Goal: Information Seeking & Learning: Learn about a topic

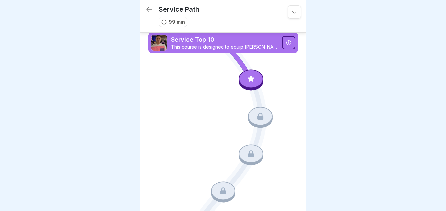
click at [286, 43] on icon at bounding box center [288, 42] width 5 height 5
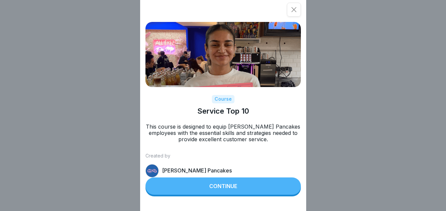
click at [208, 194] on button "Continue" at bounding box center [222, 185] width 155 height 17
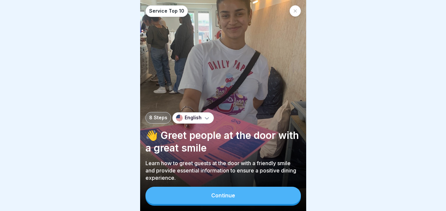
click at [233, 198] on div "Continue" at bounding box center [223, 195] width 24 height 6
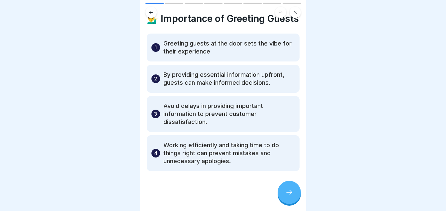
scroll to position [24, 0]
click at [289, 193] on div at bounding box center [288, 191] width 23 height 23
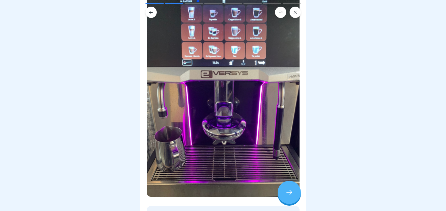
scroll to position [110, 0]
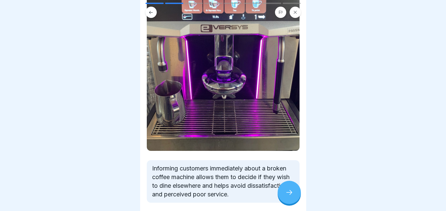
click at [290, 203] on div at bounding box center [288, 191] width 23 height 23
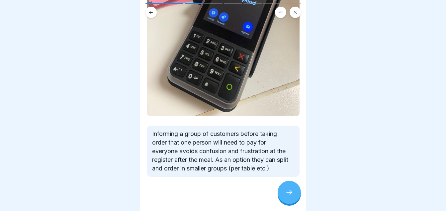
scroll to position [141, 0]
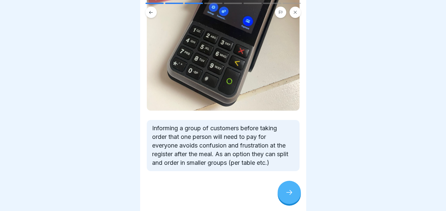
click at [291, 194] on icon at bounding box center [289, 192] width 6 height 5
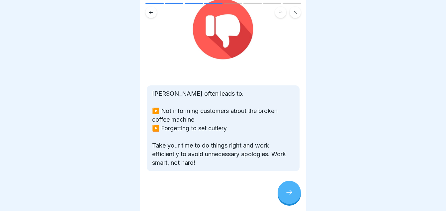
scroll to position [73, 0]
click at [288, 195] on icon at bounding box center [289, 192] width 8 height 8
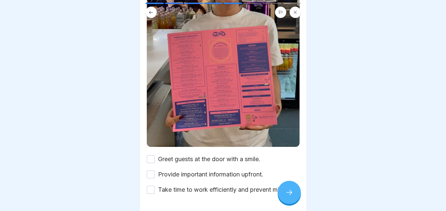
scroll to position [149, 0]
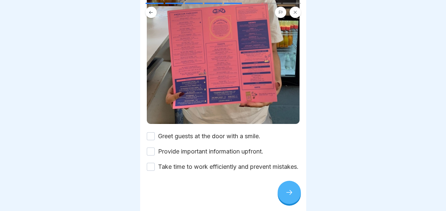
click at [153, 132] on button "Greet guests at the door with a smile." at bounding box center [151, 136] width 8 height 8
click at [151, 147] on button "Provide important information upfront." at bounding box center [151, 151] width 8 height 8
click at [152, 164] on button "Take time to work efficiently and prevent mistakes." at bounding box center [151, 167] width 8 height 8
click at [290, 195] on icon at bounding box center [289, 192] width 8 height 8
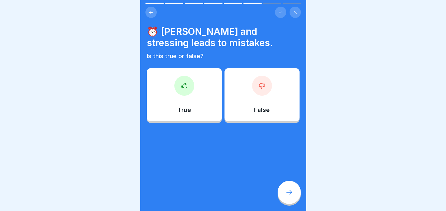
click at [193, 88] on div "True" at bounding box center [184, 94] width 75 height 53
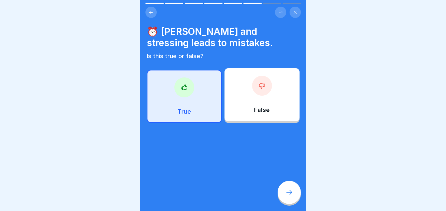
click at [290, 193] on div at bounding box center [288, 191] width 23 height 23
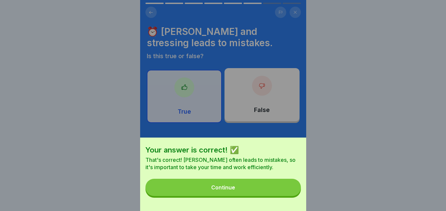
click at [227, 196] on button "Continue" at bounding box center [222, 186] width 155 height 17
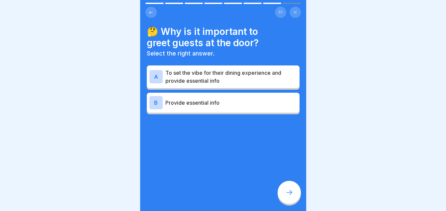
click at [231, 79] on p "To set the vibe for their dining experience and provide essential info" at bounding box center [230, 77] width 131 height 16
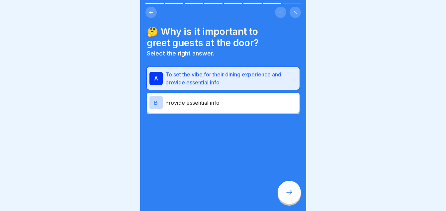
click at [288, 195] on icon at bounding box center [289, 192] width 8 height 8
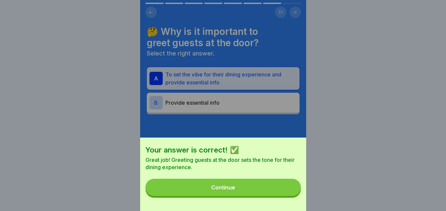
click at [230, 190] on div "Continue" at bounding box center [223, 187] width 24 height 6
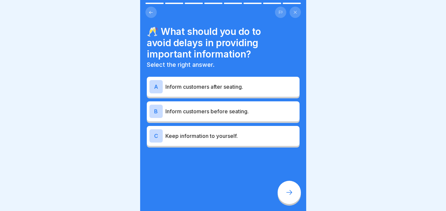
click at [223, 110] on p "Inform customers before seating." at bounding box center [230, 111] width 131 height 8
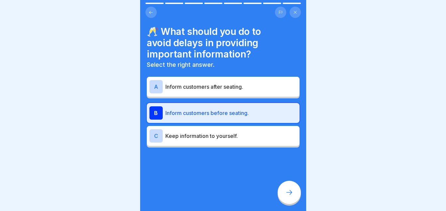
click at [291, 195] on icon at bounding box center [289, 192] width 8 height 8
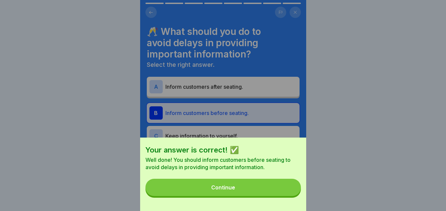
click at [267, 190] on button "Continue" at bounding box center [222, 186] width 155 height 17
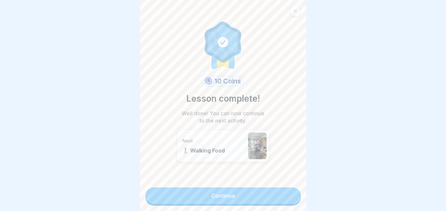
click at [232, 195] on link "Continue" at bounding box center [222, 195] width 155 height 17
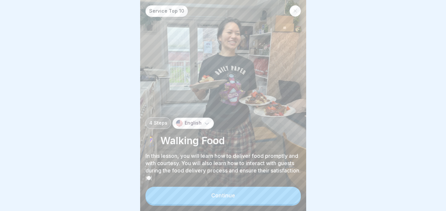
click at [195, 195] on button "Continue" at bounding box center [222, 194] width 155 height 17
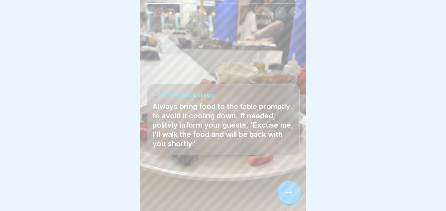
click at [288, 196] on icon at bounding box center [289, 192] width 8 height 8
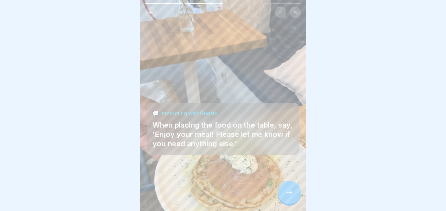
click at [287, 196] on icon at bounding box center [289, 192] width 8 height 8
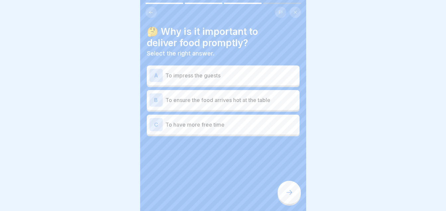
click at [250, 104] on div "B To ensure the food arrives hot at the table" at bounding box center [222, 99] width 147 height 13
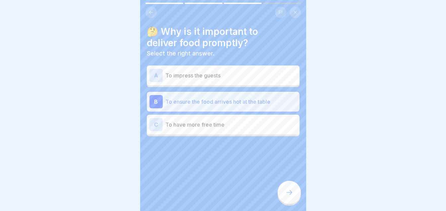
click at [291, 196] on icon at bounding box center [289, 192] width 8 height 8
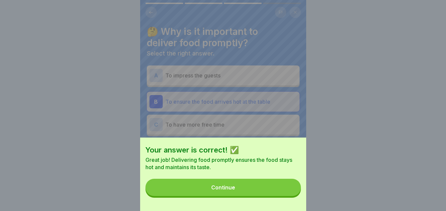
click at [249, 190] on button "Continue" at bounding box center [222, 186] width 155 height 17
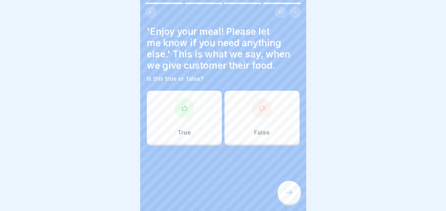
click at [193, 109] on div "True" at bounding box center [184, 117] width 75 height 53
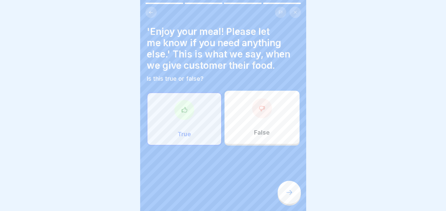
click at [290, 196] on icon at bounding box center [289, 192] width 8 height 8
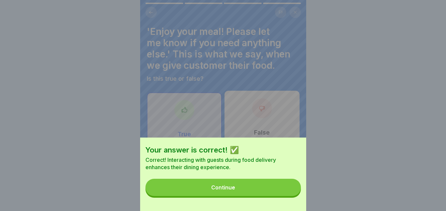
click at [243, 196] on button "Continue" at bounding box center [222, 186] width 155 height 17
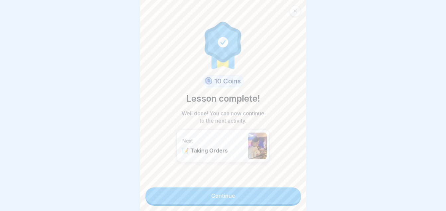
click at [240, 198] on link "Continue" at bounding box center [222, 195] width 155 height 17
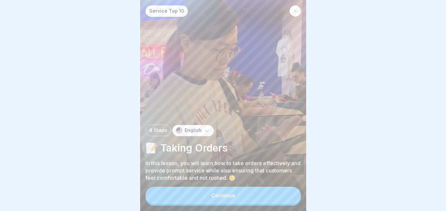
click at [230, 204] on button "Continue" at bounding box center [222, 194] width 155 height 17
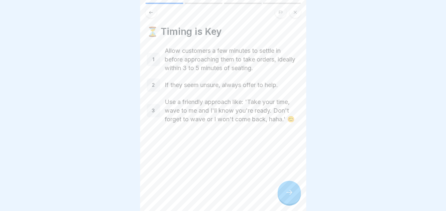
click at [291, 194] on icon at bounding box center [289, 192] width 8 height 8
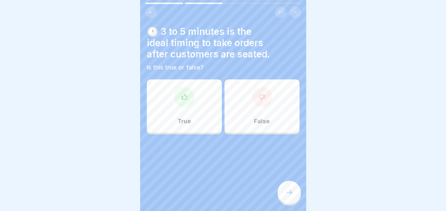
click at [193, 86] on div "True" at bounding box center [184, 105] width 75 height 53
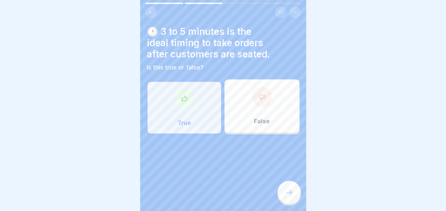
click at [293, 195] on div at bounding box center [288, 191] width 23 height 23
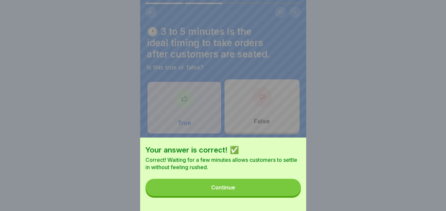
click at [261, 195] on button "Continue" at bounding box center [222, 186] width 155 height 17
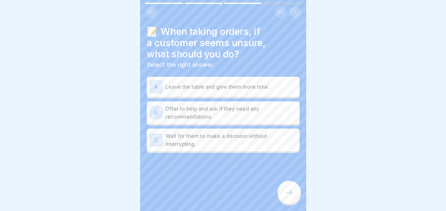
click at [229, 114] on p "Offer to help and ask if they need any recommendations." at bounding box center [230, 112] width 131 height 16
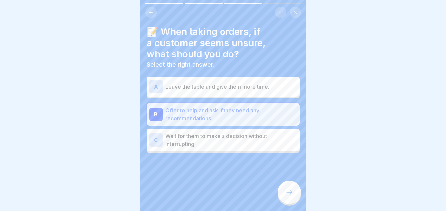
click at [289, 195] on icon at bounding box center [289, 192] width 8 height 8
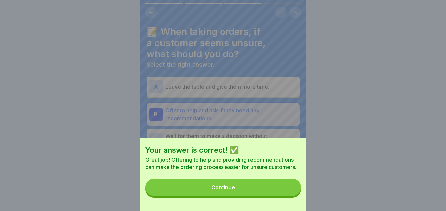
click at [247, 196] on button "Continue" at bounding box center [222, 186] width 155 height 17
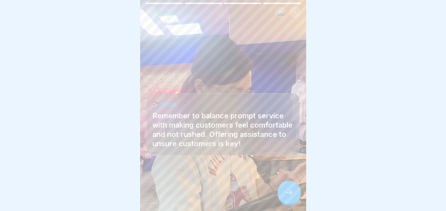
click at [285, 196] on icon at bounding box center [289, 192] width 8 height 8
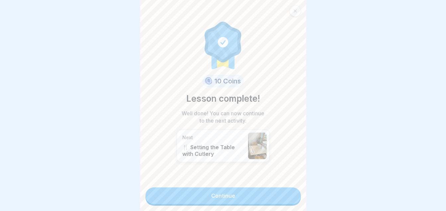
click at [218, 198] on link "Continue" at bounding box center [222, 195] width 155 height 17
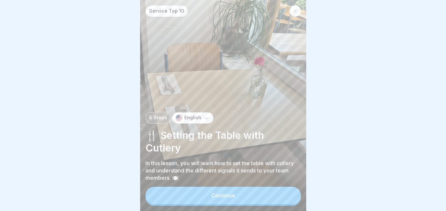
click at [226, 198] on div "Continue" at bounding box center [223, 195] width 24 height 6
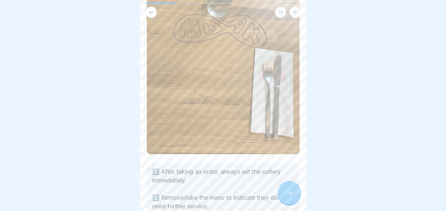
scroll to position [92, 0]
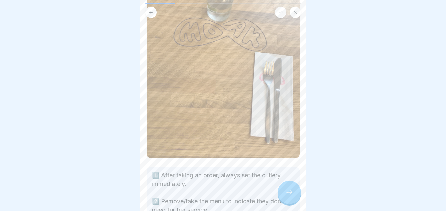
click at [290, 191] on div at bounding box center [288, 191] width 23 height 23
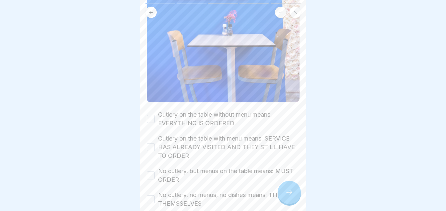
scroll to position [156, 0]
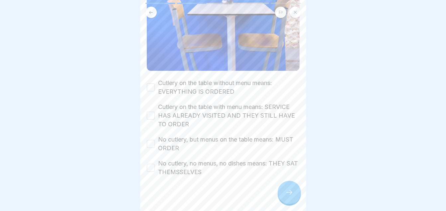
click at [155, 83] on div "Cutlery on the table without menu means: EVERYTHING IS ORDERED" at bounding box center [223, 87] width 153 height 17
click at [150, 83] on button "Cutlery on the table without menu means: EVERYTHING IS ORDERED" at bounding box center [151, 87] width 8 height 8
click at [149, 111] on button "Cutlery on the table with menu means: SERVICE HAS ALREADY VISITED AND THEY STIL…" at bounding box center [151, 115] width 8 height 8
click at [149, 140] on button "No cutlery, but menus on the table means: MUST ORDER" at bounding box center [151, 144] width 8 height 8
click at [149, 164] on button "No cutlery, no menus, no dishes means: THEY SAT THEMSSELVES" at bounding box center [151, 168] width 8 height 8
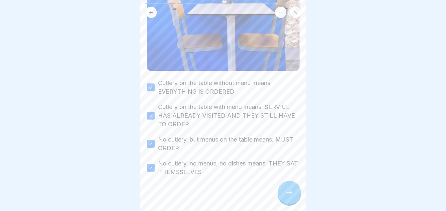
click at [284, 195] on div at bounding box center [288, 191] width 23 height 23
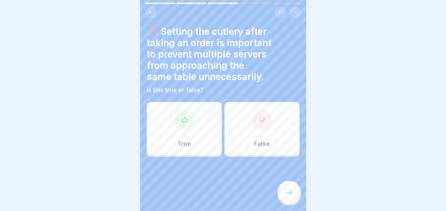
click at [170, 131] on div "True" at bounding box center [184, 128] width 75 height 53
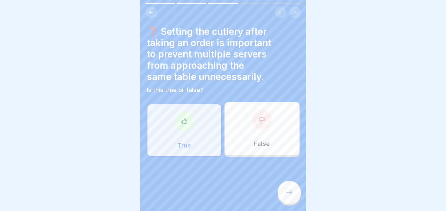
click at [287, 196] on icon at bounding box center [289, 192] width 8 height 8
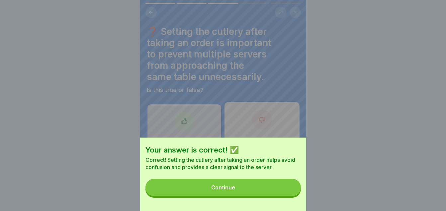
click at [245, 193] on button "Continue" at bounding box center [222, 186] width 155 height 17
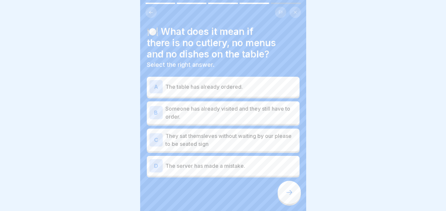
click at [207, 137] on p "They sat themsleves without waiting by our please to be seated sign" at bounding box center [230, 140] width 131 height 16
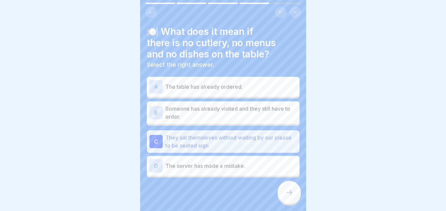
click at [288, 195] on icon at bounding box center [289, 192] width 8 height 8
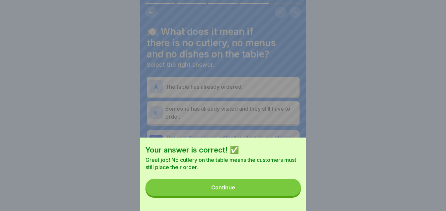
click at [250, 193] on button "Continue" at bounding box center [222, 186] width 155 height 17
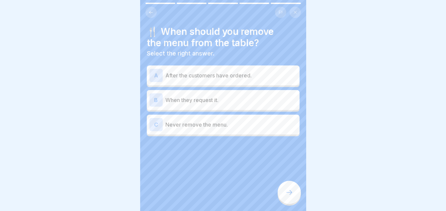
click at [229, 74] on p "After the customers have ordered." at bounding box center [230, 75] width 131 height 8
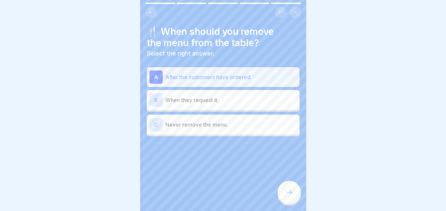
click at [289, 196] on icon at bounding box center [289, 192] width 8 height 8
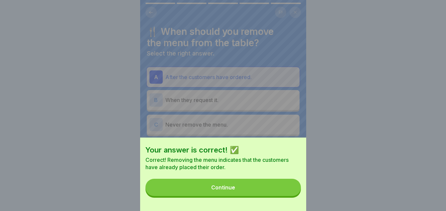
click at [244, 195] on button "Continue" at bounding box center [222, 186] width 155 height 17
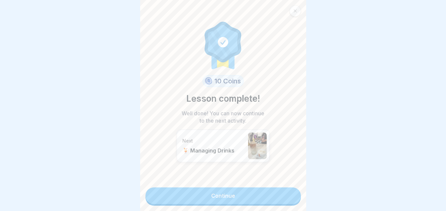
click at [236, 203] on link "Continue" at bounding box center [222, 195] width 155 height 17
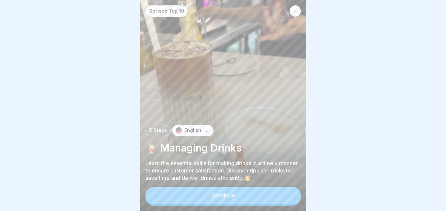
click at [247, 204] on button "Continue" at bounding box center [222, 194] width 155 height 17
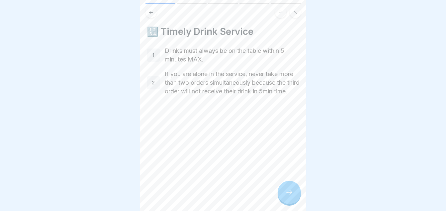
click at [295, 194] on div at bounding box center [288, 191] width 23 height 23
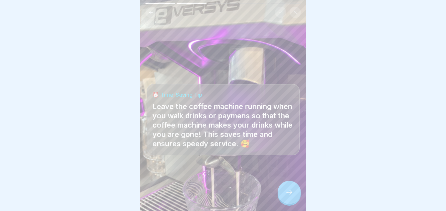
click at [288, 193] on div at bounding box center [288, 191] width 23 height 23
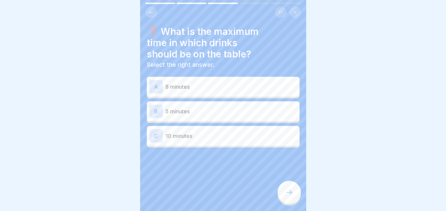
click at [193, 113] on p "5 minutes" at bounding box center [230, 111] width 131 height 8
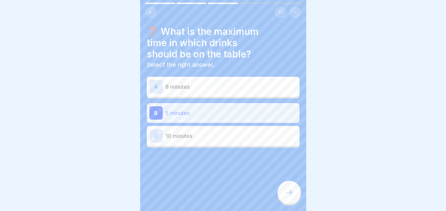
click at [278, 197] on div at bounding box center [288, 191] width 23 height 23
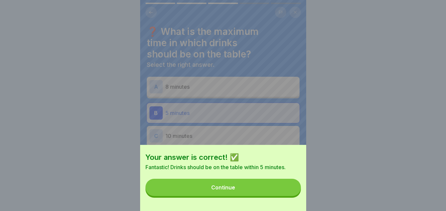
click at [278, 196] on button "Continue" at bounding box center [222, 186] width 155 height 17
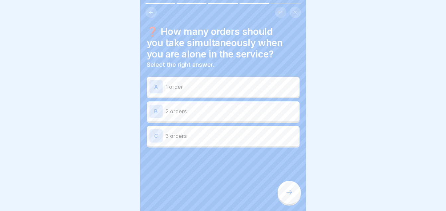
click at [230, 114] on p "2 orders" at bounding box center [230, 111] width 131 height 8
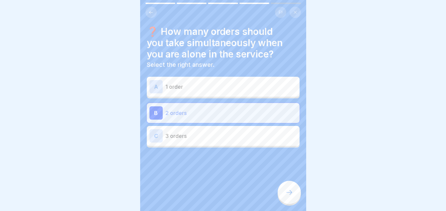
click at [289, 196] on icon at bounding box center [289, 192] width 8 height 8
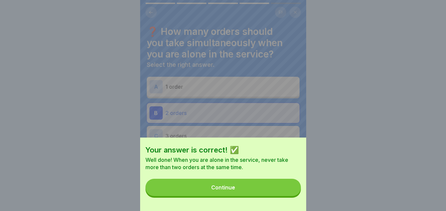
click at [249, 196] on button "Continue" at bounding box center [222, 186] width 155 height 17
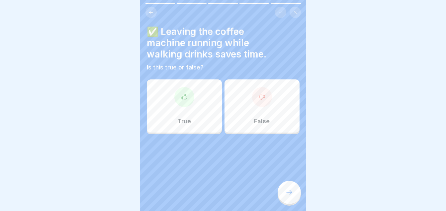
click at [178, 107] on div "True" at bounding box center [184, 105] width 75 height 53
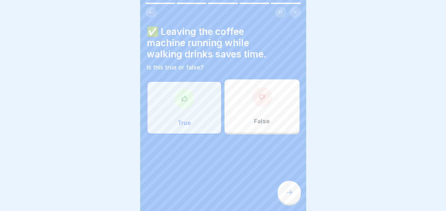
click at [289, 196] on icon at bounding box center [289, 192] width 8 height 8
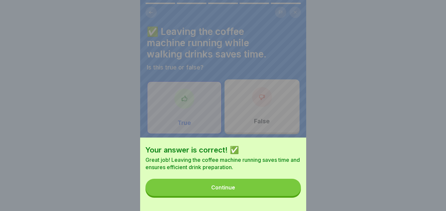
click at [248, 192] on button "Continue" at bounding box center [222, 186] width 155 height 17
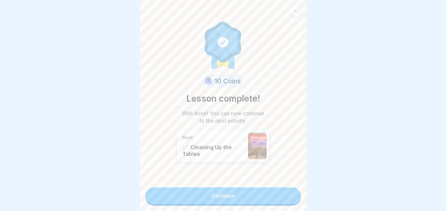
click at [213, 197] on link "Continue" at bounding box center [222, 195] width 155 height 17
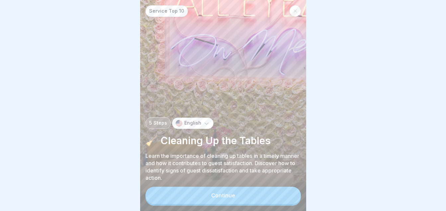
click at [245, 200] on button "Continue" at bounding box center [222, 194] width 155 height 17
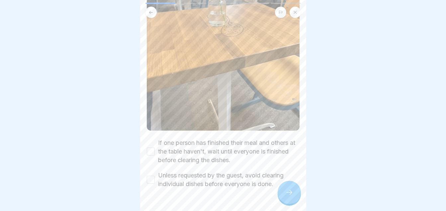
scroll to position [131, 0]
click at [150, 147] on button "If one person has finished their meal and others at the table haven't, wait unt…" at bounding box center [151, 151] width 8 height 8
click at [151, 175] on button "Unless requested by the guest, avoid clearing individual dishes before everyone…" at bounding box center [151, 179] width 8 height 8
click at [280, 193] on div at bounding box center [288, 191] width 23 height 23
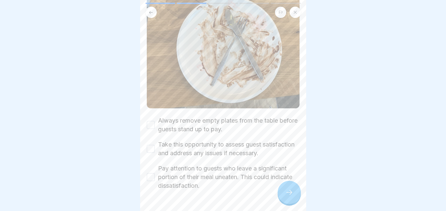
scroll to position [161, 0]
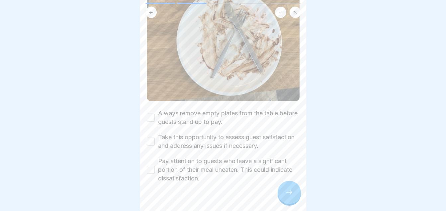
click at [147, 113] on button "Always remove empty plates from the table before guests stand up to pay." at bounding box center [151, 117] width 8 height 8
click at [152, 138] on button "Take this opportunity to assess guest satisfaction and address any issues if ne…" at bounding box center [151, 141] width 8 height 8
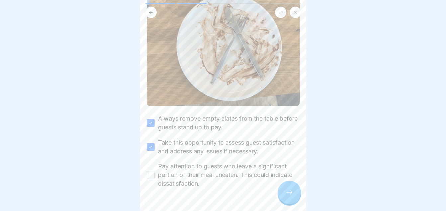
scroll to position [160, 0]
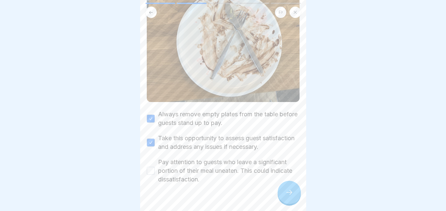
click at [153, 173] on button "Pay attention to guests who leave a significant portion of their meal uneaten. …" at bounding box center [151, 171] width 8 height 8
click at [284, 198] on div at bounding box center [288, 191] width 23 height 23
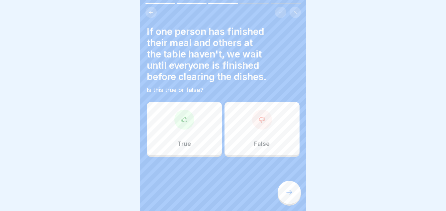
click at [166, 138] on div "True" at bounding box center [184, 128] width 75 height 53
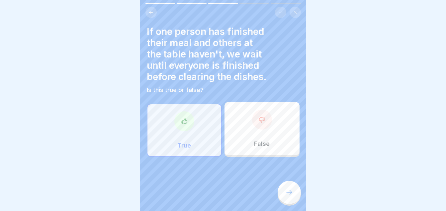
click at [298, 203] on div at bounding box center [288, 191] width 23 height 23
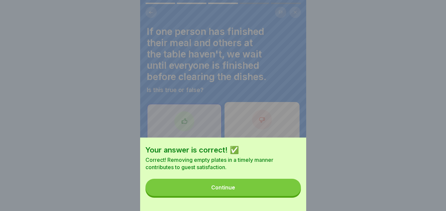
click at [253, 190] on button "Continue" at bounding box center [222, 186] width 155 height 17
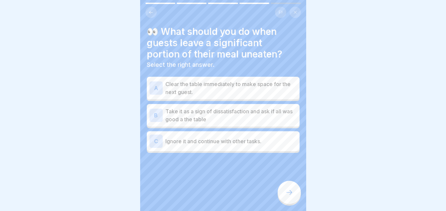
click at [222, 120] on p "Take it as a sign of dissatisfaction and ask if all was good a the table" at bounding box center [230, 115] width 131 height 16
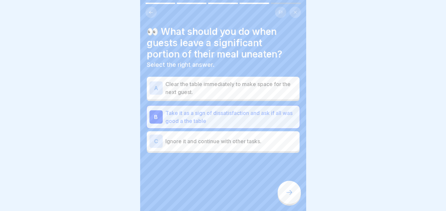
click at [286, 196] on icon at bounding box center [289, 192] width 8 height 8
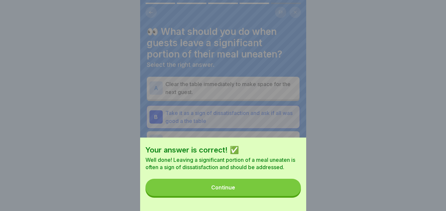
click at [258, 193] on button "Continue" at bounding box center [222, 186] width 155 height 17
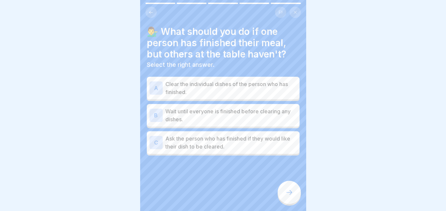
click at [209, 114] on p "Wait until everyone is finished before clearing any dishes." at bounding box center [230, 115] width 131 height 16
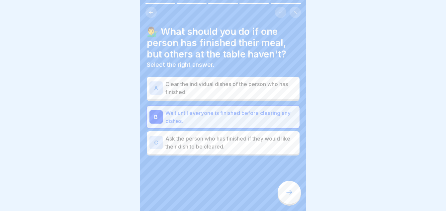
click at [285, 196] on icon at bounding box center [289, 192] width 8 height 8
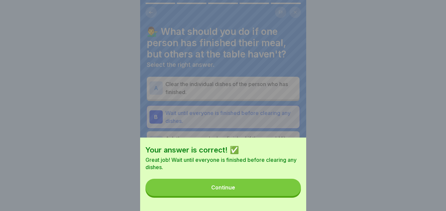
click at [233, 190] on div "Continue" at bounding box center [223, 187] width 24 height 6
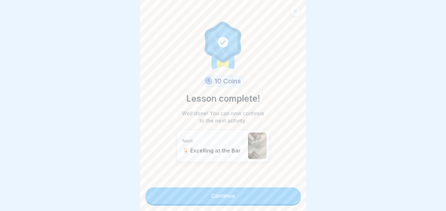
click at [219, 197] on link "Continue" at bounding box center [222, 195] width 155 height 17
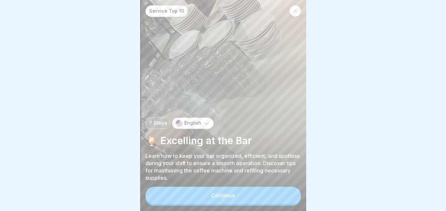
click at [227, 194] on button "Continue" at bounding box center [222, 194] width 155 height 17
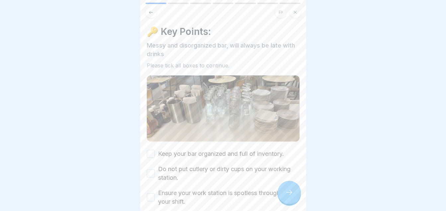
click at [318, 92] on div at bounding box center [223, 105] width 446 height 211
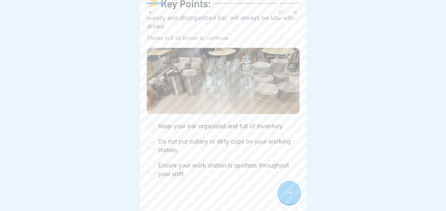
scroll to position [33, 0]
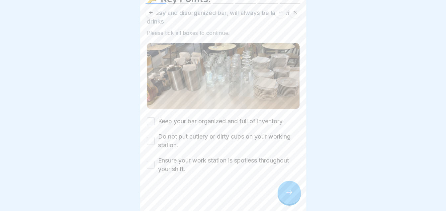
click at [150, 119] on button "Keep your bar organized and full of inventory." at bounding box center [151, 121] width 8 height 8
click at [150, 138] on button "Do not put cutlery or dirty cups on your working station." at bounding box center [151, 141] width 8 height 8
click at [151, 161] on button "Ensure your work station is spotless throughout your shift." at bounding box center [151, 165] width 8 height 8
click at [284, 198] on div at bounding box center [288, 191] width 23 height 23
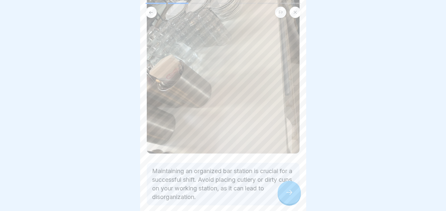
scroll to position [98, 0]
click at [287, 192] on div at bounding box center [288, 191] width 23 height 23
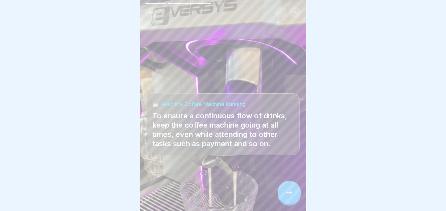
click at [286, 196] on icon at bounding box center [289, 192] width 8 height 8
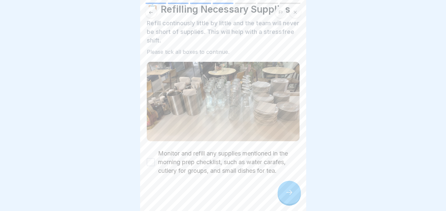
scroll to position [23, 0]
click at [150, 160] on button "Monitor and refill any supplies mentioned in the morning prep checklist, such a…" at bounding box center [151, 161] width 8 height 8
click at [285, 196] on icon at bounding box center [289, 192] width 8 height 8
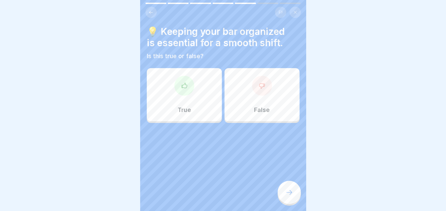
click at [191, 85] on div at bounding box center [184, 86] width 20 height 20
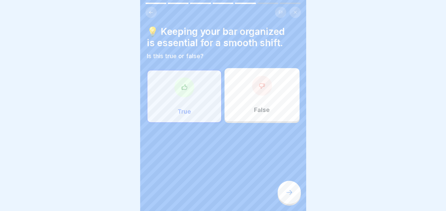
click at [285, 196] on icon at bounding box center [289, 192] width 8 height 8
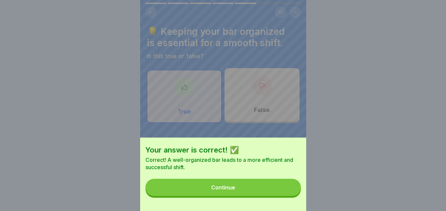
click at [252, 194] on button "Continue" at bounding box center [222, 186] width 155 height 17
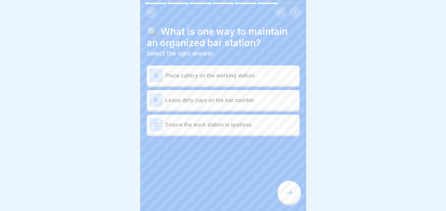
click at [204, 128] on div "C Ensure the work station is spotless." at bounding box center [222, 124] width 147 height 13
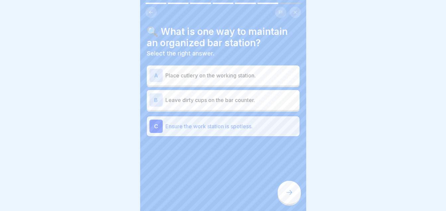
click at [283, 200] on div at bounding box center [288, 191] width 23 height 23
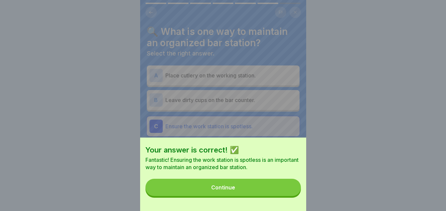
click at [261, 185] on button "Continue" at bounding box center [222, 186] width 155 height 17
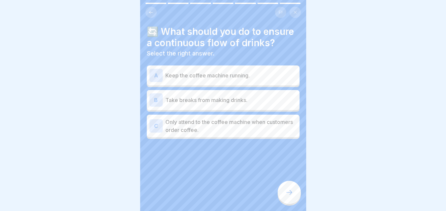
click at [246, 82] on div "A Keep the coffee machine running." at bounding box center [222, 75] width 147 height 13
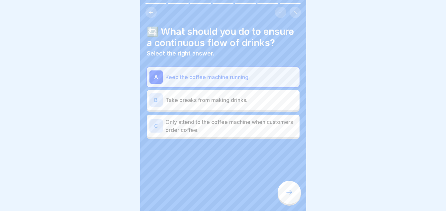
click at [286, 196] on icon at bounding box center [289, 192] width 8 height 8
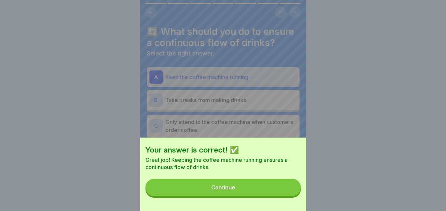
click at [261, 189] on button "Continue" at bounding box center [222, 186] width 155 height 17
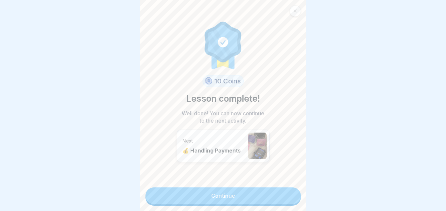
click at [242, 189] on link "Continue" at bounding box center [222, 195] width 155 height 17
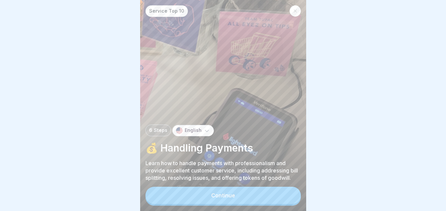
click at [244, 197] on button "Continue" at bounding box center [222, 194] width 155 height 17
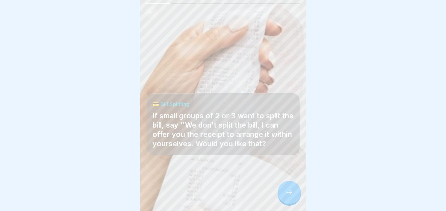
click at [285, 196] on icon at bounding box center [289, 192] width 8 height 8
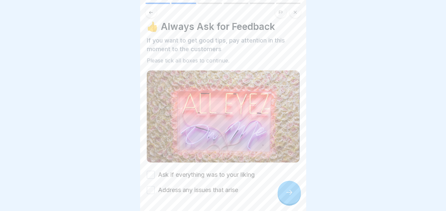
scroll to position [14, 0]
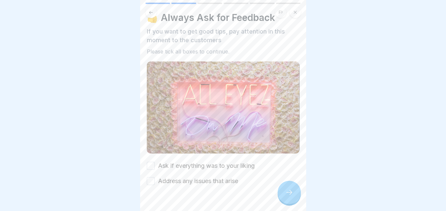
click at [149, 165] on button "Ask if everything was to your liking" at bounding box center [151, 166] width 8 height 8
click at [152, 177] on button "Address any issues that arise" at bounding box center [151, 181] width 8 height 8
click at [286, 202] on div at bounding box center [288, 191] width 23 height 23
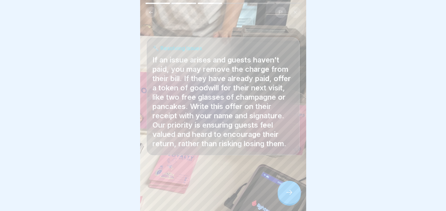
click at [290, 196] on icon at bounding box center [289, 192] width 8 height 8
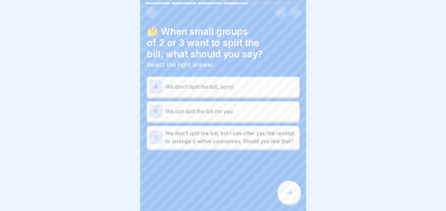
click at [236, 145] on p "We don't split the bill, but I can offer you the receipt to arrange it within y…" at bounding box center [230, 137] width 131 height 16
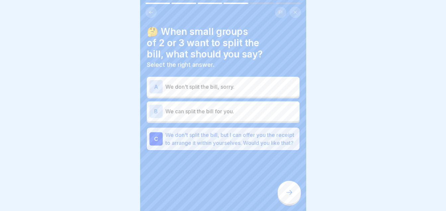
click at [285, 196] on icon at bounding box center [289, 192] width 8 height 8
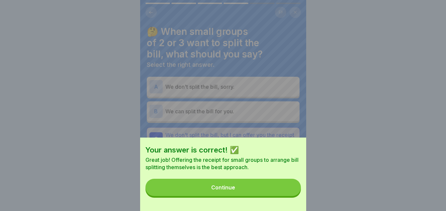
click at [257, 195] on button "Continue" at bounding box center [222, 186] width 155 height 17
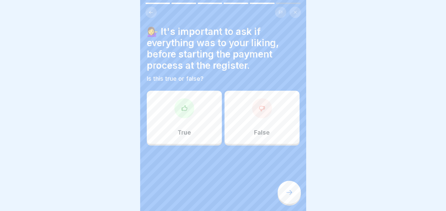
click at [196, 117] on div "True" at bounding box center [184, 117] width 75 height 53
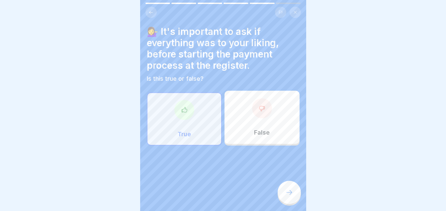
click at [292, 196] on icon at bounding box center [289, 192] width 8 height 8
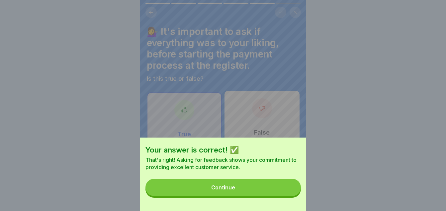
click at [263, 187] on button "Continue" at bounding box center [222, 186] width 155 height 17
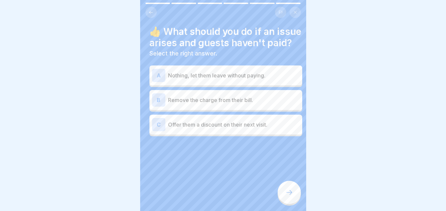
click at [267, 187] on div "👍 What should you do if an issue arises and guests haven't paid? Select the rig…" at bounding box center [226, 105] width 166 height 211
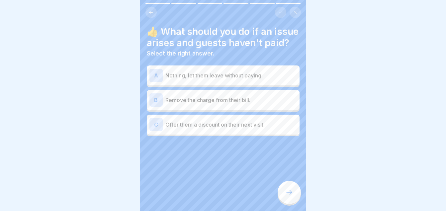
click at [232, 106] on div "B Remove the charge from their bill." at bounding box center [222, 99] width 147 height 13
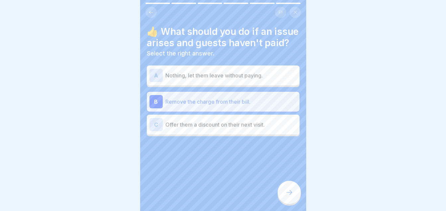
click at [281, 197] on div at bounding box center [288, 191] width 23 height 23
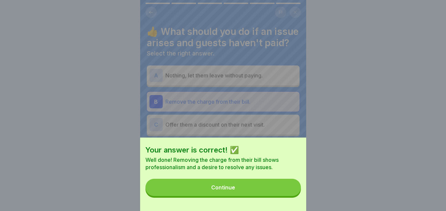
click at [230, 187] on button "Continue" at bounding box center [222, 186] width 155 height 17
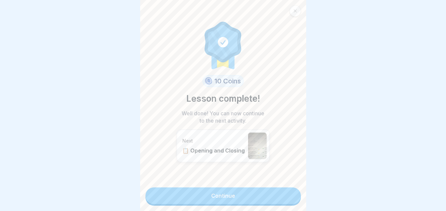
click at [223, 202] on link "Continue" at bounding box center [222, 195] width 155 height 17
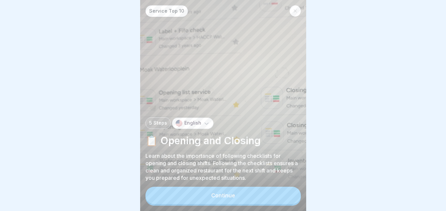
click at [208, 203] on button "Continue" at bounding box center [222, 194] width 155 height 17
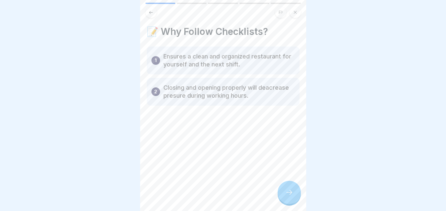
click at [279, 163] on div "📝 Why Follow Checklists? 1 Ensures a clean and organized restaurant for yoursel…" at bounding box center [223, 105] width 166 height 211
click at [287, 196] on icon at bounding box center [289, 192] width 8 height 8
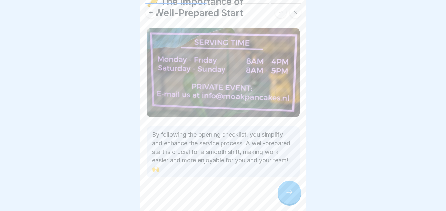
scroll to position [33, 0]
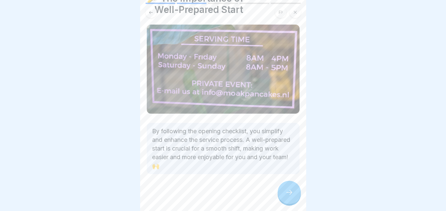
click at [285, 196] on icon at bounding box center [289, 192] width 8 height 8
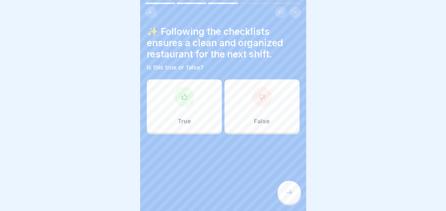
click at [174, 106] on div "True" at bounding box center [184, 105] width 75 height 53
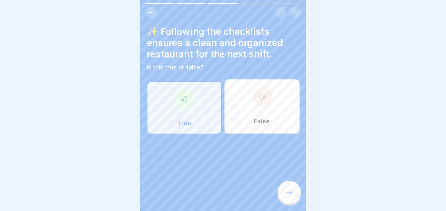
click at [283, 195] on div at bounding box center [288, 191] width 23 height 23
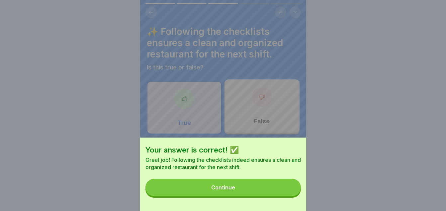
click at [246, 192] on button "Continue" at bounding box center [222, 186] width 155 height 17
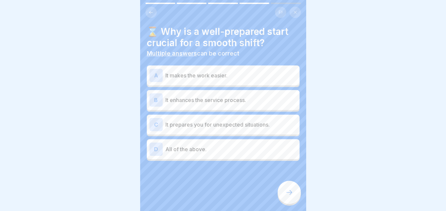
click at [219, 150] on p "All of the above." at bounding box center [230, 149] width 131 height 8
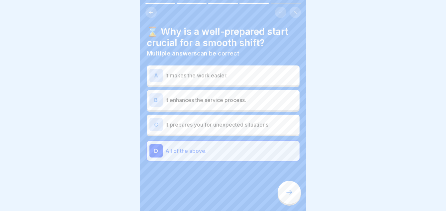
click at [288, 203] on div at bounding box center [288, 191] width 23 height 23
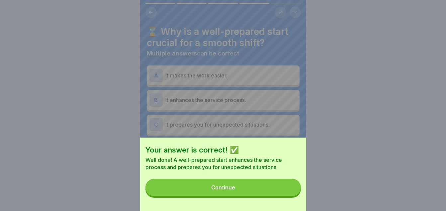
click at [257, 196] on button "Continue" at bounding box center [222, 186] width 155 height 17
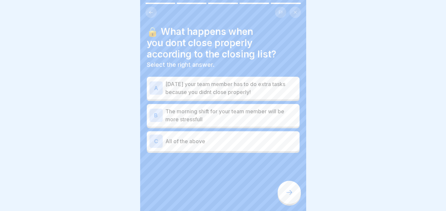
click at [269, 146] on div "C All of the above" at bounding box center [222, 140] width 147 height 13
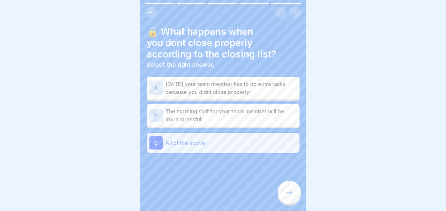
click at [284, 198] on div at bounding box center [288, 191] width 23 height 23
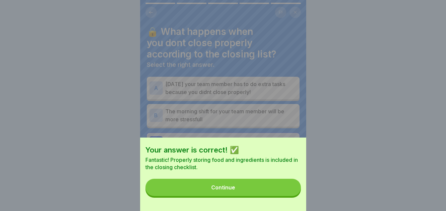
click at [243, 191] on button "Continue" at bounding box center [222, 186] width 155 height 17
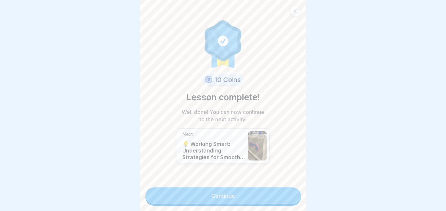
click at [237, 195] on link "Continue" at bounding box center [222, 195] width 155 height 17
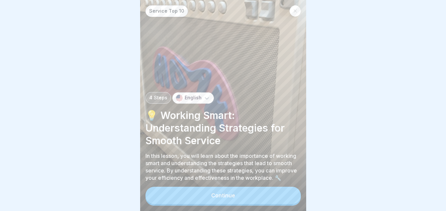
click at [232, 198] on div "Continue" at bounding box center [223, 195] width 24 height 6
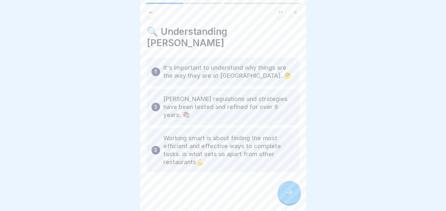
click at [288, 204] on div at bounding box center [288, 191] width 23 height 23
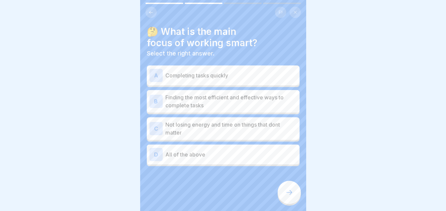
click at [228, 105] on p "Finding the most efficient and effective ways to complete tasks" at bounding box center [230, 101] width 131 height 16
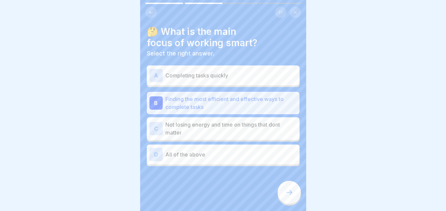
click at [284, 199] on div at bounding box center [288, 191] width 23 height 23
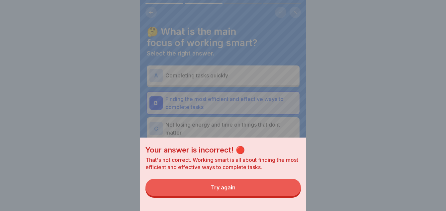
click at [256, 196] on button "Try again" at bounding box center [222, 186] width 155 height 17
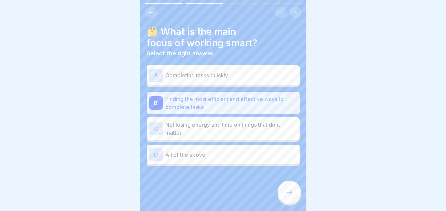
click at [235, 154] on p "All of the above" at bounding box center [230, 154] width 131 height 8
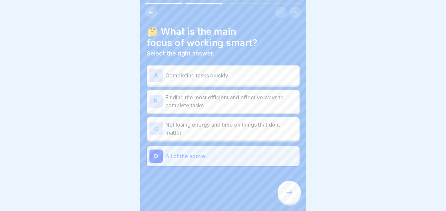
click at [279, 198] on div at bounding box center [288, 191] width 23 height 23
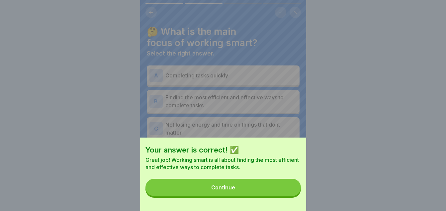
click at [237, 195] on button "Continue" at bounding box center [222, 186] width 155 height 17
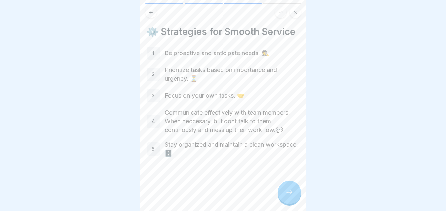
click at [289, 193] on div at bounding box center [288, 191] width 23 height 23
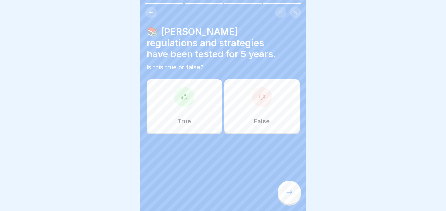
click at [249, 114] on div "False" at bounding box center [261, 105] width 75 height 53
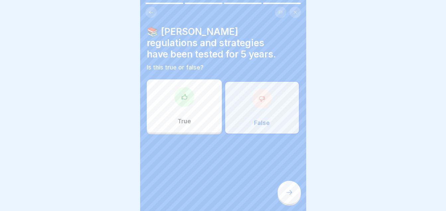
click at [287, 194] on div at bounding box center [288, 191] width 23 height 23
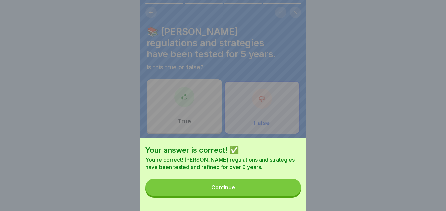
click at [238, 192] on button "Continue" at bounding box center [222, 186] width 155 height 17
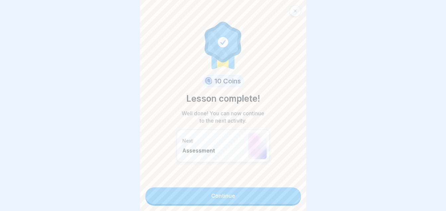
click at [230, 195] on link "Continue" at bounding box center [222, 195] width 155 height 17
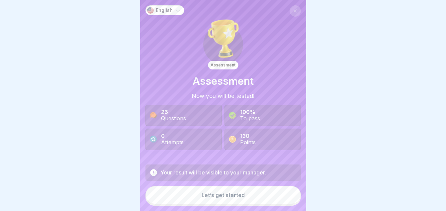
click at [229, 198] on div "Let’s get started" at bounding box center [222, 195] width 43 height 6
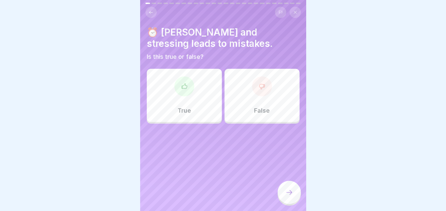
click at [183, 96] on div "True" at bounding box center [184, 95] width 75 height 53
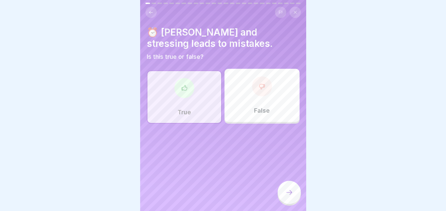
click at [284, 197] on div at bounding box center [288, 191] width 23 height 23
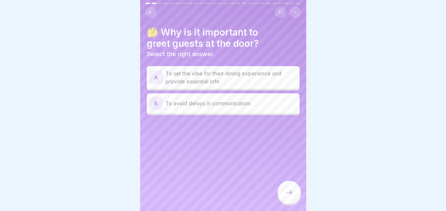
click at [232, 80] on p "To set the vibe for their dining experience and provide essential info" at bounding box center [230, 77] width 131 height 16
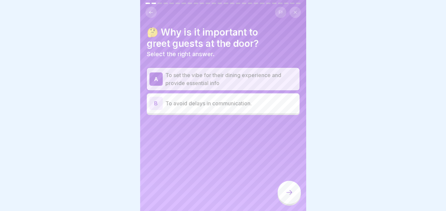
click at [288, 193] on div at bounding box center [288, 191] width 23 height 23
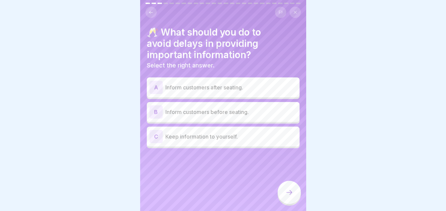
click at [240, 115] on p "Inform customers before seating." at bounding box center [230, 112] width 131 height 8
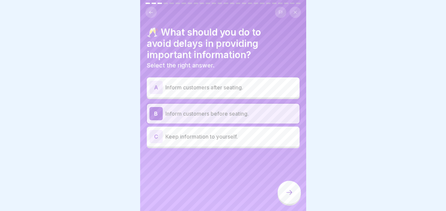
click at [291, 195] on icon at bounding box center [289, 192] width 8 height 8
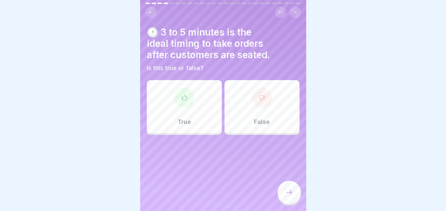
click at [171, 111] on div "True" at bounding box center [184, 106] width 75 height 53
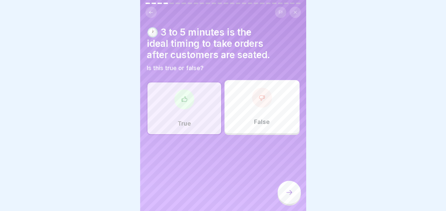
click at [288, 194] on div at bounding box center [288, 191] width 23 height 23
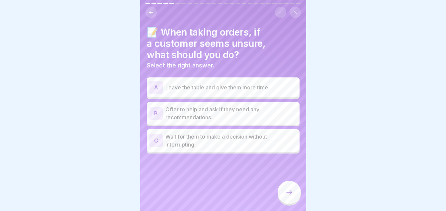
click at [228, 106] on p "Offer to help and ask if they need any recommendations." at bounding box center [230, 113] width 131 height 16
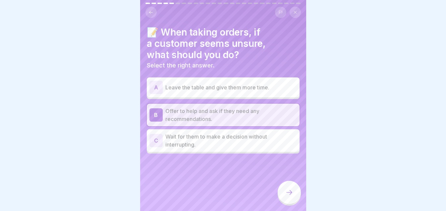
click at [288, 196] on icon at bounding box center [289, 192] width 8 height 8
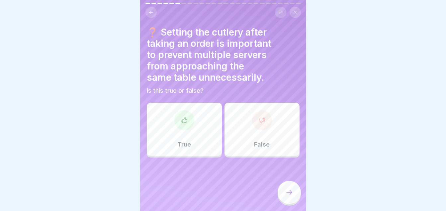
click at [193, 127] on div "True" at bounding box center [184, 129] width 75 height 53
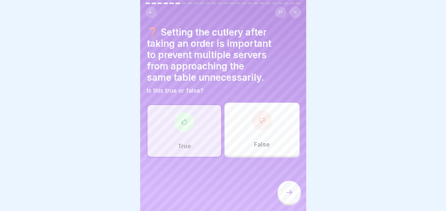
click at [290, 191] on div at bounding box center [288, 191] width 23 height 23
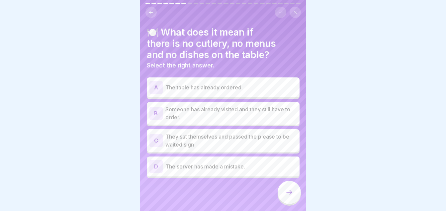
click at [246, 139] on p "They sat themselves and passed the please to be waited sign" at bounding box center [230, 140] width 131 height 16
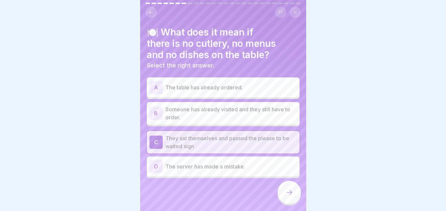
click at [280, 199] on div at bounding box center [288, 191] width 23 height 23
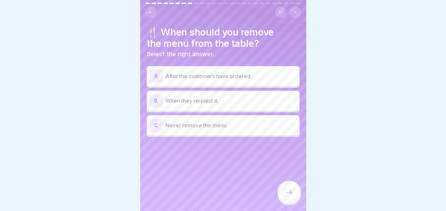
click at [233, 76] on p "After the customers have ordered." at bounding box center [230, 76] width 131 height 8
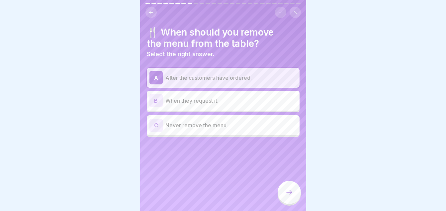
click at [289, 196] on icon at bounding box center [289, 192] width 8 height 8
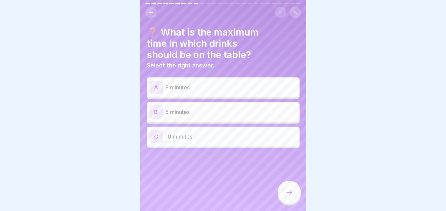
click at [211, 113] on p "5 minutes" at bounding box center [230, 112] width 131 height 8
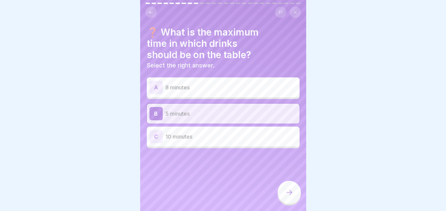
click at [284, 191] on div at bounding box center [288, 191] width 23 height 23
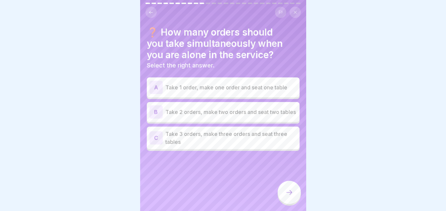
click at [250, 113] on p "Take 2 orders, make two orders and seat two tables" at bounding box center [230, 112] width 131 height 8
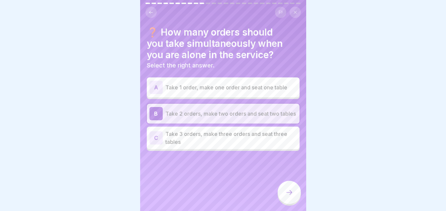
click at [283, 202] on div at bounding box center [288, 191] width 23 height 23
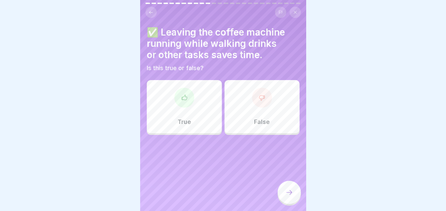
click at [181, 103] on div at bounding box center [184, 98] width 20 height 20
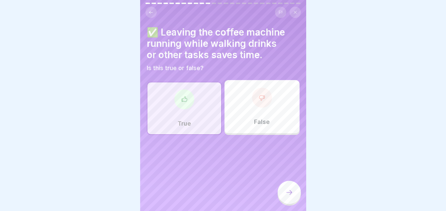
click at [287, 193] on div at bounding box center [288, 191] width 23 height 23
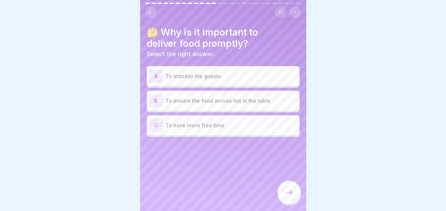
click at [253, 100] on p "To ensure the food arrives hot at the table" at bounding box center [230, 101] width 131 height 8
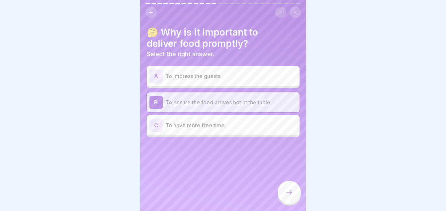
click at [290, 195] on icon at bounding box center [289, 192] width 8 height 8
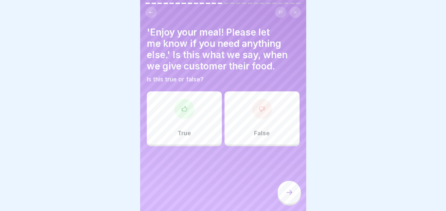
click at [212, 115] on div "True" at bounding box center [184, 117] width 75 height 53
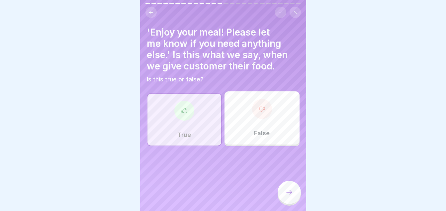
click at [294, 197] on div at bounding box center [288, 191] width 23 height 23
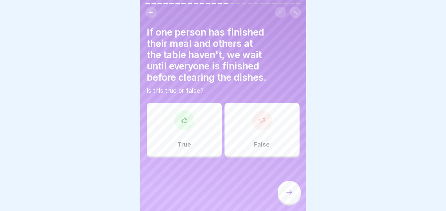
click at [181, 126] on div at bounding box center [184, 120] width 20 height 20
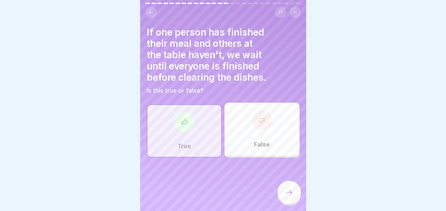
click at [285, 202] on div at bounding box center [288, 191] width 23 height 23
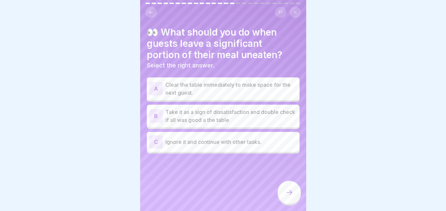
click at [255, 113] on p "Take it as a sign of dissatisfaction and double check if all was good a the tab…" at bounding box center [230, 116] width 131 height 16
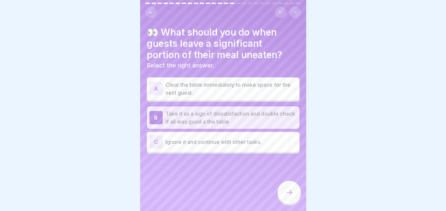
click at [288, 196] on icon at bounding box center [289, 192] width 8 height 8
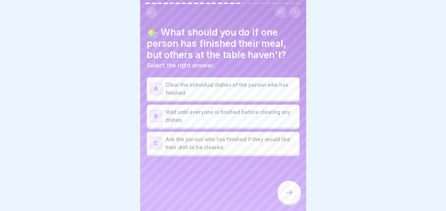
click at [231, 114] on p "Wait until everyone is finished before clearing any dishes." at bounding box center [230, 116] width 131 height 16
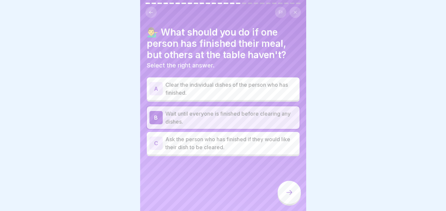
click at [289, 196] on icon at bounding box center [289, 192] width 8 height 8
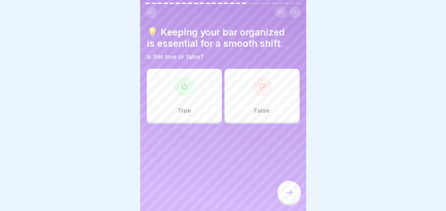
click at [187, 97] on div "True" at bounding box center [184, 95] width 75 height 53
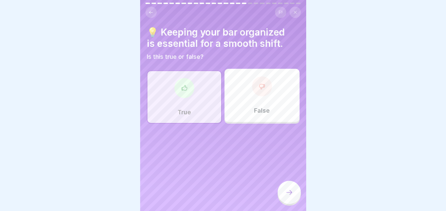
click at [287, 196] on icon at bounding box center [289, 192] width 8 height 8
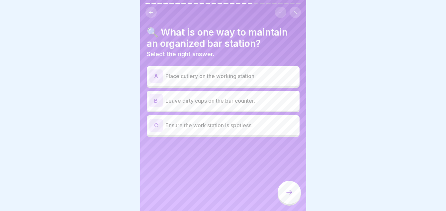
click at [224, 123] on p "Ensure the work station is spotless." at bounding box center [230, 125] width 131 height 8
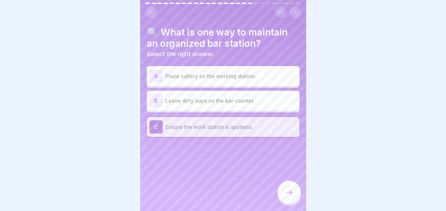
click at [289, 191] on div at bounding box center [288, 191] width 23 height 23
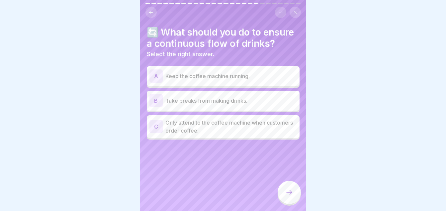
click at [254, 80] on p "Keep the coffee machine running." at bounding box center [230, 76] width 131 height 8
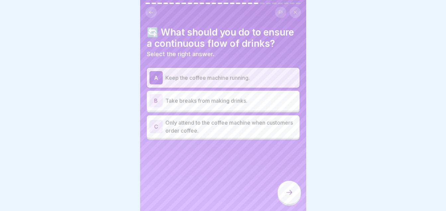
click at [289, 204] on div at bounding box center [288, 191] width 23 height 23
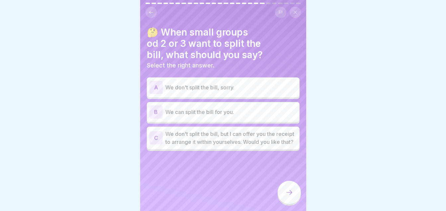
click at [234, 146] on p "We don't split the bill, but I can offer you the receipt to arrange it within y…" at bounding box center [230, 138] width 131 height 16
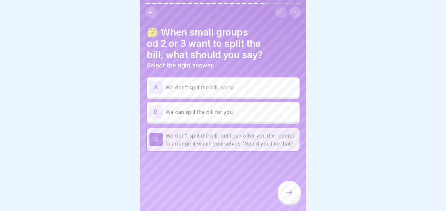
click at [288, 192] on div at bounding box center [288, 191] width 23 height 23
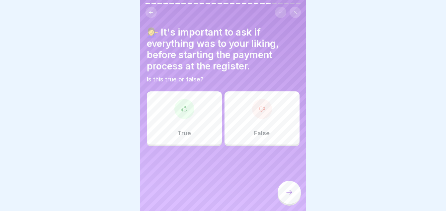
click at [178, 135] on p "True" at bounding box center [183, 132] width 13 height 7
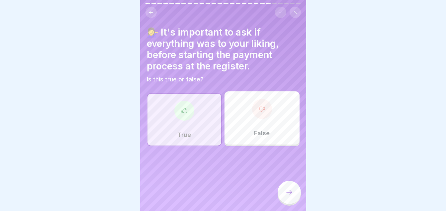
click at [282, 198] on div at bounding box center [288, 191] width 23 height 23
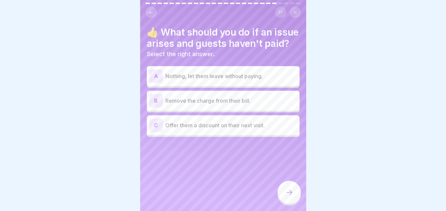
click at [240, 104] on p "Remove the charge from their bill." at bounding box center [230, 101] width 131 height 8
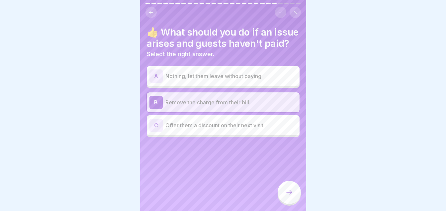
click at [282, 198] on div at bounding box center [288, 191] width 23 height 23
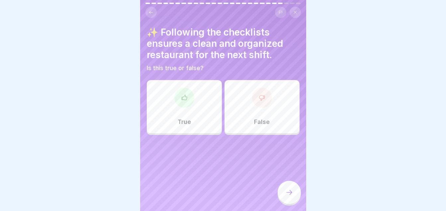
click at [172, 103] on div "True" at bounding box center [184, 106] width 75 height 53
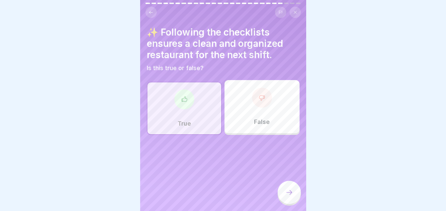
click at [285, 196] on icon at bounding box center [289, 192] width 8 height 8
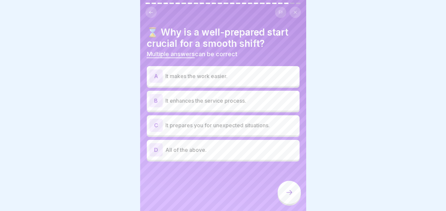
click at [201, 150] on p "All of the above." at bounding box center [230, 150] width 131 height 8
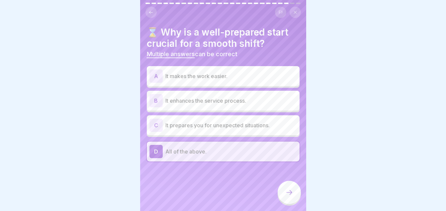
click at [290, 196] on icon at bounding box center [289, 192] width 8 height 8
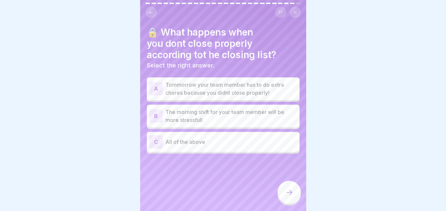
click at [209, 140] on p "All of the above" at bounding box center [230, 142] width 131 height 8
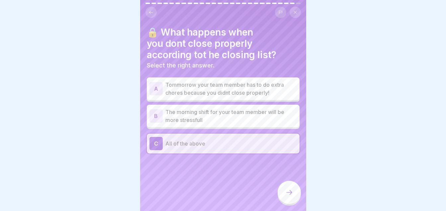
click at [285, 194] on div at bounding box center [288, 191] width 23 height 23
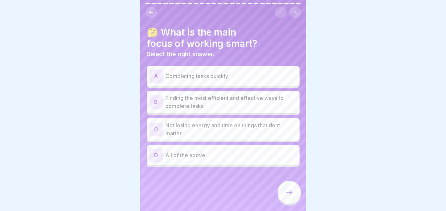
click at [207, 164] on div "D All of the above" at bounding box center [223, 155] width 153 height 20
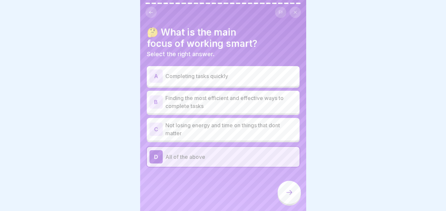
click at [282, 197] on div at bounding box center [288, 191] width 23 height 23
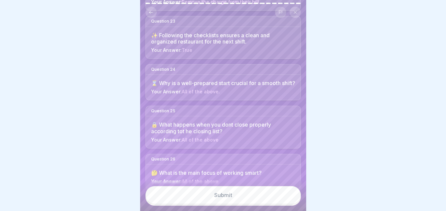
scroll to position [1161, 0]
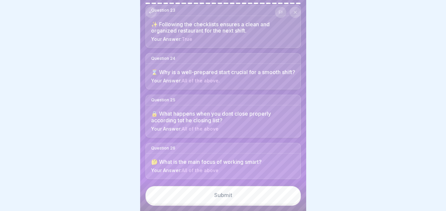
click at [230, 204] on button "Submit" at bounding box center [222, 195] width 155 height 18
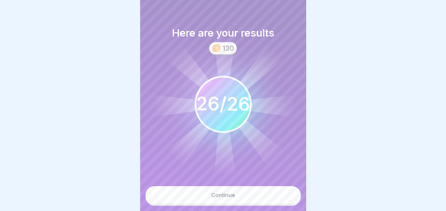
click at [227, 198] on div "Continue" at bounding box center [223, 195] width 24 height 6
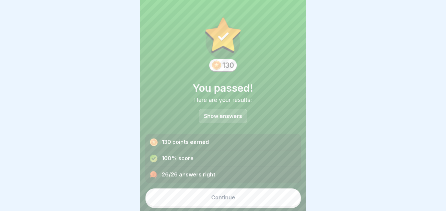
click at [235, 197] on button "Continue" at bounding box center [222, 197] width 155 height 18
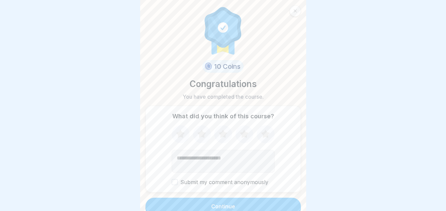
click at [242, 133] on icon at bounding box center [244, 133] width 9 height 8
click at [225, 202] on button "Continue" at bounding box center [222, 205] width 155 height 17
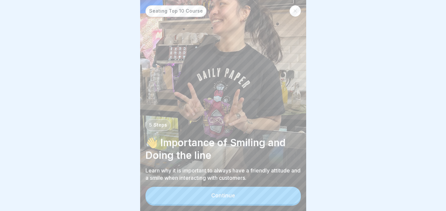
click at [219, 203] on button "Continue" at bounding box center [222, 194] width 155 height 17
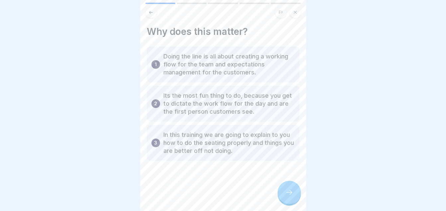
click at [373, 68] on div at bounding box center [223, 105] width 446 height 211
click at [295, 199] on div at bounding box center [288, 191] width 23 height 23
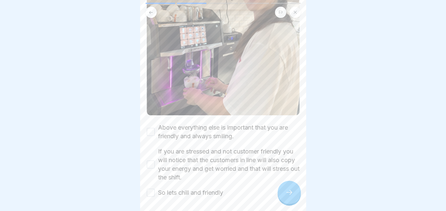
scroll to position [172, 0]
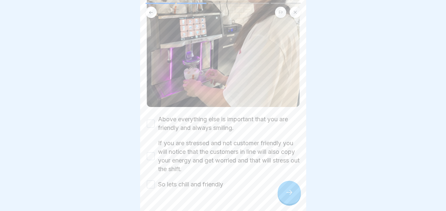
click at [149, 121] on button "Above everything else is important that you are friendly and always smiling." at bounding box center [151, 123] width 8 height 8
click at [151, 152] on button "If you are stressed and not customer friendly you will notice that the customer…" at bounding box center [151, 156] width 8 height 8
click at [149, 180] on button "So lets chill and friendly" at bounding box center [151, 184] width 8 height 8
click at [290, 192] on div at bounding box center [288, 191] width 23 height 23
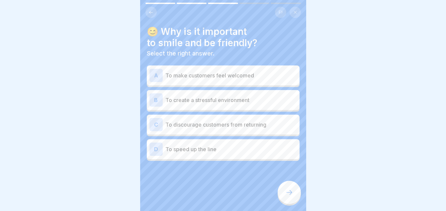
click at [253, 79] on p "To make customers feel welcomed" at bounding box center [230, 75] width 131 height 8
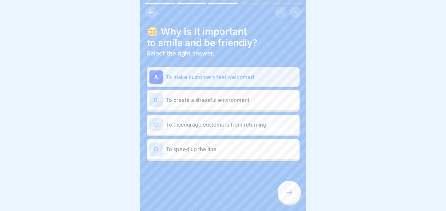
click at [282, 195] on div at bounding box center [288, 191] width 23 height 23
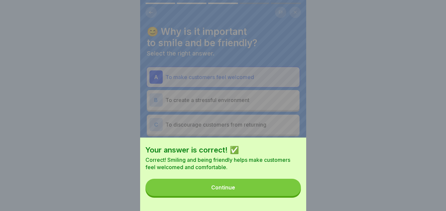
click at [251, 189] on button "Continue" at bounding box center [222, 186] width 155 height 17
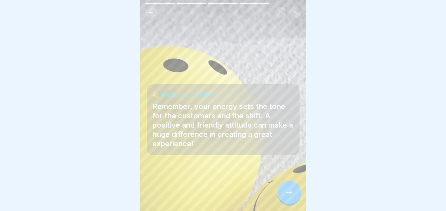
click at [292, 194] on icon at bounding box center [289, 192] width 8 height 8
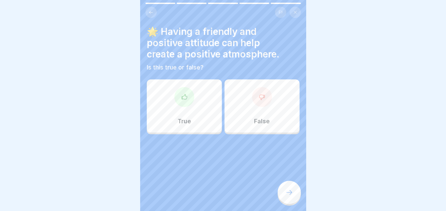
click at [172, 127] on div "True" at bounding box center [184, 105] width 75 height 53
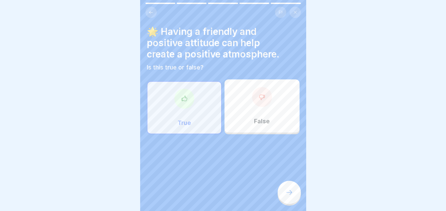
click at [297, 204] on div at bounding box center [288, 191] width 23 height 23
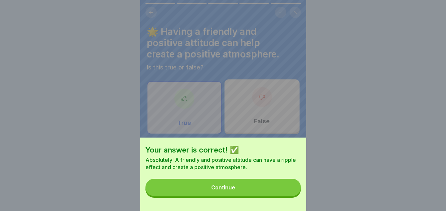
click at [218, 190] on div "Continue" at bounding box center [223, 187] width 24 height 6
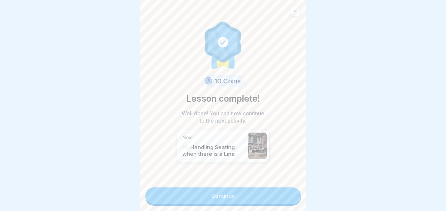
click at [219, 190] on link "Continue" at bounding box center [222, 195] width 155 height 17
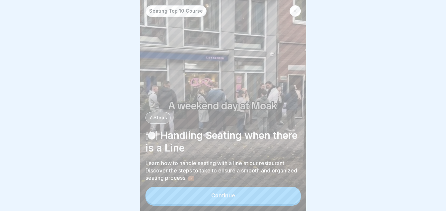
click at [236, 197] on button "Continue" at bounding box center [222, 194] width 155 height 17
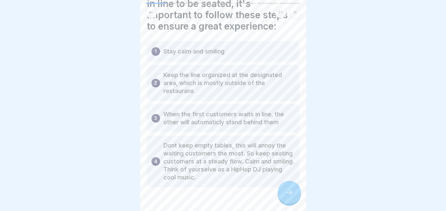
scroll to position [55, 0]
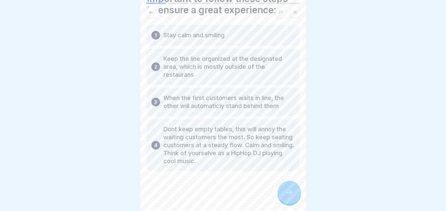
click at [288, 196] on icon at bounding box center [289, 192] width 8 height 8
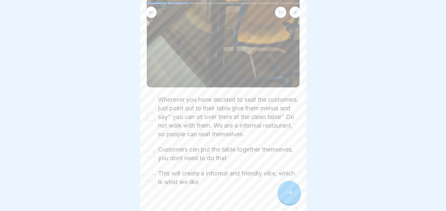
scroll to position [283, 0]
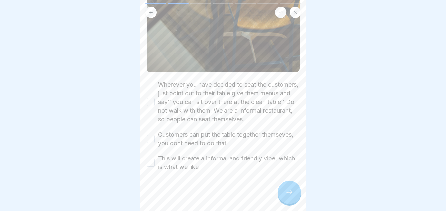
click at [149, 98] on button "Wherever you have decided to seat the customers, just point out to their table …" at bounding box center [151, 102] width 8 height 8
click at [152, 140] on button "Customers can put the table together themseves, you dont need to do that" at bounding box center [151, 139] width 8 height 8
click at [147, 165] on button "This will create a informal and friendly vibe, which is what we like" at bounding box center [151, 163] width 8 height 8
click at [281, 203] on div at bounding box center [288, 191] width 23 height 23
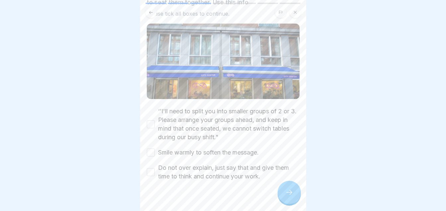
scroll to position [69, 0]
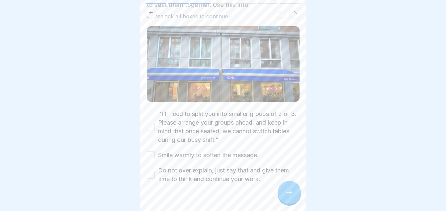
click at [151, 124] on button "‘’I'll need to split you into smaller groups of 2 or 3. Please arrange your gro…" at bounding box center [151, 127] width 8 height 8
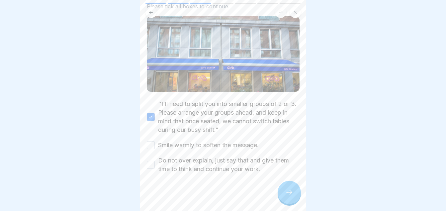
click at [149, 146] on button "Smile warmly to soften the message." at bounding box center [151, 145] width 8 height 8
click at [149, 165] on button "Do not over explain, just say that and give them time to think and continue you…" at bounding box center [151, 165] width 8 height 8
click at [280, 199] on div at bounding box center [288, 191] width 23 height 23
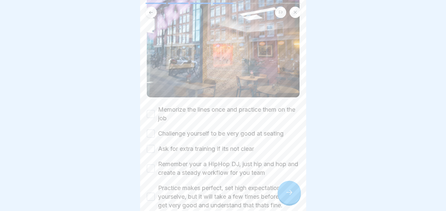
scroll to position [111, 0]
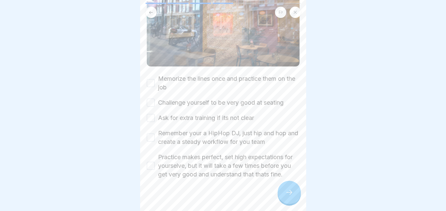
click at [151, 82] on button "Memorize the lines once and practice them on the job" at bounding box center [151, 83] width 8 height 8
click at [155, 99] on div "Challenge yourself to be very good at seating" at bounding box center [215, 102] width 137 height 9
click at [150, 99] on button "Challenge yourself to be very good at seating" at bounding box center [151, 103] width 8 height 8
click at [148, 114] on button "Ask for extra training if its not clear" at bounding box center [151, 118] width 8 height 8
click at [149, 134] on button "Remember your a HipHop DJ, just hip and hop and create a steady workflow for yo…" at bounding box center [151, 137] width 8 height 8
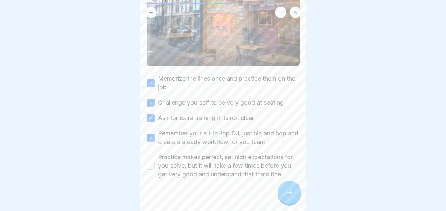
click at [152, 169] on button "Practice makes perfect, set high expectations for yourselve, but it will take a…" at bounding box center [151, 166] width 8 height 8
click at [283, 197] on div at bounding box center [288, 191] width 23 height 23
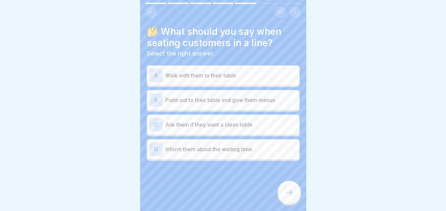
click at [223, 100] on p "Point out to their table and give them menus" at bounding box center [230, 100] width 131 height 8
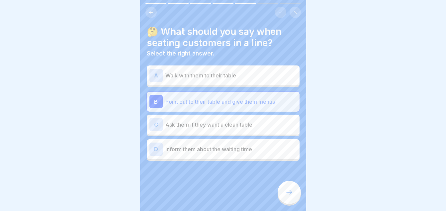
click at [279, 196] on div at bounding box center [288, 191] width 23 height 23
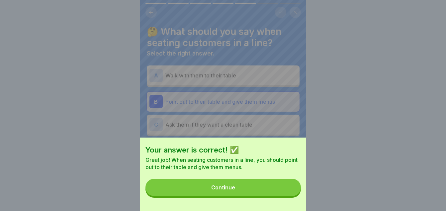
click at [247, 186] on button "Continue" at bounding box center [222, 186] width 155 height 17
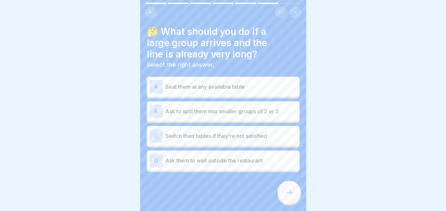
click at [247, 110] on p "Ask to split them into smaller groups of 2 or 3" at bounding box center [230, 111] width 131 height 8
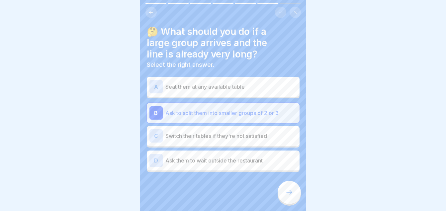
click at [289, 196] on icon at bounding box center [289, 192] width 8 height 8
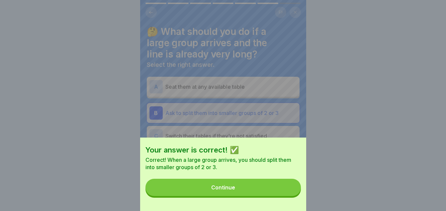
click at [240, 191] on button "Continue" at bounding box center [222, 186] width 155 height 17
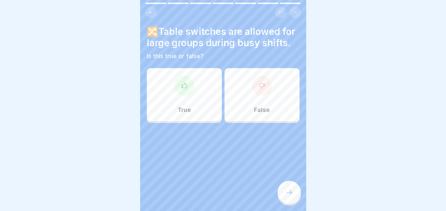
click at [265, 115] on div "False" at bounding box center [261, 94] width 75 height 53
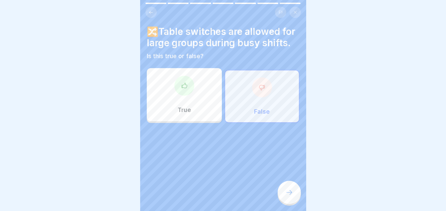
click at [293, 196] on icon at bounding box center [289, 192] width 8 height 8
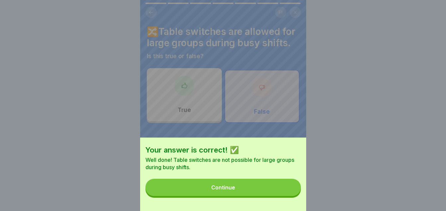
click at [246, 194] on button "Continue" at bounding box center [222, 186] width 155 height 17
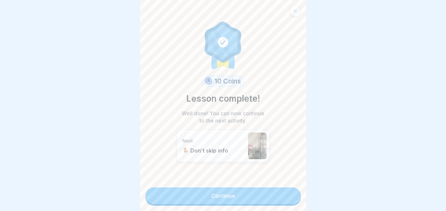
click at [212, 198] on link "Continue" at bounding box center [222, 195] width 155 height 17
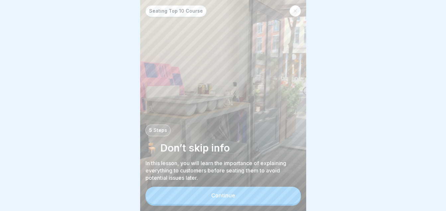
click at [216, 198] on div "Continue" at bounding box center [223, 195] width 24 height 6
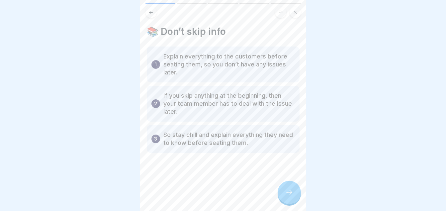
click at [283, 197] on div at bounding box center [288, 191] width 23 height 23
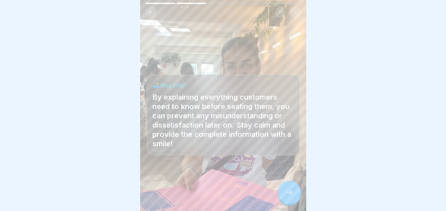
click at [289, 195] on icon at bounding box center [289, 192] width 8 height 8
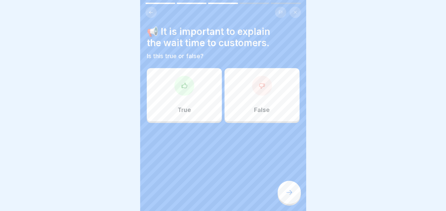
click at [197, 94] on div "True" at bounding box center [184, 94] width 75 height 53
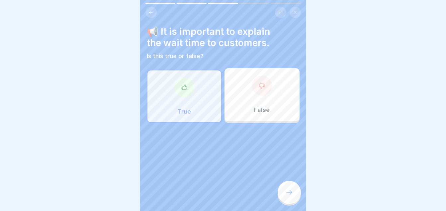
click at [282, 194] on div at bounding box center [288, 191] width 23 height 23
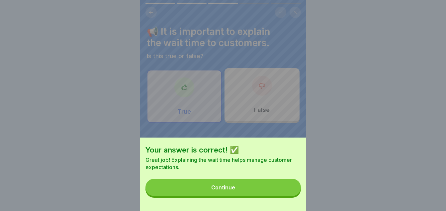
click at [251, 191] on button "Continue" at bounding box center [222, 186] width 155 height 17
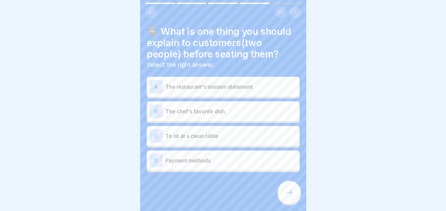
click at [192, 163] on p "Payment methods" at bounding box center [230, 160] width 131 height 8
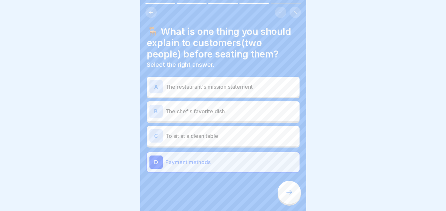
click at [286, 196] on icon at bounding box center [289, 192] width 8 height 8
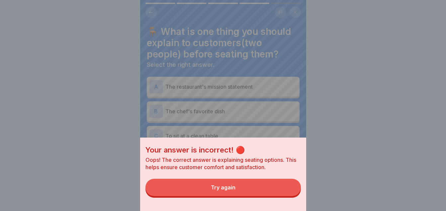
click at [242, 196] on button "Try again" at bounding box center [222, 186] width 155 height 17
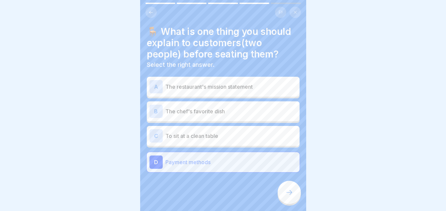
scroll to position [1, 0]
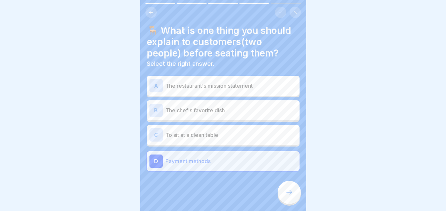
click at [253, 89] on p "The restaurant's mission statement" at bounding box center [230, 86] width 131 height 8
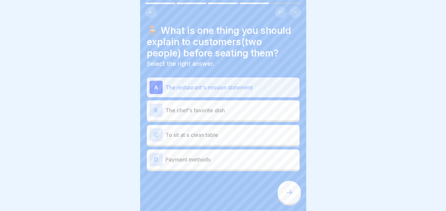
click at [288, 204] on div at bounding box center [288, 191] width 23 height 23
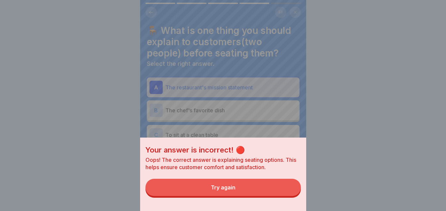
click at [245, 184] on div "Your answer is incorrect! 🔴 Oops! The correct answer is explaining seating opti…" at bounding box center [223, 173] width 166 height 73
click at [217, 196] on button "Try again" at bounding box center [222, 186] width 155 height 17
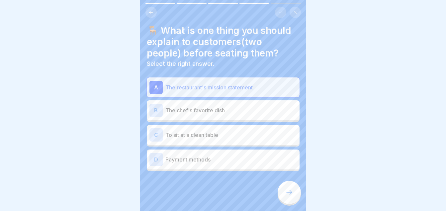
click at [249, 125] on div "C To sit at a clean table" at bounding box center [223, 135] width 153 height 20
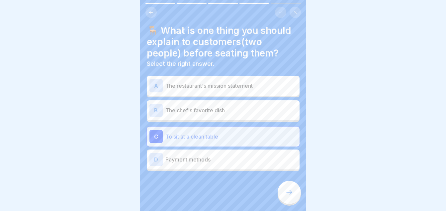
click at [291, 196] on icon at bounding box center [289, 192] width 8 height 8
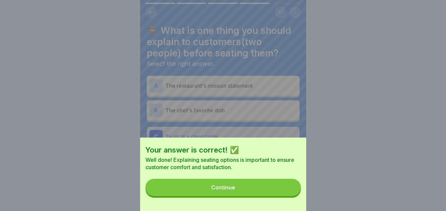
click at [223, 190] on div "Continue" at bounding box center [223, 187] width 24 height 6
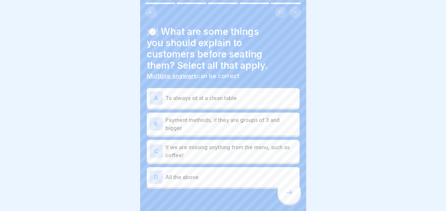
click at [194, 178] on p "All the above" at bounding box center [230, 177] width 131 height 8
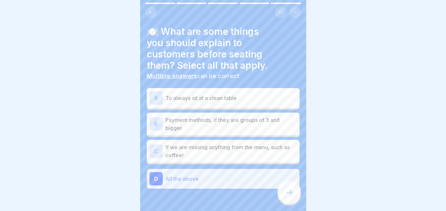
click at [289, 194] on div at bounding box center [288, 191] width 23 height 23
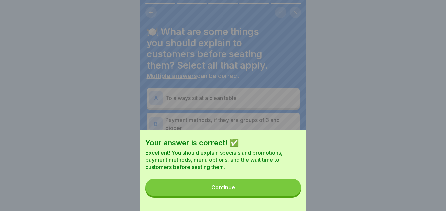
click at [233, 196] on button "Continue" at bounding box center [222, 186] width 155 height 17
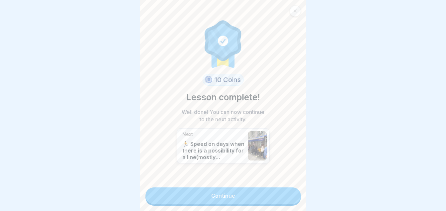
click at [192, 197] on link "Continue" at bounding box center [222, 195] width 155 height 17
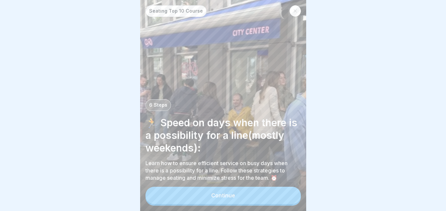
click at [239, 200] on button "Continue" at bounding box center [222, 194] width 155 height 17
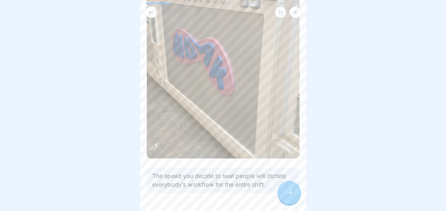
scroll to position [137, 0]
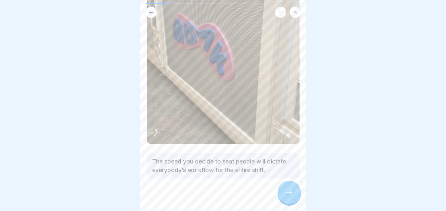
click at [287, 196] on icon at bounding box center [289, 192] width 8 height 8
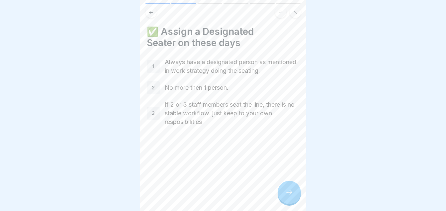
click at [286, 194] on icon at bounding box center [289, 192] width 8 height 8
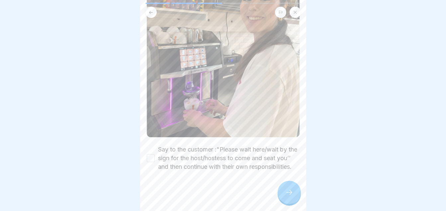
scroll to position [209, 0]
click at [152, 154] on button "Say to the customer :"Please wait here/wait by the sign for the host/hostess to…" at bounding box center [151, 158] width 8 height 8
click at [286, 196] on icon at bounding box center [289, 192] width 8 height 8
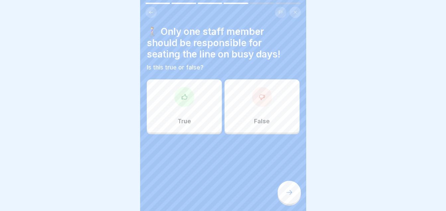
click at [207, 101] on div "True" at bounding box center [184, 105] width 75 height 53
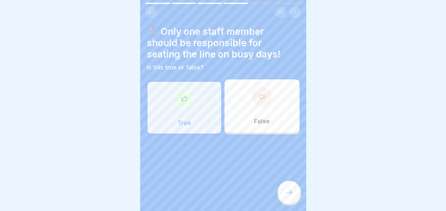
click at [279, 198] on div at bounding box center [288, 191] width 23 height 23
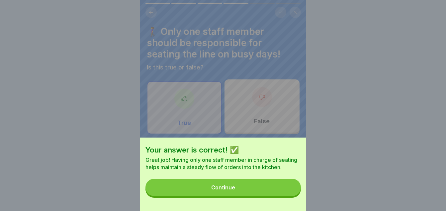
click at [230, 185] on button "Continue" at bounding box center [222, 186] width 155 height 17
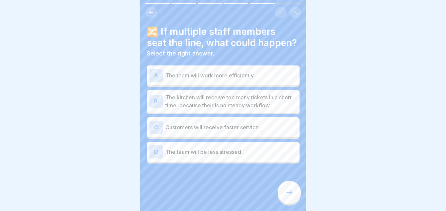
drag, startPoint x: 323, startPoint y: 122, endPoint x: 329, endPoint y: 100, distance: 22.5
click at [329, 100] on div at bounding box center [223, 105] width 446 height 211
click at [258, 107] on p "The kitchen will receive too many tickets in a short time, because their is no …" at bounding box center [230, 101] width 131 height 16
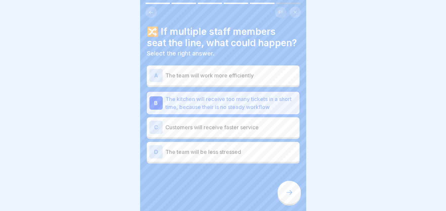
click at [284, 200] on div at bounding box center [288, 191] width 23 height 23
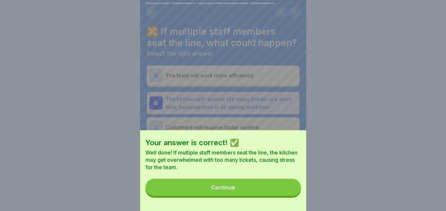
click at [246, 188] on button "Continue" at bounding box center [222, 186] width 155 height 17
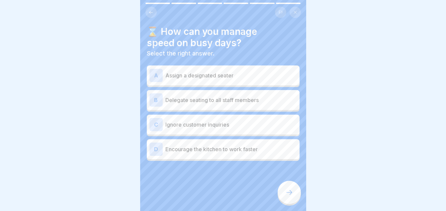
click at [218, 71] on p "Assign a designated seater" at bounding box center [230, 75] width 131 height 8
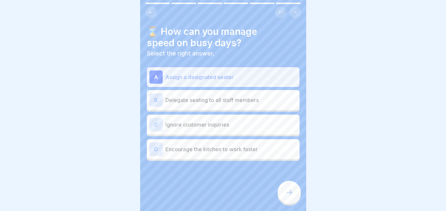
click at [288, 196] on icon at bounding box center [289, 192] width 8 height 8
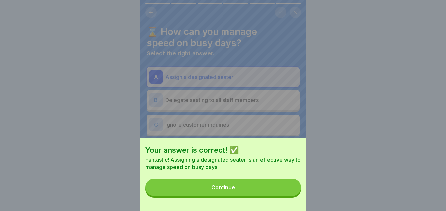
click at [245, 191] on button "Continue" at bounding box center [222, 186] width 155 height 17
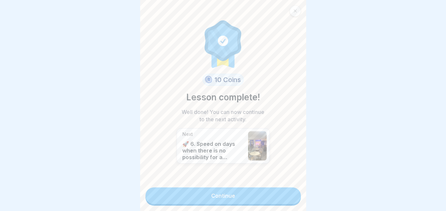
click at [224, 194] on link "Continue" at bounding box center [222, 195] width 155 height 17
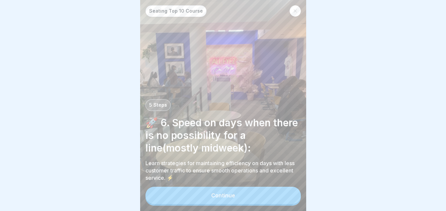
click at [220, 197] on button "Continue" at bounding box center [222, 194] width 155 height 17
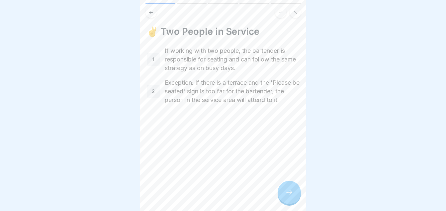
click at [292, 201] on div at bounding box center [288, 191] width 23 height 23
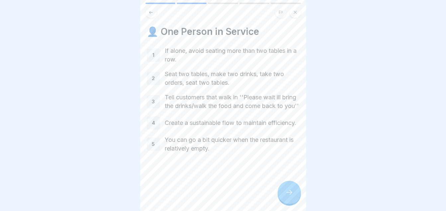
click at [280, 190] on div at bounding box center [288, 191] width 23 height 23
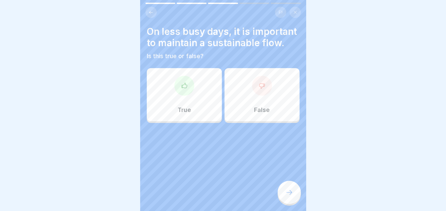
click at [124, 96] on div at bounding box center [223, 105] width 446 height 211
click at [159, 108] on div "True" at bounding box center [184, 94] width 75 height 53
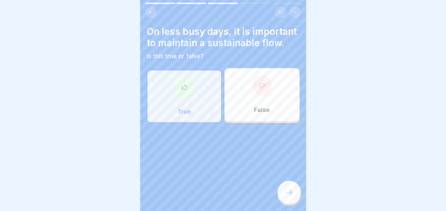
click at [288, 196] on icon at bounding box center [289, 192] width 8 height 8
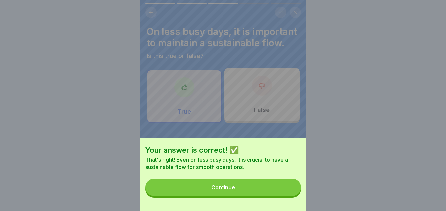
click at [252, 195] on button "Continue" at bounding box center [222, 186] width 155 height 17
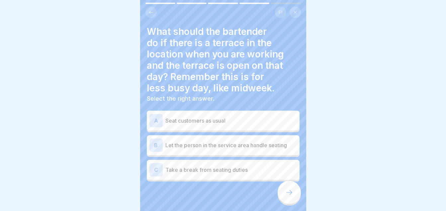
click at [223, 122] on p "Seat customers as usual" at bounding box center [230, 120] width 131 height 8
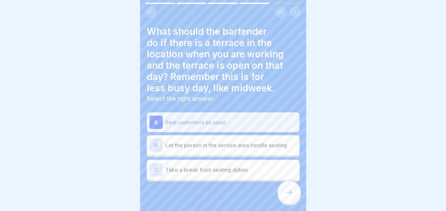
click at [286, 193] on div at bounding box center [288, 191] width 23 height 23
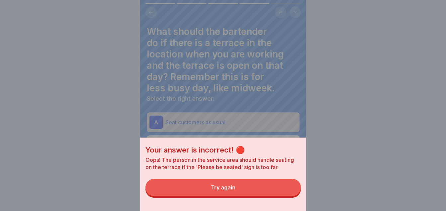
click at [245, 190] on button "Try again" at bounding box center [222, 186] width 155 height 17
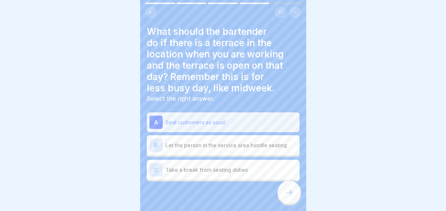
click at [215, 151] on div "B Let the person in the service area handle seating" at bounding box center [222, 144] width 147 height 13
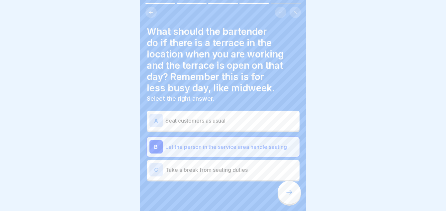
click at [287, 193] on div at bounding box center [288, 191] width 23 height 23
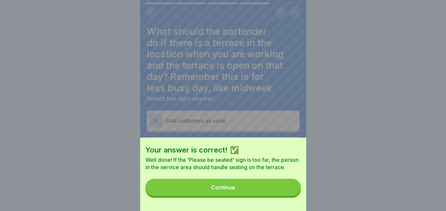
click at [238, 191] on button "Continue" at bounding box center [222, 186] width 155 height 17
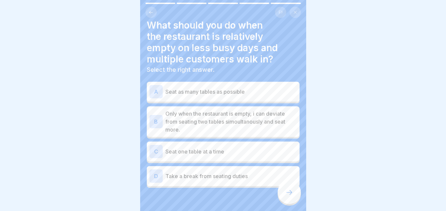
scroll to position [9, 0]
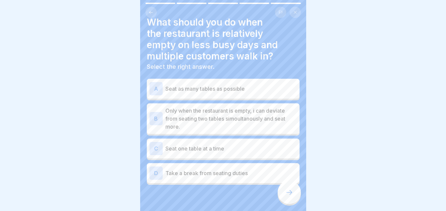
click at [232, 147] on p "Seat one table at a time" at bounding box center [230, 148] width 131 height 8
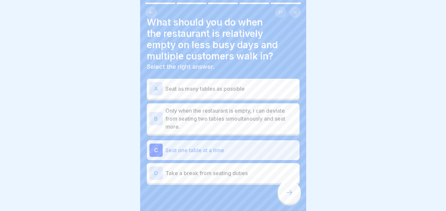
click at [286, 196] on icon at bounding box center [289, 192] width 8 height 8
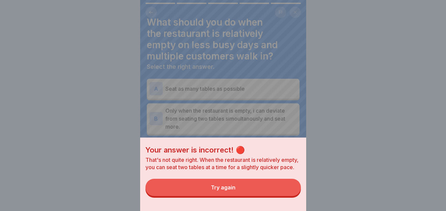
click at [234, 190] on div "Try again" at bounding box center [223, 187] width 25 height 6
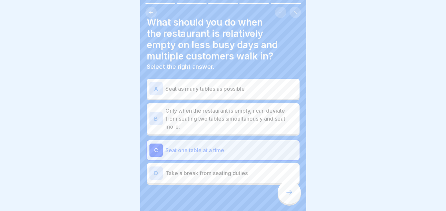
click at [256, 113] on p "Only when the restaurant is empty, i can deviate from seating two tables simoul…" at bounding box center [230, 118] width 131 height 24
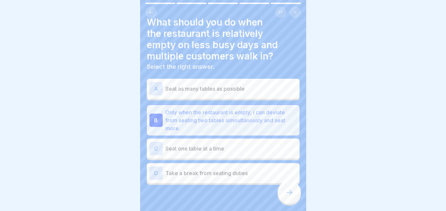
click at [289, 194] on icon at bounding box center [289, 192] width 8 height 8
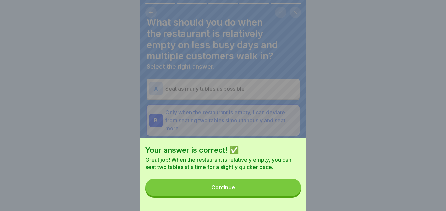
click at [245, 191] on button "Continue" at bounding box center [222, 186] width 155 height 17
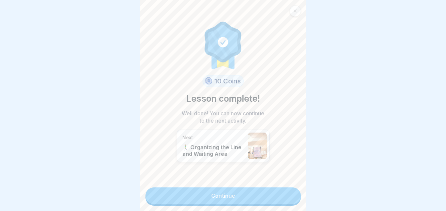
click at [211, 199] on link "Continue" at bounding box center [222, 195] width 155 height 17
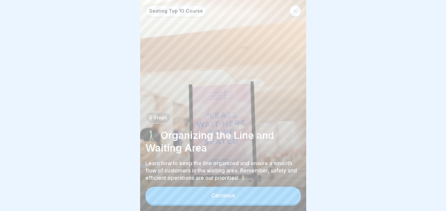
click at [230, 197] on button "Continue" at bounding box center [222, 194] width 155 height 17
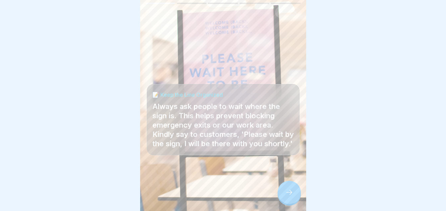
click at [281, 191] on div at bounding box center [288, 191] width 23 height 23
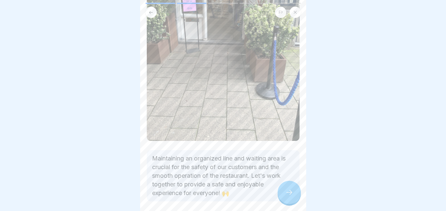
scroll to position [133, 0]
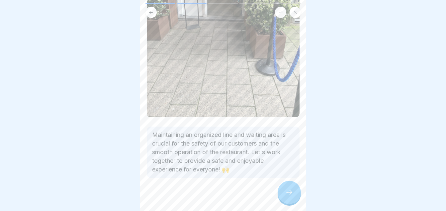
click at [283, 199] on div at bounding box center [288, 191] width 23 height 23
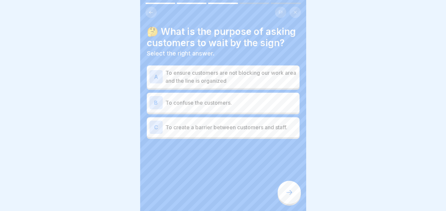
click at [243, 85] on p "To ensure customers are not blocking our work area and the line is organized" at bounding box center [230, 77] width 131 height 16
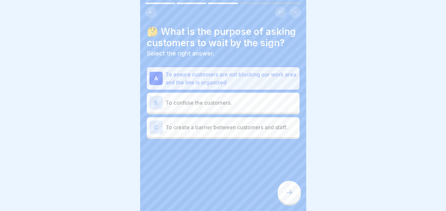
click at [283, 198] on div at bounding box center [288, 191] width 23 height 23
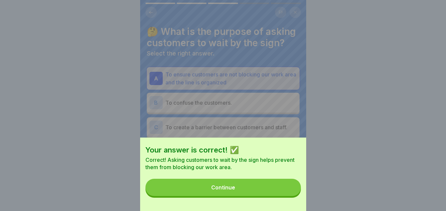
click at [234, 190] on div "Continue" at bounding box center [223, 187] width 24 height 6
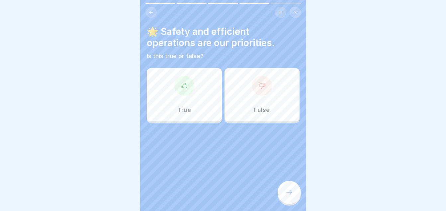
click at [191, 106] on div "True" at bounding box center [184, 94] width 75 height 53
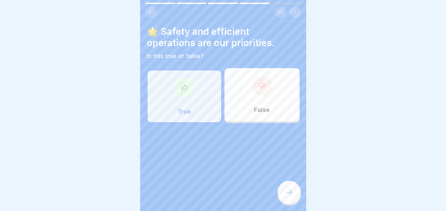
click at [297, 207] on div "🌟 Safety and efficient operations are our priorities. Is this true or false? Tr…" at bounding box center [223, 105] width 166 height 211
click at [295, 204] on div at bounding box center [288, 191] width 23 height 23
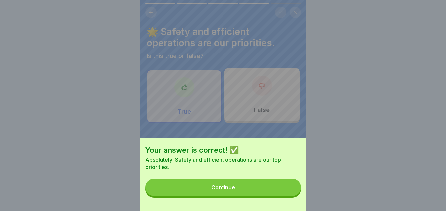
click at [267, 195] on button "Continue" at bounding box center [222, 186] width 155 height 17
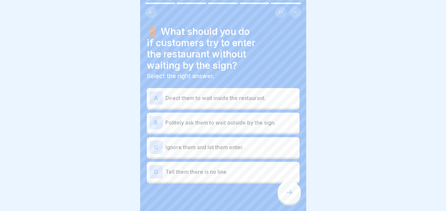
click at [278, 120] on p "Politely ask them to wait outside by the sign." at bounding box center [230, 122] width 131 height 8
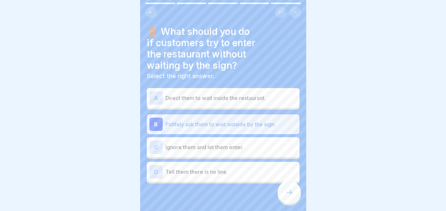
click at [283, 199] on div at bounding box center [288, 191] width 23 height 23
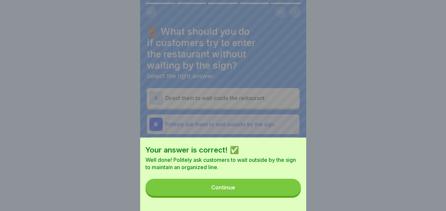
click at [260, 193] on button "Continue" at bounding box center [222, 186] width 155 height 17
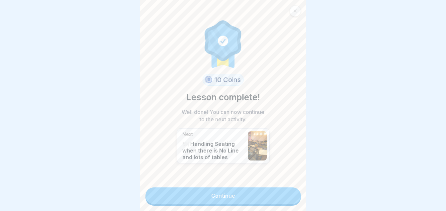
click at [260, 193] on link "Continue" at bounding box center [222, 195] width 155 height 17
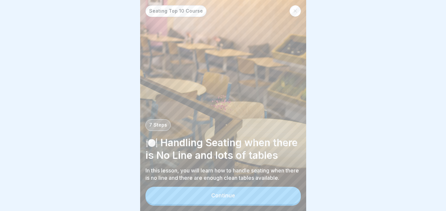
click at [225, 198] on div "Continue" at bounding box center [223, 195] width 24 height 6
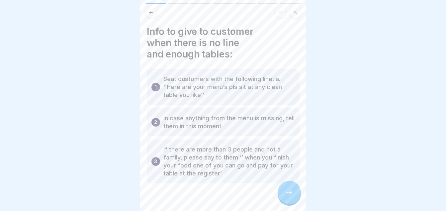
click at [287, 196] on icon at bounding box center [289, 192] width 8 height 8
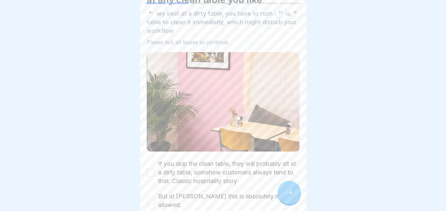
scroll to position [101, 0]
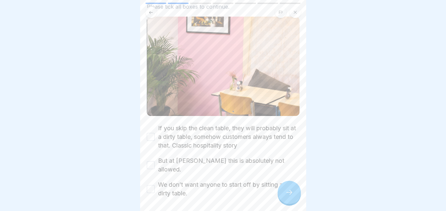
click at [154, 136] on button "If you skip the clean table, they will probably sit at a dirty table, somehow c…" at bounding box center [151, 137] width 8 height 8
click at [147, 161] on button "But at [PERSON_NAME] this is absolutely not allowed." at bounding box center [151, 165] width 8 height 8
click at [158, 180] on label "We don’t want anyone to start off by sitting at a dirty table." at bounding box center [228, 188] width 141 height 17
click at [155, 185] on button "We don’t want anyone to start off by sitting at a dirty table." at bounding box center [151, 189] width 8 height 8
click at [293, 195] on icon at bounding box center [289, 192] width 8 height 8
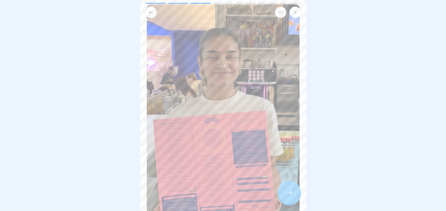
scroll to position [136, 0]
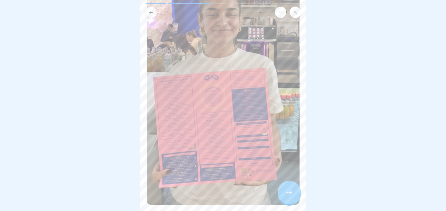
click at [292, 120] on img at bounding box center [223, 83] width 153 height 242
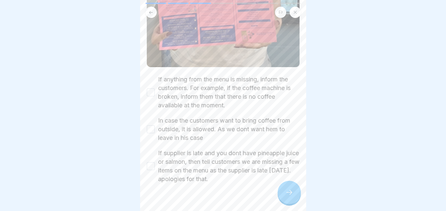
scroll to position [278, 0]
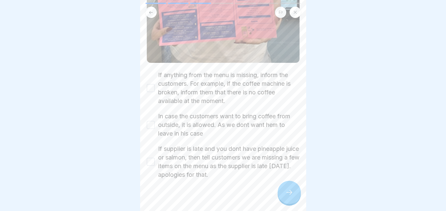
click at [151, 84] on button "If anything from the menu is missing, inform the customers. For example, if the…" at bounding box center [151, 88] width 8 height 8
click at [143, 126] on div "✅ In case anything from the menu is missing, tell them now(before seating) Seat…" at bounding box center [223, 105] width 166 height 211
click at [150, 121] on button "In case the customers want to bring coffee from outside, it is allowed. As we d…" at bounding box center [151, 125] width 8 height 8
click at [150, 158] on button "If supplier is late and you dont have pineapple juice or salmon, then tell cust…" at bounding box center [151, 162] width 8 height 8
click at [284, 194] on div at bounding box center [288, 191] width 23 height 23
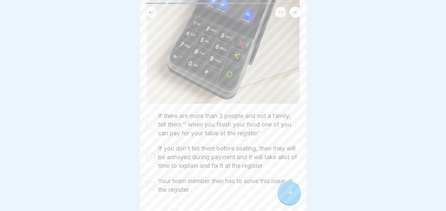
scroll to position [187, 0]
click at [151, 119] on button "If there are more than 3 people and not a family, tell them ‘’ when you finish …" at bounding box center [151, 123] width 8 height 8
click at [150, 152] on button "If you don’t tell them before seating, then they will be annoyed during payment…" at bounding box center [151, 156] width 8 height 8
click at [148, 180] on button "Your team member then has to solve this issue at the register" at bounding box center [151, 184] width 8 height 8
click at [290, 196] on icon at bounding box center [289, 192] width 8 height 8
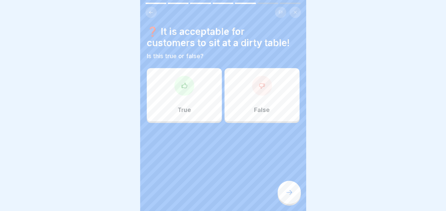
click at [228, 89] on div "False" at bounding box center [261, 94] width 75 height 53
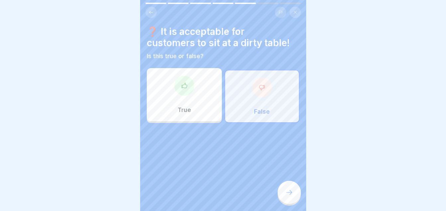
click at [287, 196] on icon at bounding box center [289, 192] width 8 height 8
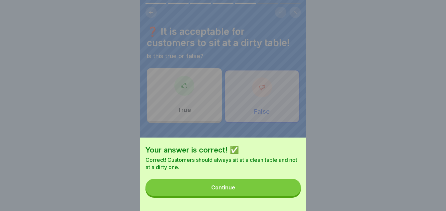
click at [217, 190] on div "Continue" at bounding box center [223, 187] width 24 height 6
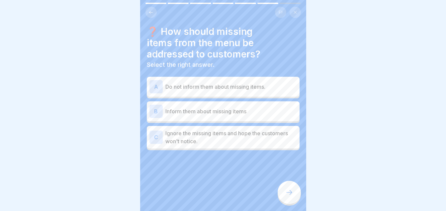
click at [250, 113] on p "Inform them about missing items" at bounding box center [230, 111] width 131 height 8
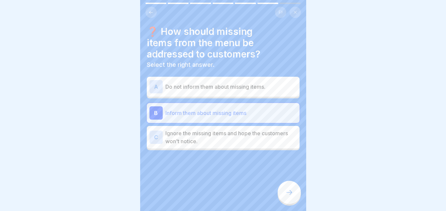
click at [285, 191] on div at bounding box center [288, 191] width 23 height 23
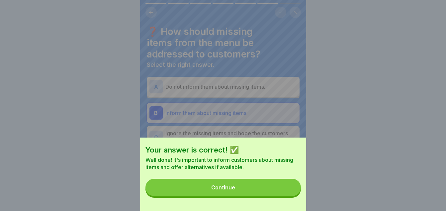
click at [229, 189] on button "Continue" at bounding box center [222, 186] width 155 height 17
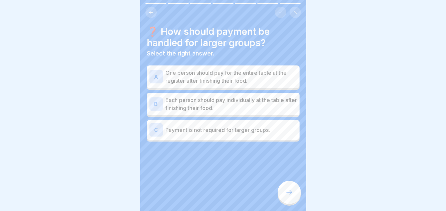
click at [250, 78] on p "One person should pay for the entire table at the register after finishing thei…" at bounding box center [230, 77] width 131 height 16
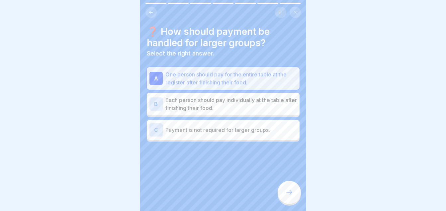
click at [288, 196] on icon at bounding box center [289, 192] width 8 height 8
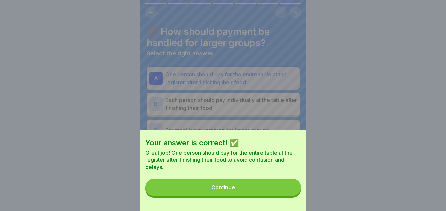
click at [235, 188] on button "Continue" at bounding box center [222, 186] width 155 height 17
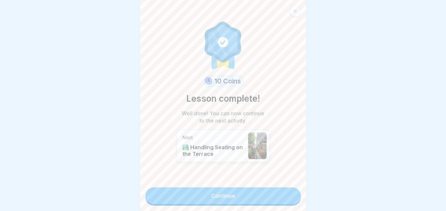
click at [229, 197] on link "Continue" at bounding box center [222, 195] width 155 height 17
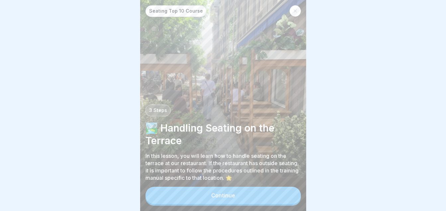
click at [236, 197] on button "Continue" at bounding box center [222, 194] width 155 height 17
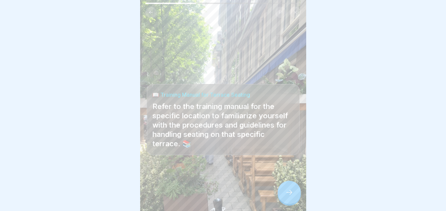
click at [282, 198] on div at bounding box center [288, 191] width 23 height 23
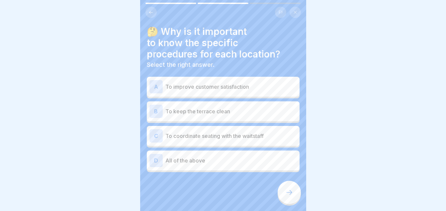
click at [191, 166] on div "D All of the above" at bounding box center [222, 160] width 147 height 13
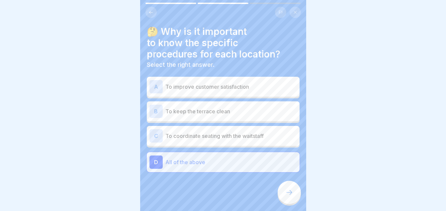
click at [287, 196] on icon at bounding box center [289, 192] width 8 height 8
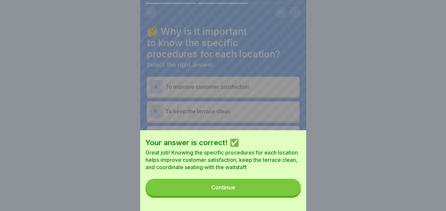
click at [230, 190] on div "Continue" at bounding box center [223, 187] width 24 height 6
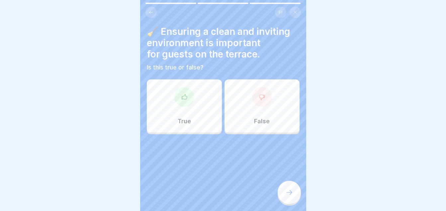
click at [170, 125] on div "True" at bounding box center [184, 105] width 75 height 53
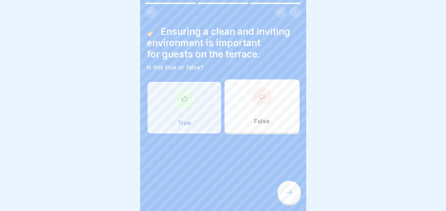
click at [298, 197] on div at bounding box center [288, 191] width 23 height 23
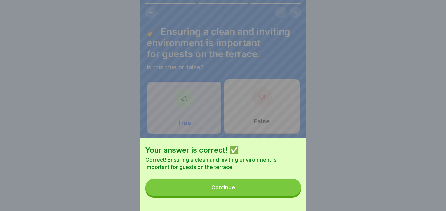
click at [226, 196] on button "Continue" at bounding box center [222, 186] width 155 height 17
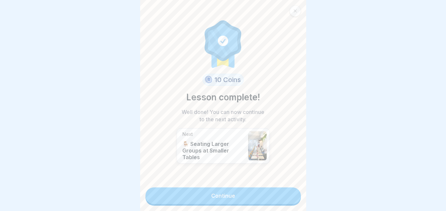
click at [234, 194] on link "Continue" at bounding box center [222, 195] width 155 height 17
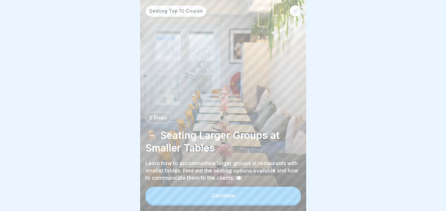
click at [205, 196] on button "Continue" at bounding box center [222, 194] width 155 height 17
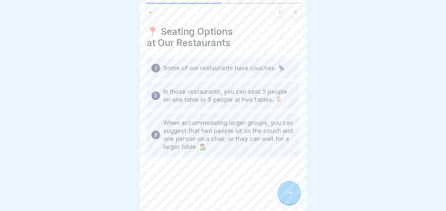
click at [288, 194] on icon at bounding box center [289, 192] width 8 height 8
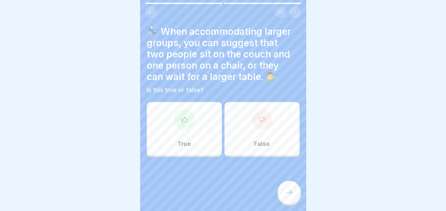
click at [191, 138] on div "True" at bounding box center [184, 128] width 75 height 53
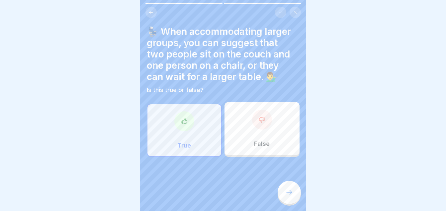
click at [289, 195] on icon at bounding box center [289, 192] width 8 height 8
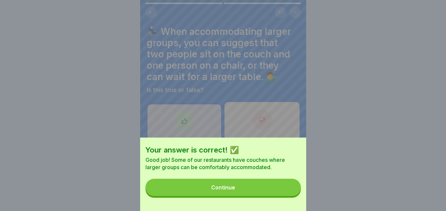
click at [238, 195] on button "Continue" at bounding box center [222, 186] width 155 height 17
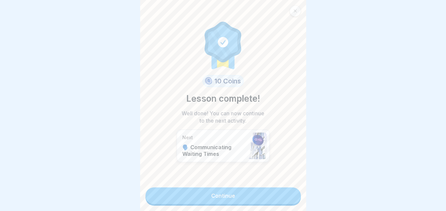
click at [223, 193] on link "Continue" at bounding box center [222, 195] width 155 height 17
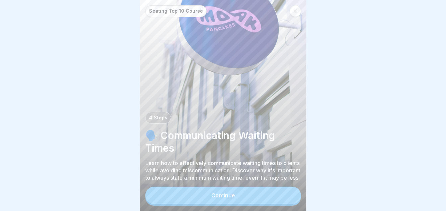
click at [225, 195] on button "Continue" at bounding box center [222, 194] width 155 height 17
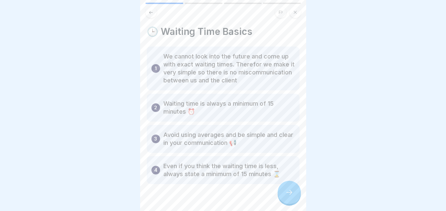
click at [283, 200] on div at bounding box center [288, 191] width 23 height 23
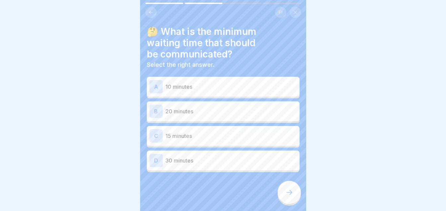
click at [190, 139] on p "15 minutes" at bounding box center [230, 136] width 131 height 8
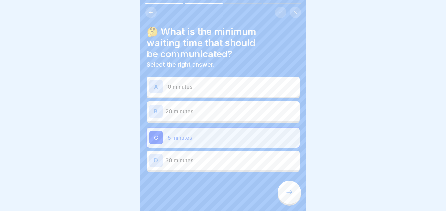
click at [283, 199] on div at bounding box center [288, 191] width 23 height 23
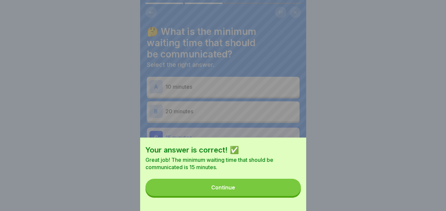
click at [241, 190] on button "Continue" at bounding box center [222, 186] width 155 height 17
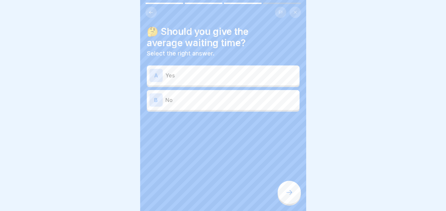
click at [222, 99] on p "No" at bounding box center [230, 100] width 131 height 8
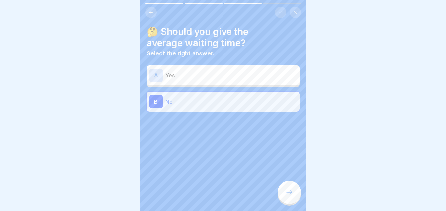
click at [287, 196] on icon at bounding box center [289, 192] width 8 height 8
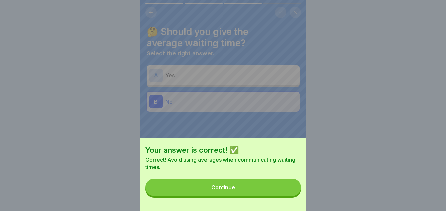
click at [232, 196] on button "Continue" at bounding box center [222, 186] width 155 height 17
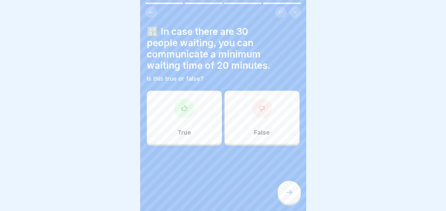
click at [262, 122] on div "False" at bounding box center [261, 117] width 75 height 53
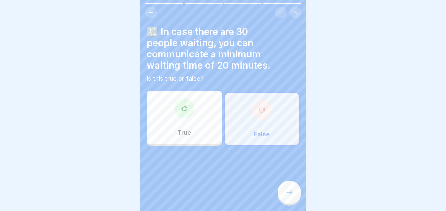
click at [297, 191] on div at bounding box center [288, 191] width 23 height 23
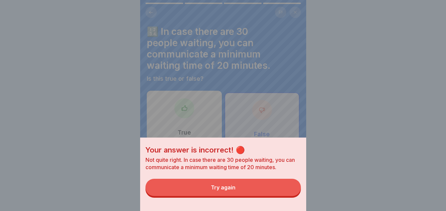
click at [229, 190] on div "Try again" at bounding box center [223, 187] width 25 height 6
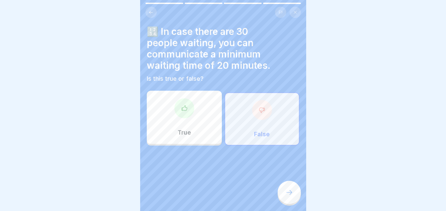
click at [167, 109] on div "True" at bounding box center [184, 117] width 75 height 53
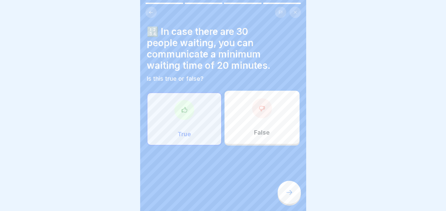
click at [300, 203] on div "🔢 In case there are 30 people waiting, you can communicate a minimum waiting ti…" at bounding box center [223, 105] width 166 height 211
click at [291, 194] on icon at bounding box center [289, 192] width 6 height 5
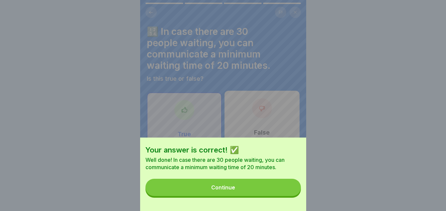
click at [225, 190] on div "Continue" at bounding box center [223, 187] width 24 height 6
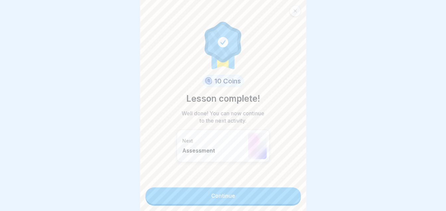
click at [239, 194] on link "Continue" at bounding box center [222, 195] width 155 height 17
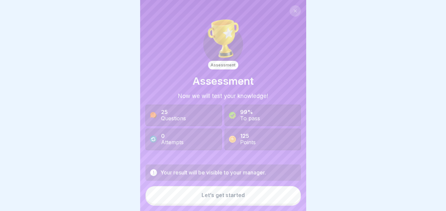
click at [222, 204] on button "Let’s get started" at bounding box center [222, 195] width 155 height 18
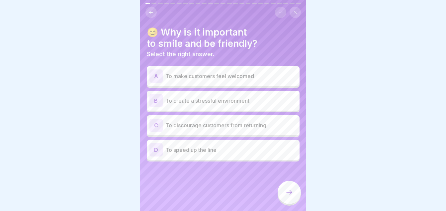
click at [244, 74] on p "To make customers feel welcomed" at bounding box center [230, 76] width 131 height 8
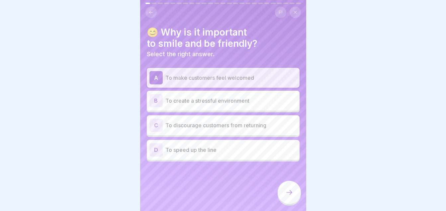
click at [289, 196] on icon at bounding box center [289, 192] width 8 height 8
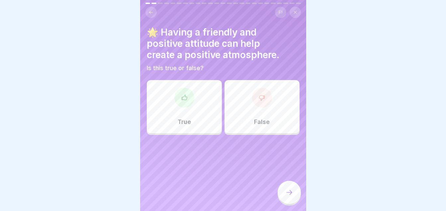
click at [188, 106] on div at bounding box center [184, 98] width 20 height 20
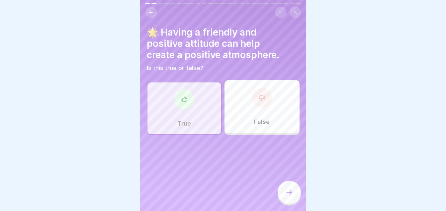
click at [282, 195] on div at bounding box center [288, 191] width 23 height 23
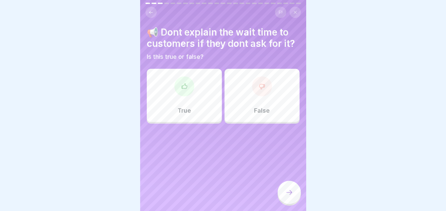
click at [189, 85] on div at bounding box center [184, 86] width 20 height 20
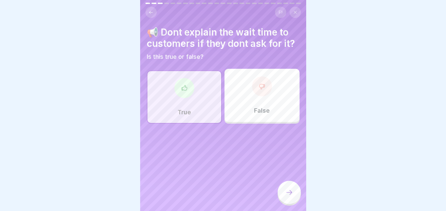
click at [286, 194] on icon at bounding box center [289, 192] width 8 height 8
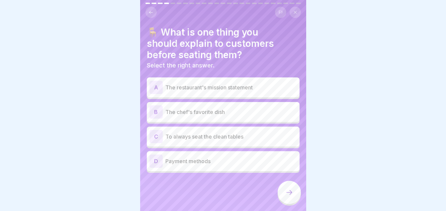
click at [197, 138] on p "To always seat the clean tables" at bounding box center [230, 136] width 131 height 8
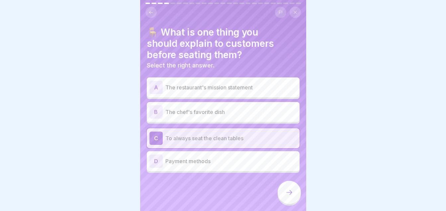
click at [285, 196] on icon at bounding box center [289, 192] width 8 height 8
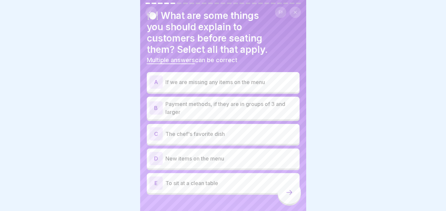
scroll to position [23, 0]
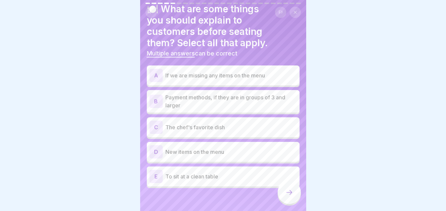
click at [271, 82] on div "A If we are missing any items on the menu" at bounding box center [222, 75] width 147 height 13
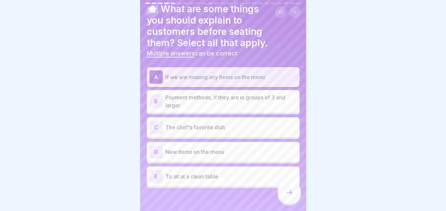
click at [248, 104] on p "Payment methods, if they are in groups of 3 and larger" at bounding box center [230, 101] width 131 height 16
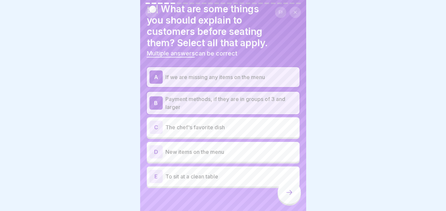
click at [230, 181] on div "E To sit at a clean table" at bounding box center [222, 176] width 147 height 13
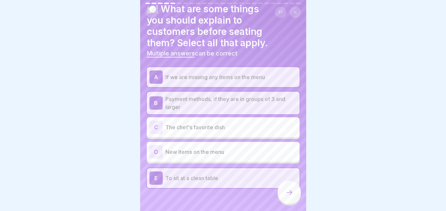
click at [283, 197] on div at bounding box center [288, 191] width 23 height 23
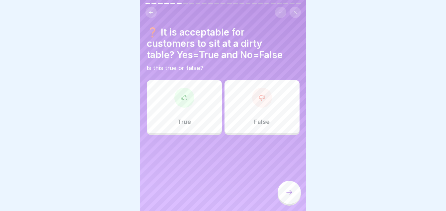
click at [262, 118] on p "False" at bounding box center [262, 121] width 16 height 7
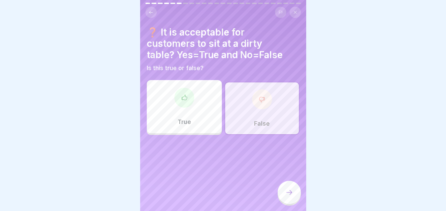
click at [288, 195] on icon at bounding box center [289, 192] width 8 height 8
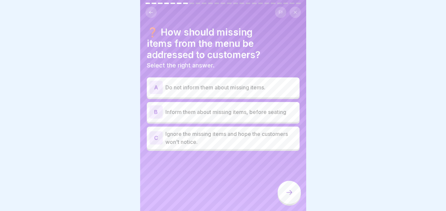
click at [242, 109] on p "Inform them about missing items, before seating" at bounding box center [230, 112] width 131 height 8
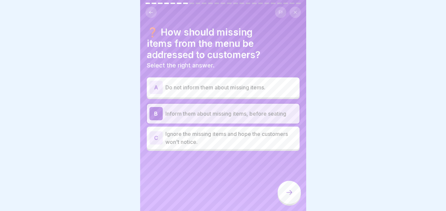
click at [287, 194] on icon at bounding box center [289, 192] width 8 height 8
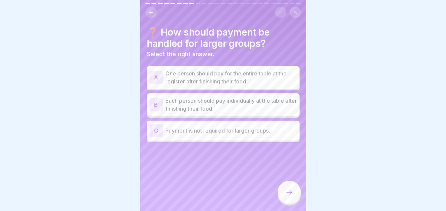
click at [257, 81] on p "One person should pay for the entire table at the register after finishing thei…" at bounding box center [230, 77] width 131 height 16
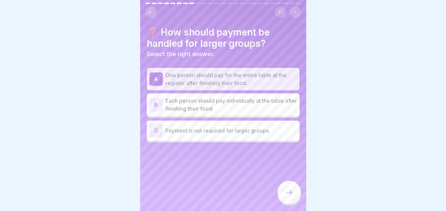
click at [291, 193] on div at bounding box center [288, 191] width 23 height 23
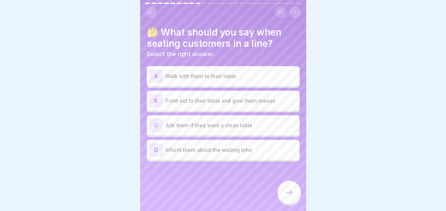
click at [269, 101] on p "Point out to their table and give them menus" at bounding box center [230, 101] width 131 height 8
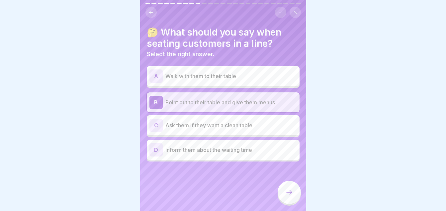
click at [287, 203] on div at bounding box center [288, 191] width 23 height 23
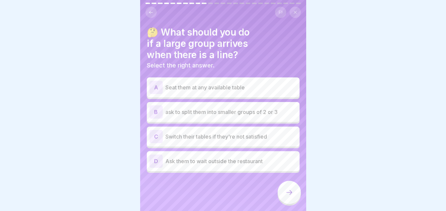
click at [253, 106] on div "B ask to split them into smaller groups of 2 or 3" at bounding box center [222, 111] width 147 height 13
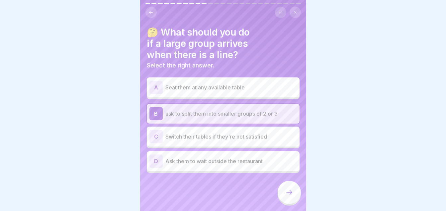
click at [281, 199] on div at bounding box center [288, 191] width 23 height 23
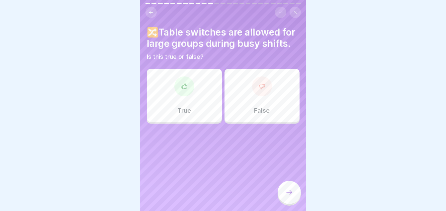
click at [251, 136] on div "🔀Table switches are allowed for large groups during busy shifts. Is this true o…" at bounding box center [223, 105] width 166 height 211
click at [252, 122] on div "False" at bounding box center [261, 95] width 75 height 53
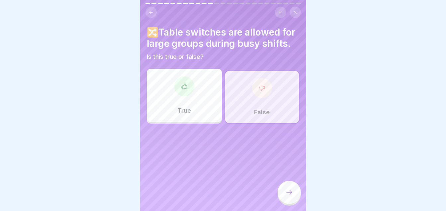
click at [287, 196] on icon at bounding box center [289, 192] width 8 height 8
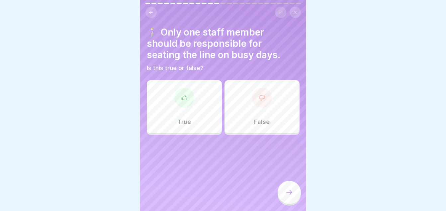
click at [189, 121] on p "True" at bounding box center [183, 121] width 13 height 7
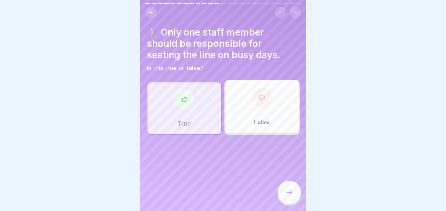
click at [288, 196] on icon at bounding box center [289, 192] width 8 height 8
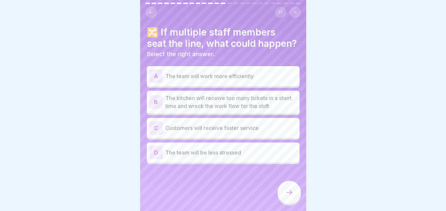
click at [227, 110] on p "The kitchen will receive too many tickets in a short time and wreck the work fl…" at bounding box center [230, 102] width 131 height 16
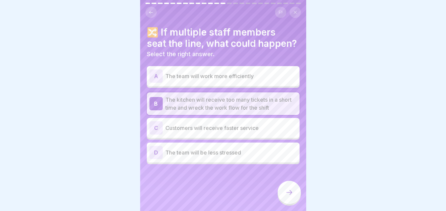
click at [287, 196] on icon at bounding box center [289, 192] width 8 height 8
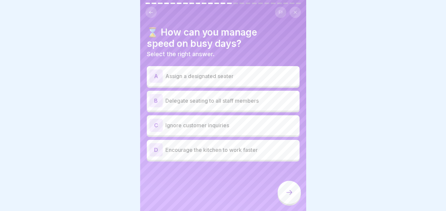
click at [244, 73] on p "Assign a designated seater" at bounding box center [230, 76] width 131 height 8
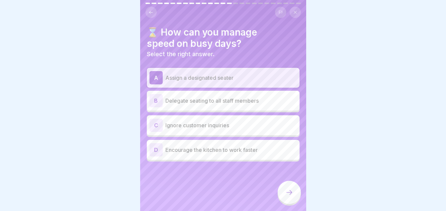
click at [285, 204] on div at bounding box center [288, 191] width 23 height 23
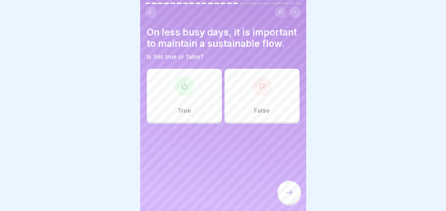
click at [186, 114] on p "True" at bounding box center [183, 110] width 13 height 7
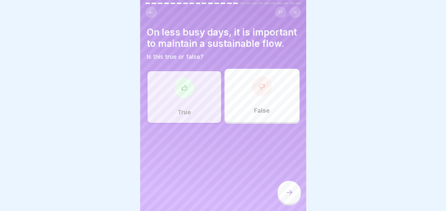
click at [285, 196] on icon at bounding box center [289, 192] width 8 height 8
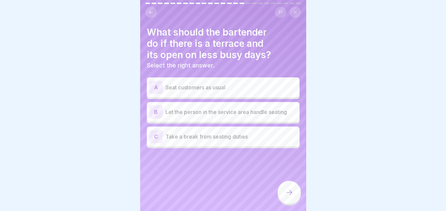
click at [241, 111] on p "Let the person in the service area handle seating" at bounding box center [230, 112] width 131 height 8
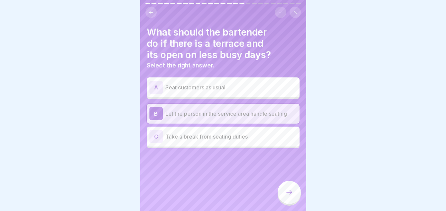
click at [292, 196] on icon at bounding box center [289, 192] width 8 height 8
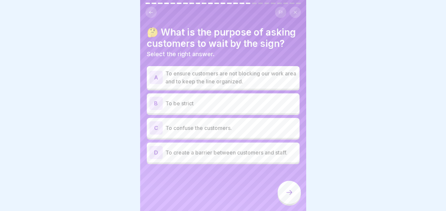
click at [257, 84] on p "To ensure customers are not blocking our work area and to keep the line organiz…" at bounding box center [230, 77] width 131 height 16
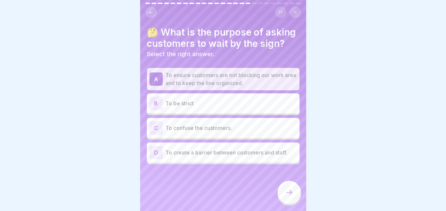
click at [289, 196] on icon at bounding box center [289, 192] width 8 height 8
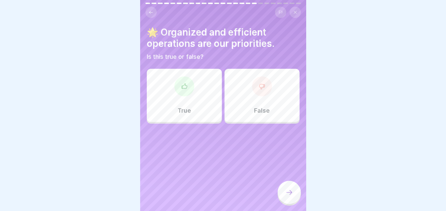
click at [189, 113] on p "True" at bounding box center [183, 110] width 13 height 7
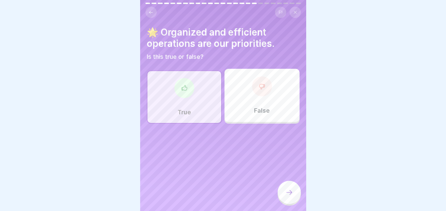
click at [287, 195] on icon at bounding box center [289, 192] width 8 height 8
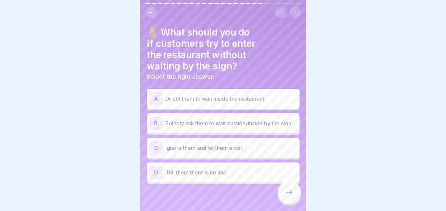
click at [243, 121] on p "Politely ask them to wait outside/inside by the sign." at bounding box center [230, 123] width 131 height 8
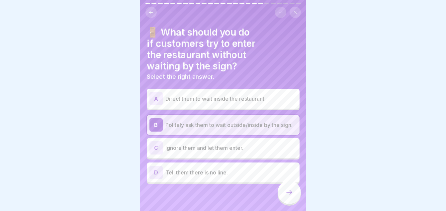
click at [290, 202] on div at bounding box center [288, 191] width 23 height 23
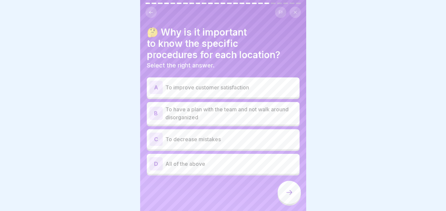
click at [206, 164] on p "All of the above" at bounding box center [230, 164] width 131 height 8
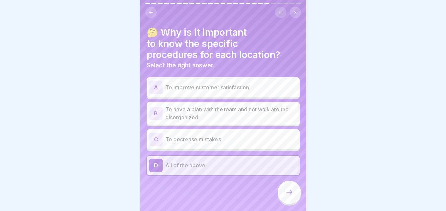
click at [289, 195] on icon at bounding box center [289, 192] width 8 height 8
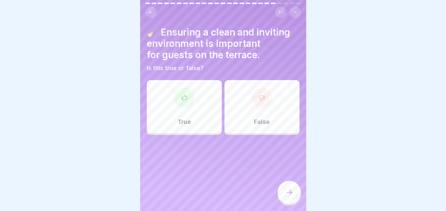
click at [191, 113] on div "True" at bounding box center [184, 106] width 75 height 53
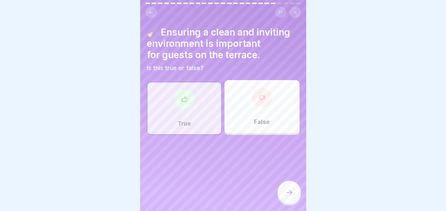
click at [287, 196] on icon at bounding box center [289, 192] width 8 height 8
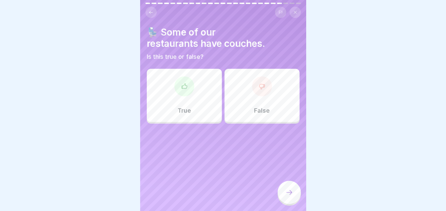
click at [198, 115] on div "True" at bounding box center [184, 95] width 75 height 53
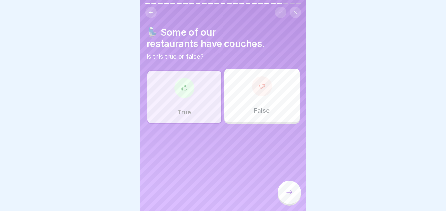
click at [291, 202] on div at bounding box center [288, 191] width 23 height 23
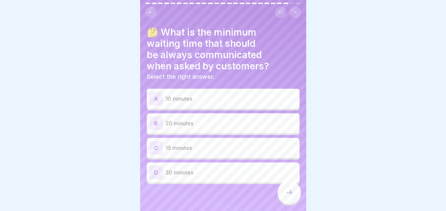
click at [189, 146] on p "15 minutes" at bounding box center [230, 148] width 131 height 8
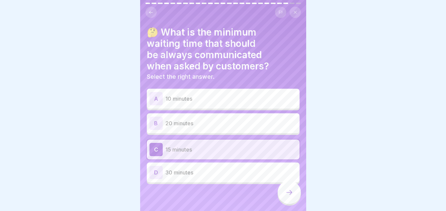
click at [296, 194] on div at bounding box center [288, 191] width 23 height 23
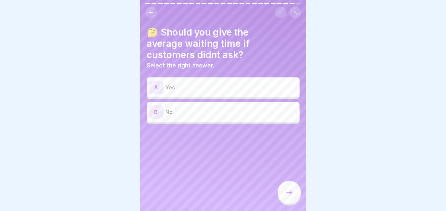
click at [219, 111] on p "No" at bounding box center [230, 112] width 131 height 8
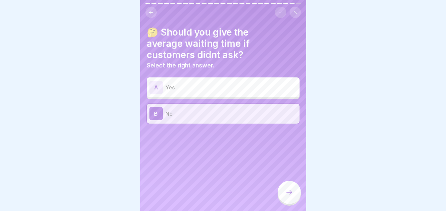
click at [287, 196] on icon at bounding box center [289, 192] width 8 height 8
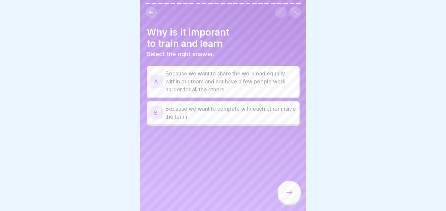
click at [248, 82] on p "Because we want to share the workload equally within our team and not have a fe…" at bounding box center [230, 81] width 131 height 24
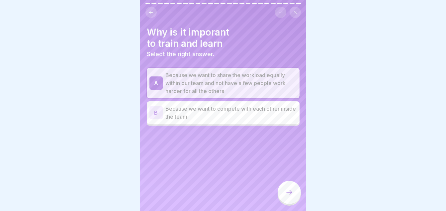
click at [288, 194] on icon at bounding box center [289, 192] width 8 height 8
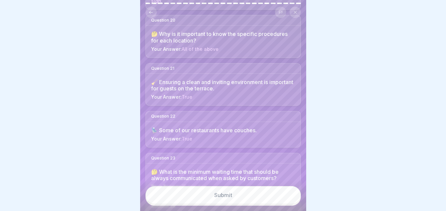
scroll to position [1093, 0]
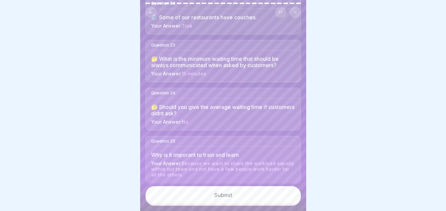
click at [220, 203] on button "Submit" at bounding box center [222, 195] width 155 height 18
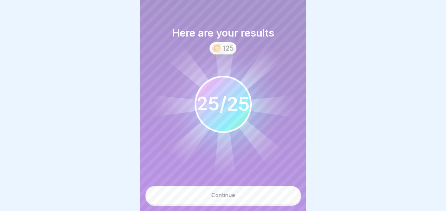
click at [211, 198] on div "Continue" at bounding box center [223, 195] width 24 height 6
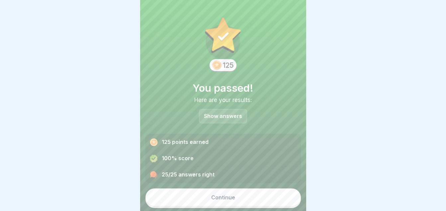
click at [222, 200] on div "Continue" at bounding box center [223, 197] width 24 height 6
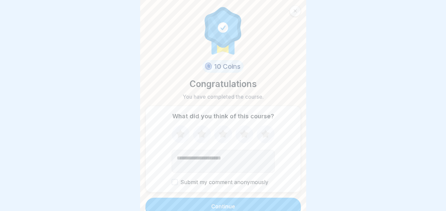
click at [240, 132] on icon at bounding box center [244, 133] width 9 height 8
click at [226, 205] on div "Continue" at bounding box center [223, 206] width 24 height 6
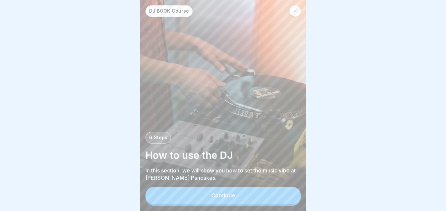
click at [223, 198] on div "Continue" at bounding box center [223, 195] width 24 height 6
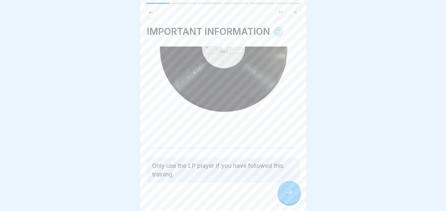
click at [201, 138] on img at bounding box center [223, 97] width 153 height 102
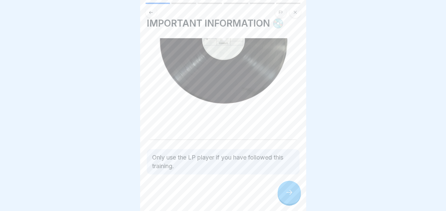
click at [289, 196] on icon at bounding box center [289, 192] width 8 height 8
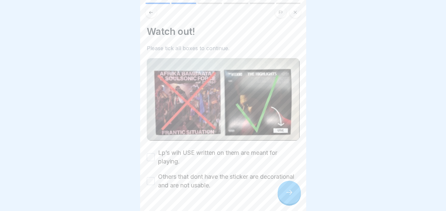
click at [153, 157] on button "Lp’s wih USE written on them are meant for playing." at bounding box center [151, 157] width 8 height 8
click at [152, 177] on button "Others that dont have the sticker are decorational and are not usable." at bounding box center [151, 181] width 8 height 8
click at [289, 203] on div at bounding box center [288, 191] width 23 height 23
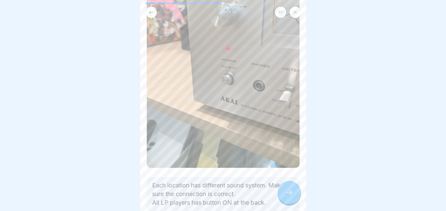
scroll to position [72, 0]
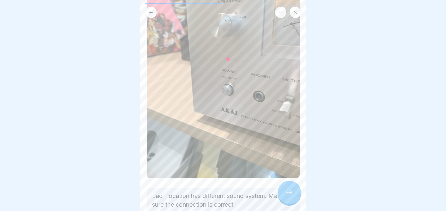
click at [321, 143] on div at bounding box center [223, 105] width 446 height 211
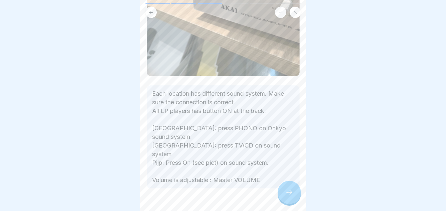
scroll to position [176, 0]
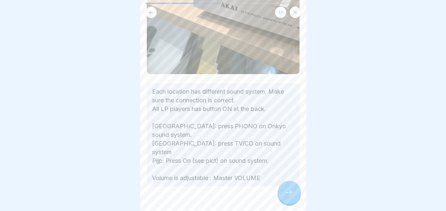
click at [252, 199] on div at bounding box center [223, 206] width 153 height 40
click at [245, 196] on div at bounding box center [223, 206] width 153 height 40
click at [253, 190] on div at bounding box center [223, 206] width 153 height 40
click at [286, 195] on icon at bounding box center [289, 192] width 8 height 8
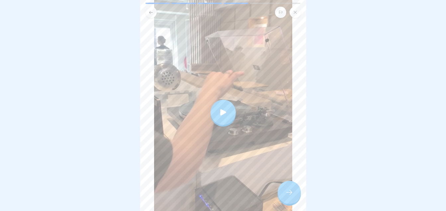
scroll to position [60, 0]
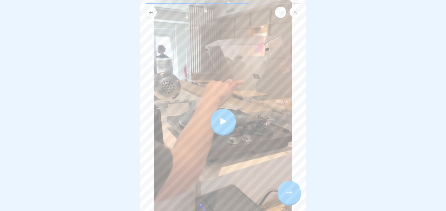
click at [224, 118] on icon at bounding box center [222, 120] width 9 height 9
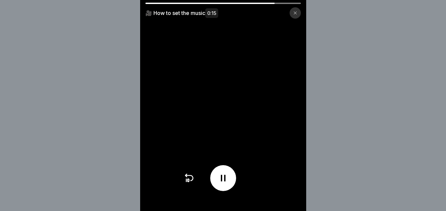
click at [191, 182] on icon at bounding box center [188, 177] width 11 height 11
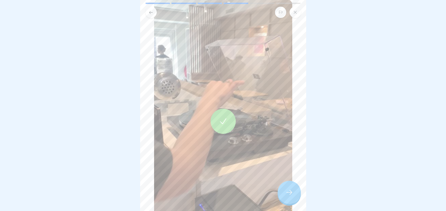
click at [210, 137] on div at bounding box center [223, 121] width 138 height 244
click at [252, 121] on div at bounding box center [223, 121] width 138 height 244
click at [235, 150] on div at bounding box center [223, 121] width 138 height 244
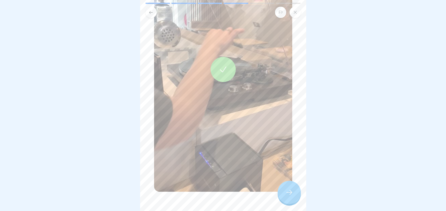
scroll to position [123, 0]
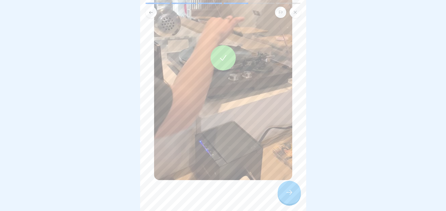
click at [288, 204] on div at bounding box center [288, 191] width 23 height 23
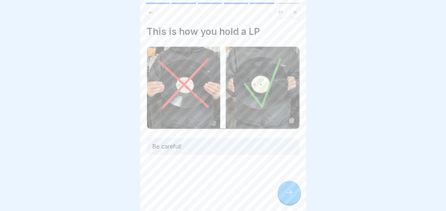
click at [287, 196] on icon at bounding box center [289, 192] width 8 height 8
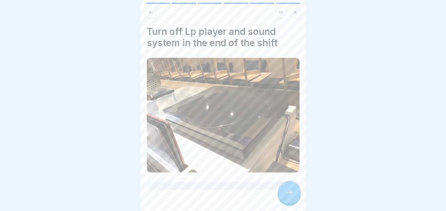
click at [290, 196] on icon at bounding box center [289, 192] width 8 height 8
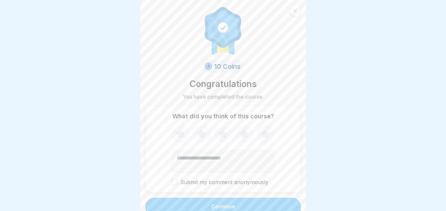
click at [241, 134] on icon at bounding box center [244, 133] width 9 height 8
click at [241, 205] on button "Continue" at bounding box center [222, 205] width 155 height 17
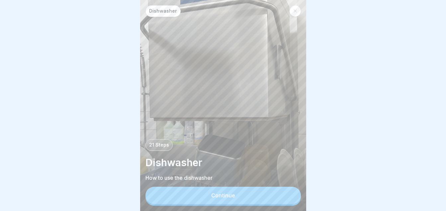
click at [233, 198] on div "Continue" at bounding box center [223, 195] width 24 height 6
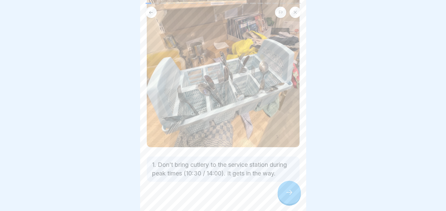
scroll to position [108, 0]
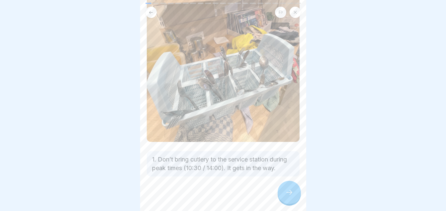
click at [284, 201] on div at bounding box center [288, 191] width 23 height 23
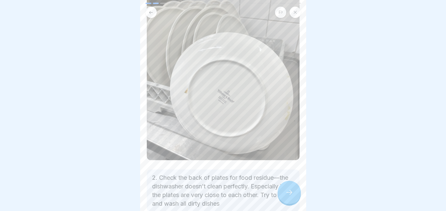
scroll to position [91, 0]
click at [289, 196] on icon at bounding box center [289, 192] width 8 height 8
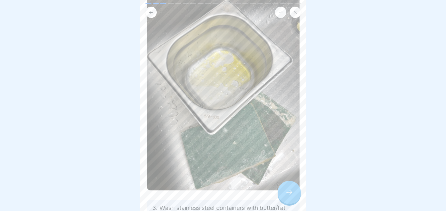
scroll to position [78, 0]
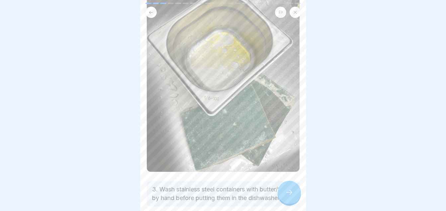
click at [288, 196] on icon at bounding box center [289, 192] width 8 height 8
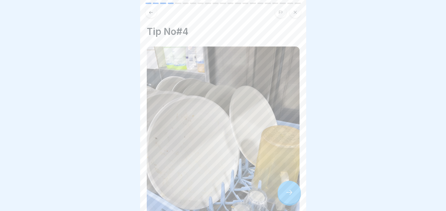
scroll to position [98, 0]
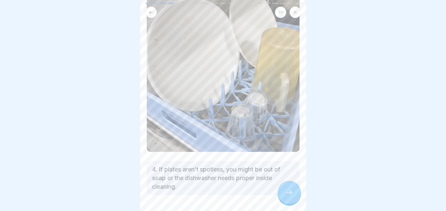
click at [282, 195] on div at bounding box center [288, 191] width 23 height 23
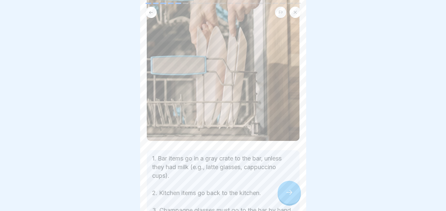
scroll to position [135, 0]
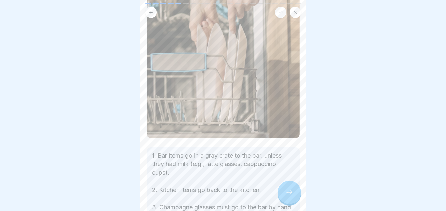
click at [293, 198] on div at bounding box center [288, 191] width 23 height 23
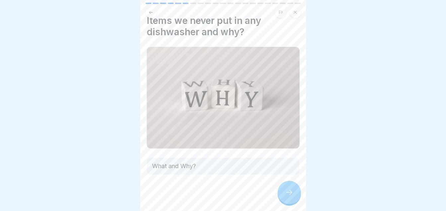
scroll to position [0, 0]
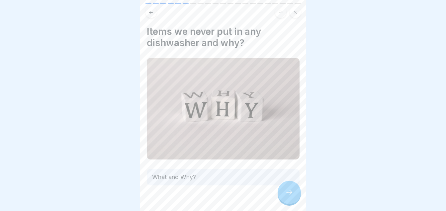
click at [287, 196] on icon at bounding box center [289, 192] width 8 height 8
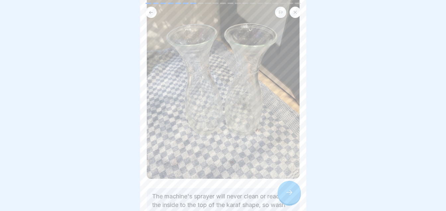
scroll to position [72, 0]
click at [293, 194] on div at bounding box center [288, 191] width 23 height 23
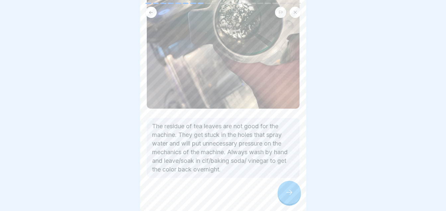
scroll to position [99, 0]
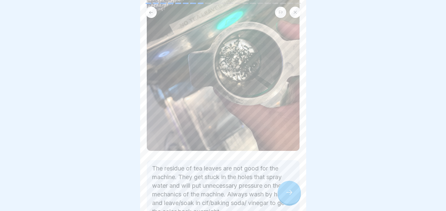
click at [288, 196] on icon at bounding box center [289, 192] width 8 height 8
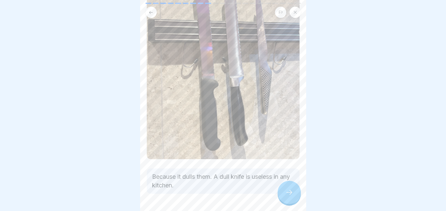
scroll to position [92, 0]
click at [285, 196] on icon at bounding box center [289, 192] width 8 height 8
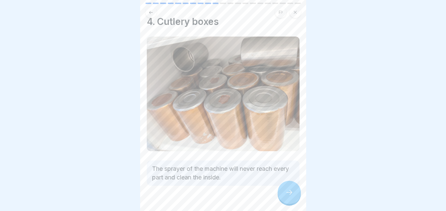
scroll to position [14, 0]
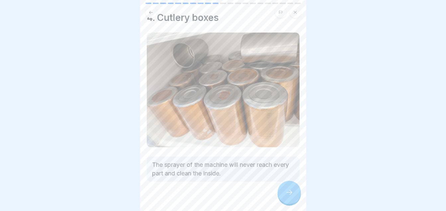
click at [284, 197] on div at bounding box center [288, 191] width 23 height 23
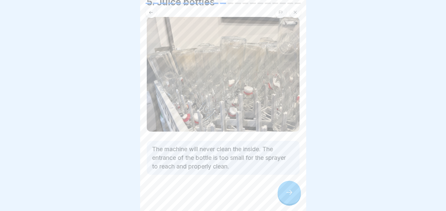
scroll to position [29, 0]
click at [285, 194] on icon at bounding box center [289, 192] width 8 height 8
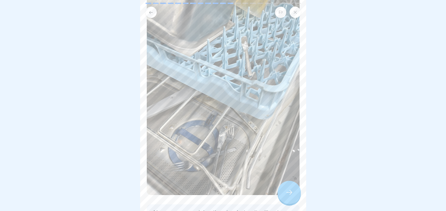
scroll to position [99, 0]
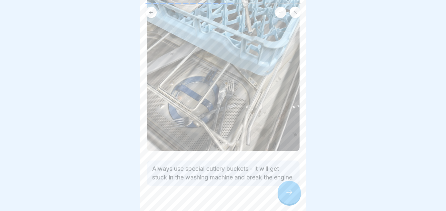
click at [286, 196] on icon at bounding box center [289, 192] width 8 height 8
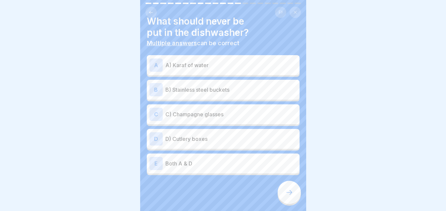
scroll to position [12, 0]
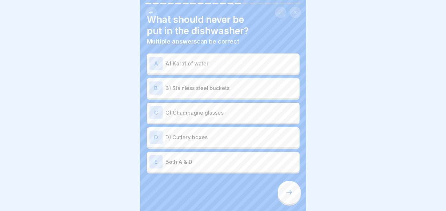
click at [173, 156] on div "E Both A & D" at bounding box center [222, 161] width 147 height 13
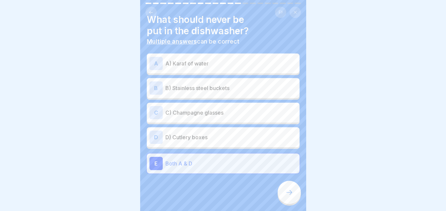
click at [285, 196] on icon at bounding box center [289, 192] width 8 height 8
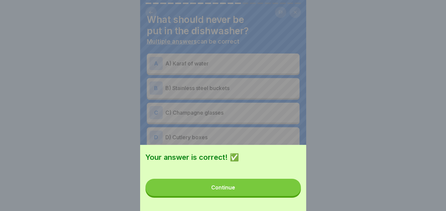
click at [245, 190] on button "Continue" at bounding box center [222, 186] width 155 height 17
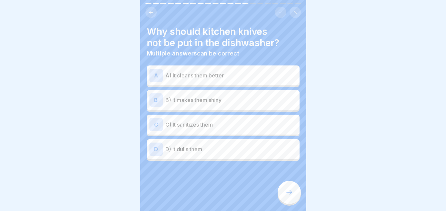
click at [194, 146] on p "D) It dulls them" at bounding box center [230, 149] width 131 height 8
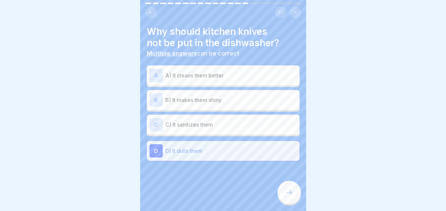
click at [287, 196] on icon at bounding box center [289, 192] width 8 height 8
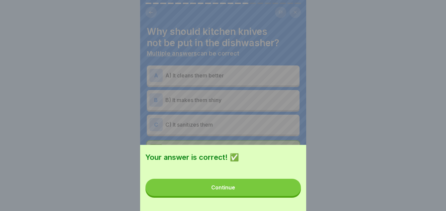
click at [238, 192] on button "Continue" at bounding box center [222, 186] width 155 height 17
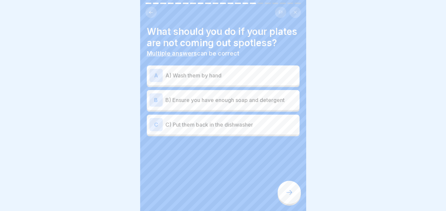
click at [252, 79] on p "A) Wash them by hand" at bounding box center [230, 75] width 131 height 8
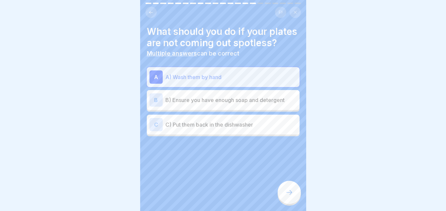
click at [224, 106] on div "B B) Ensure you have enough soap and detergent" at bounding box center [222, 99] width 147 height 13
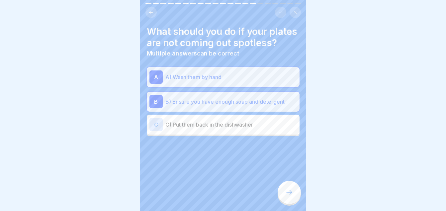
click at [291, 194] on icon at bounding box center [289, 192] width 8 height 8
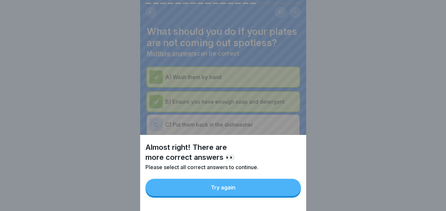
click at [241, 193] on button "Try again" at bounding box center [222, 186] width 155 height 17
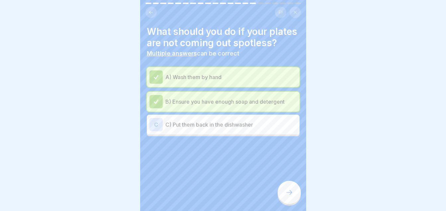
click at [264, 134] on div "C C) Put them back in the dishwasher" at bounding box center [223, 124] width 153 height 20
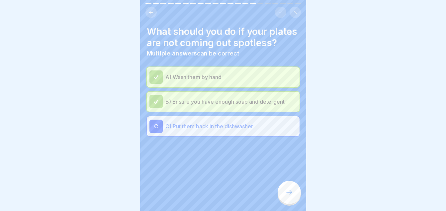
click at [295, 196] on div at bounding box center [288, 191] width 23 height 23
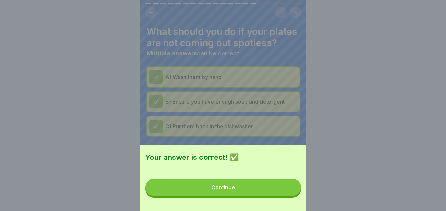
click at [229, 195] on button "Continue" at bounding box center [222, 186] width 155 height 17
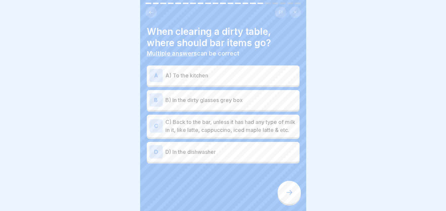
scroll to position [0, 0]
click at [196, 133] on p "C) Back to the bar, unless it has had any type of milk in it, like latte, cappu…" at bounding box center [230, 126] width 131 height 16
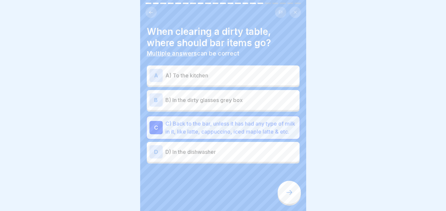
click at [290, 195] on icon at bounding box center [289, 192] width 8 height 8
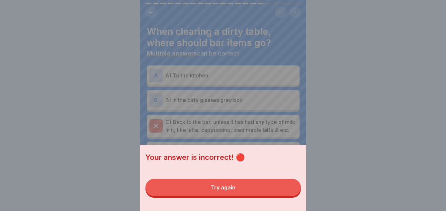
click at [242, 195] on button "Try again" at bounding box center [222, 186] width 155 height 17
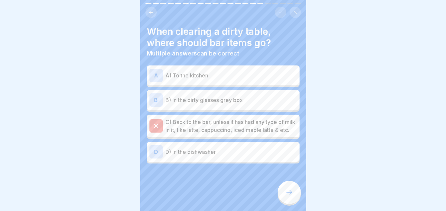
click at [225, 156] on p "D) In the dishwasher" at bounding box center [230, 152] width 131 height 8
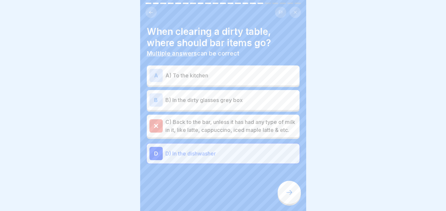
click at [219, 118] on p "C) Back to the bar, unless it has had any type of milk in it, like latte, cappu…" at bounding box center [230, 126] width 131 height 16
click at [156, 126] on div at bounding box center [155, 125] width 13 height 13
click at [183, 157] on p "D) In the dishwasher" at bounding box center [230, 153] width 131 height 8
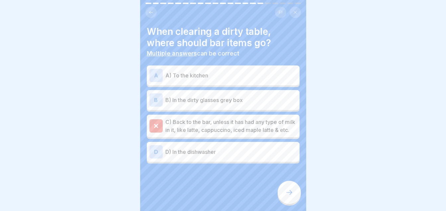
click at [221, 96] on p "B) In the dirty glasses grey box" at bounding box center [230, 100] width 131 height 8
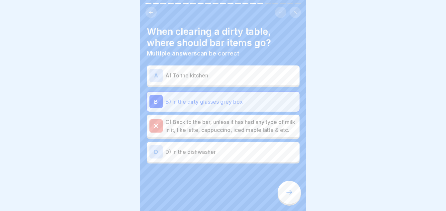
click at [284, 203] on div at bounding box center [288, 191] width 23 height 23
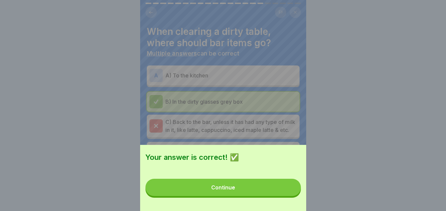
click at [227, 189] on button "Continue" at bounding box center [222, 186] width 155 height 17
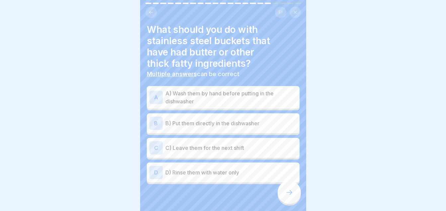
scroll to position [15, 0]
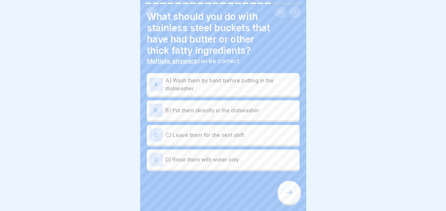
click at [223, 88] on p "A) Wash them by hand before putting in the dishwasher" at bounding box center [230, 84] width 131 height 16
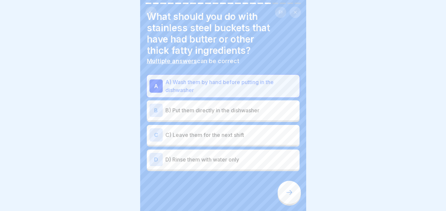
click at [289, 196] on icon at bounding box center [289, 192] width 8 height 8
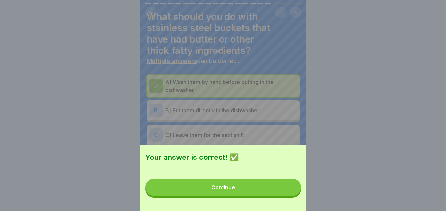
click at [233, 196] on button "Continue" at bounding box center [222, 186] width 155 height 17
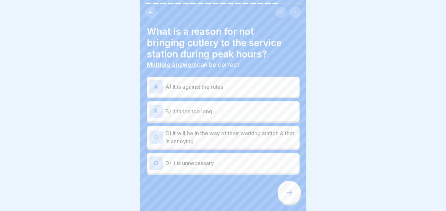
click at [232, 136] on p "C) It will be in the way of their working station & that is annoying" at bounding box center [230, 137] width 131 height 16
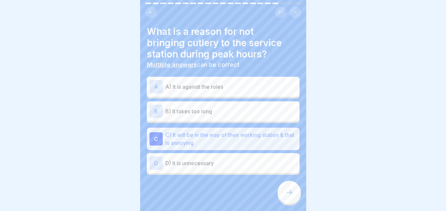
click at [281, 197] on div at bounding box center [288, 191] width 23 height 23
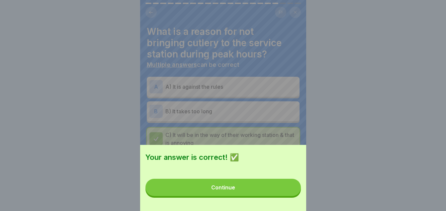
click at [235, 190] on div "Continue" at bounding box center [223, 187] width 24 height 6
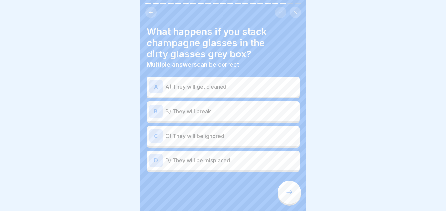
click at [202, 112] on p "B) They will break" at bounding box center [230, 111] width 131 height 8
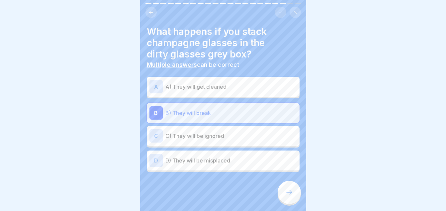
click at [253, 190] on div at bounding box center [223, 192] width 153 height 40
click at [294, 201] on div at bounding box center [288, 191] width 23 height 23
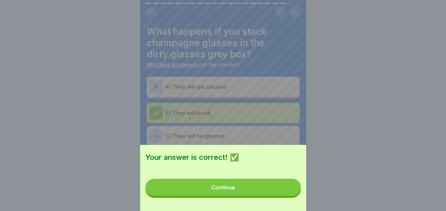
click at [239, 186] on button "Continue" at bounding box center [222, 186] width 155 height 17
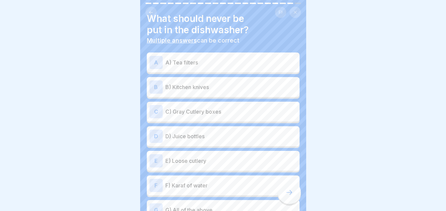
scroll to position [16, 0]
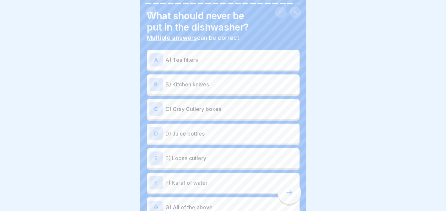
click at [246, 89] on div "B B) Kitchen knives" at bounding box center [222, 84] width 147 height 13
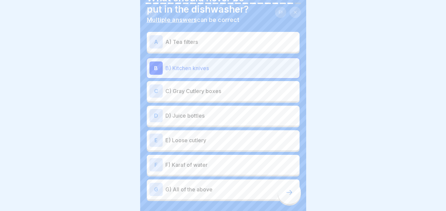
scroll to position [38, 0]
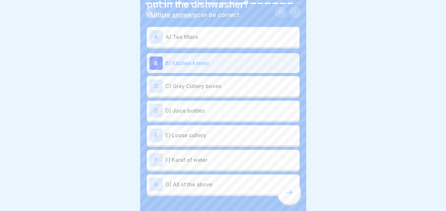
click at [213, 162] on p "F) Karaf of water" at bounding box center [230, 160] width 131 height 8
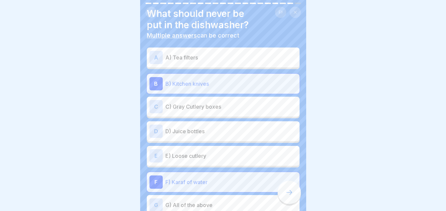
scroll to position [19, 0]
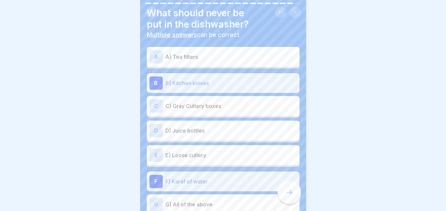
click at [289, 196] on icon at bounding box center [289, 192] width 8 height 8
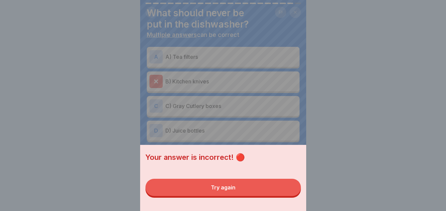
click at [252, 192] on button "Try again" at bounding box center [222, 186] width 155 height 17
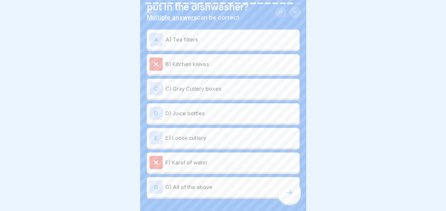
scroll to position [35, 0]
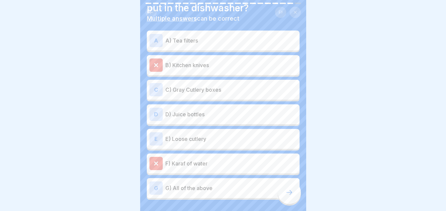
click at [222, 92] on p "C) Gray Cutlery boxes" at bounding box center [230, 90] width 131 height 8
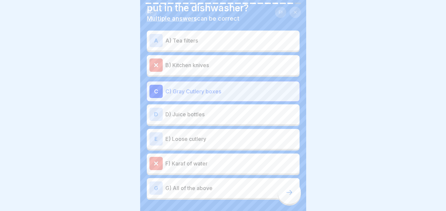
click at [223, 69] on p "B) Kitchen knives" at bounding box center [230, 65] width 131 height 8
click at [194, 138] on p "E) Loose cutlery" at bounding box center [230, 139] width 131 height 8
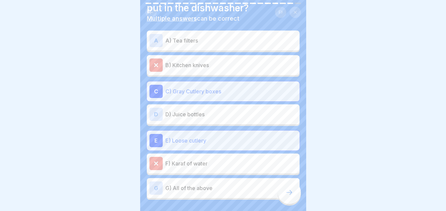
click at [190, 190] on p "G) All of the above" at bounding box center [230, 188] width 131 height 8
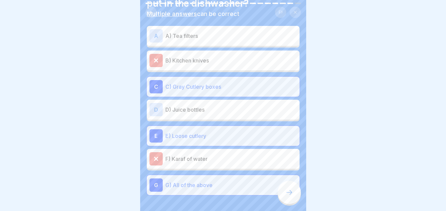
scroll to position [41, 0]
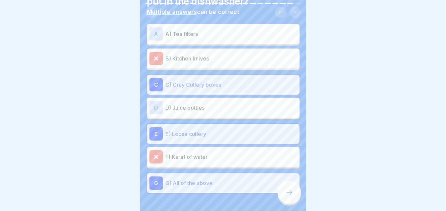
click at [284, 193] on div at bounding box center [288, 191] width 23 height 23
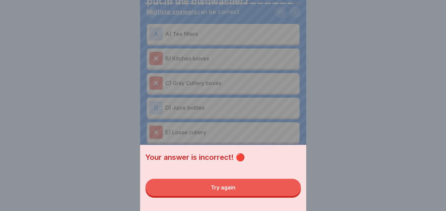
click at [234, 196] on button "Try again" at bounding box center [222, 186] width 155 height 17
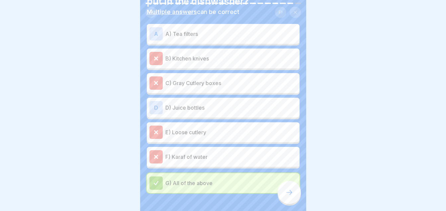
click at [202, 180] on p "G) All of the above" at bounding box center [230, 183] width 131 height 8
click at [318, 123] on div at bounding box center [223, 105] width 446 height 211
click at [284, 195] on div at bounding box center [288, 191] width 23 height 23
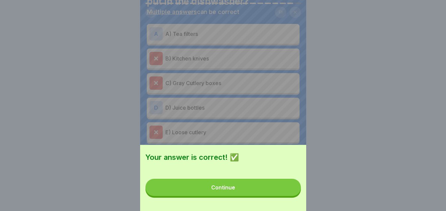
click at [252, 192] on button "Continue" at bounding box center [222, 186] width 155 height 17
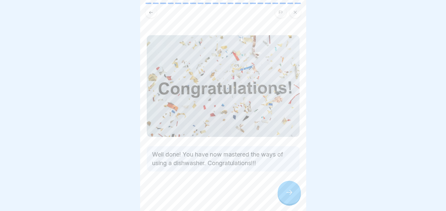
click at [294, 197] on div at bounding box center [288, 191] width 23 height 23
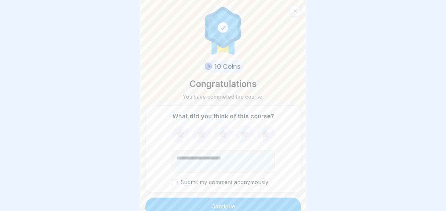
click at [240, 133] on icon at bounding box center [244, 133] width 9 height 8
click at [225, 208] on div "Continue" at bounding box center [223, 206] width 24 height 6
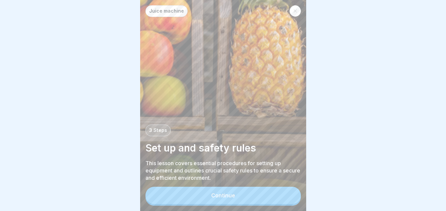
click at [240, 200] on button "Continue" at bounding box center [222, 194] width 155 height 17
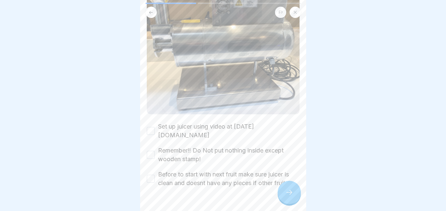
scroll to position [59, 0]
click at [152, 126] on button "Set up juicer using video at [DATE][DOMAIN_NAME]" at bounding box center [151, 130] width 8 height 8
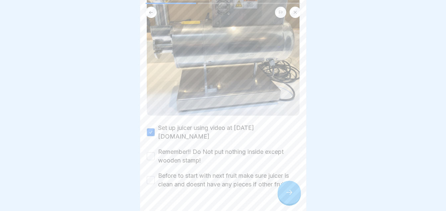
scroll to position [62, 0]
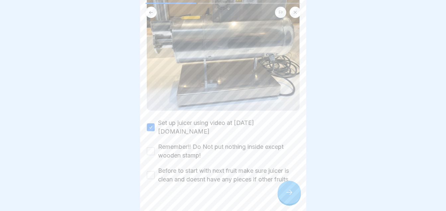
click at [156, 142] on div "Remember!! Do Not put nothing inside except wooden stamp!" at bounding box center [223, 150] width 153 height 17
click at [152, 147] on button "Remember!! Do Not put nothing inside except wooden stamp!" at bounding box center [151, 151] width 8 height 8
click at [153, 171] on button "Before to start with next fruit make sure juicer is clean and doesnt have any p…" at bounding box center [151, 175] width 8 height 8
click at [430, 95] on div at bounding box center [223, 105] width 446 height 211
click at [287, 196] on icon at bounding box center [289, 192] width 8 height 8
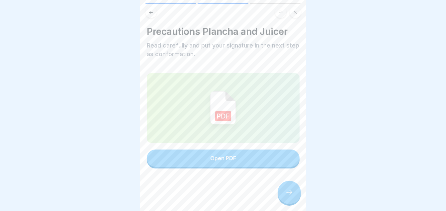
click at [217, 159] on div "Open PDF" at bounding box center [223, 158] width 26 height 6
click at [292, 196] on icon at bounding box center [289, 192] width 8 height 8
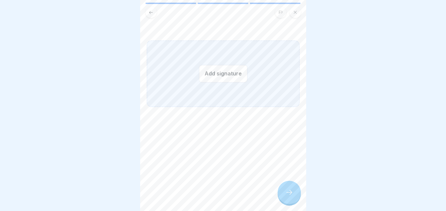
click at [222, 75] on button "Add signature" at bounding box center [223, 74] width 48 height 18
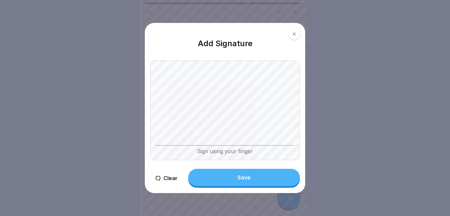
click at [158, 177] on icon at bounding box center [158, 177] width 5 height 5
click at [158, 176] on icon at bounding box center [158, 177] width 5 height 5
click at [157, 181] on button "Clear" at bounding box center [166, 178] width 33 height 19
click at [242, 176] on div "Save" at bounding box center [244, 177] width 13 height 6
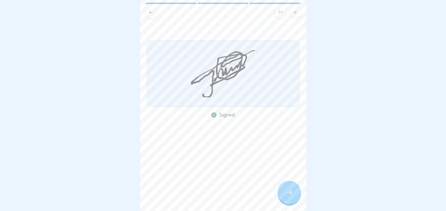
click at [289, 193] on div at bounding box center [288, 191] width 23 height 23
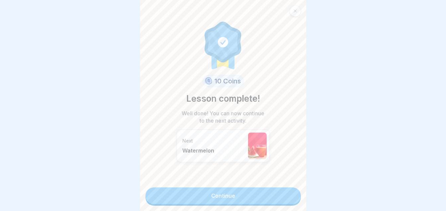
click at [238, 200] on link "Continue" at bounding box center [222, 195] width 155 height 17
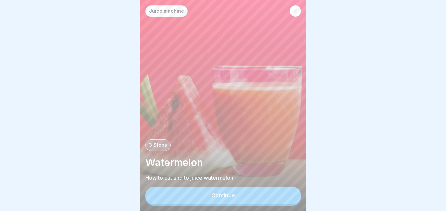
click at [217, 204] on button "Continue" at bounding box center [222, 194] width 155 height 17
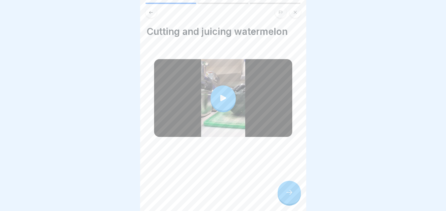
click at [226, 88] on div at bounding box center [222, 97] width 25 height 25
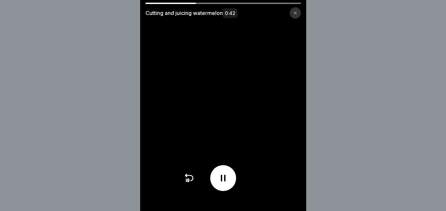
click at [189, 183] on icon at bounding box center [188, 177] width 11 height 11
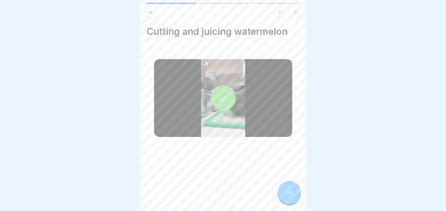
click at [247, 114] on div at bounding box center [223, 98] width 138 height 78
click at [233, 114] on div at bounding box center [223, 98] width 138 height 78
click at [296, 191] on div at bounding box center [288, 191] width 23 height 23
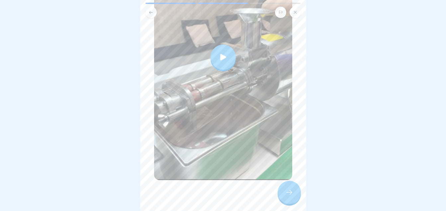
scroll to position [154, 0]
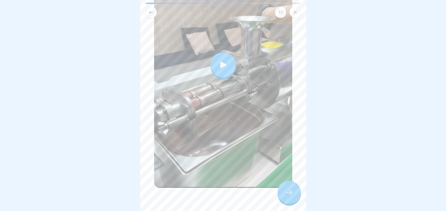
click at [221, 157] on div at bounding box center [223, 64] width 138 height 245
click at [242, 143] on div at bounding box center [223, 64] width 138 height 245
click at [291, 191] on div at bounding box center [288, 191] width 23 height 23
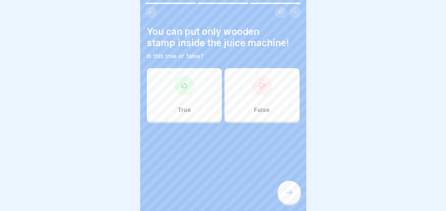
click at [177, 106] on p "True" at bounding box center [183, 109] width 13 height 7
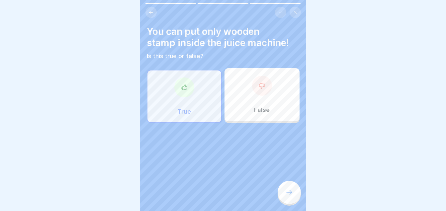
click at [293, 196] on div at bounding box center [288, 191] width 23 height 23
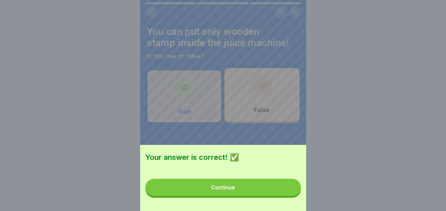
click at [257, 196] on button "Continue" at bounding box center [222, 186] width 155 height 17
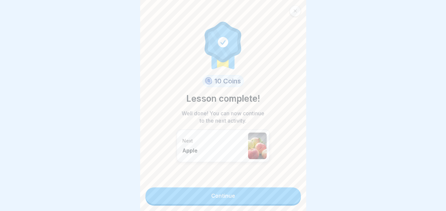
click at [240, 199] on link "Continue" at bounding box center [222, 195] width 155 height 17
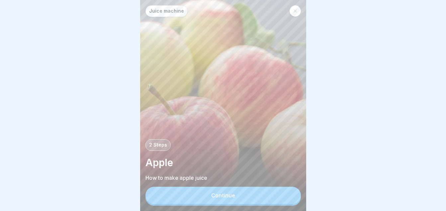
click at [233, 198] on div "Continue" at bounding box center [223, 195] width 24 height 6
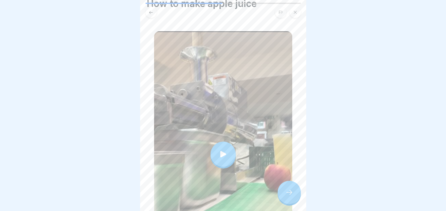
scroll to position [74, 0]
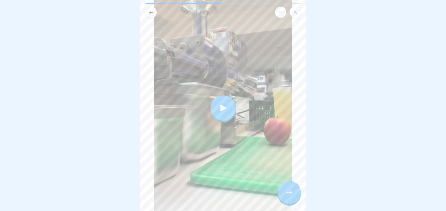
click at [199, 115] on div at bounding box center [223, 107] width 138 height 245
click at [245, 119] on div at bounding box center [223, 107] width 138 height 245
click at [248, 122] on div at bounding box center [223, 107] width 138 height 245
click at [284, 193] on div at bounding box center [288, 191] width 23 height 23
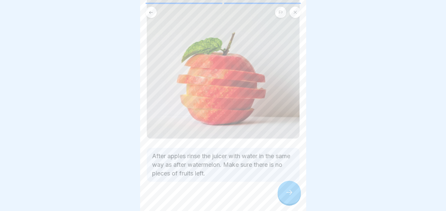
scroll to position [93, 0]
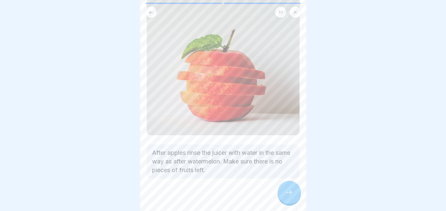
click at [291, 190] on div at bounding box center [288, 191] width 23 height 23
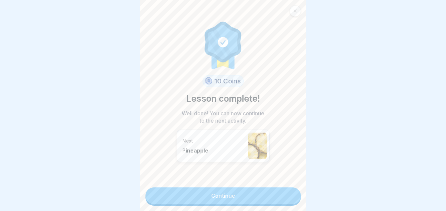
click at [249, 194] on link "Continue" at bounding box center [222, 195] width 155 height 17
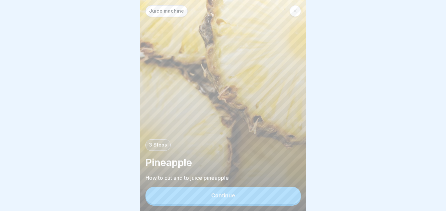
click at [237, 201] on button "Continue" at bounding box center [222, 194] width 155 height 17
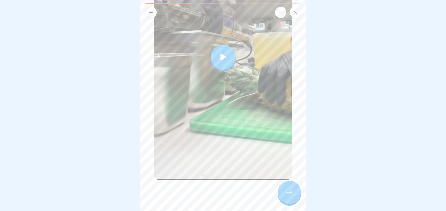
scroll to position [92, 0]
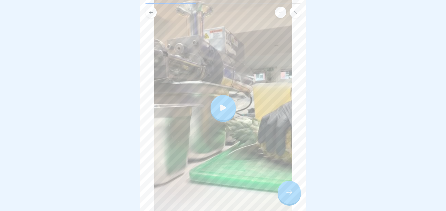
click at [258, 132] on div at bounding box center [223, 107] width 138 height 245
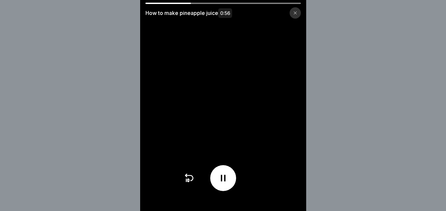
click at [194, 188] on div at bounding box center [222, 178] width 79 height 26
click at [193, 183] on icon at bounding box center [188, 177] width 11 height 11
click at [193, 180] on icon at bounding box center [189, 177] width 8 height 5
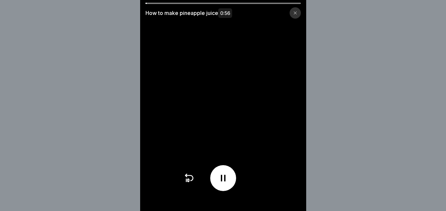
click at [193, 180] on icon at bounding box center [189, 177] width 8 height 5
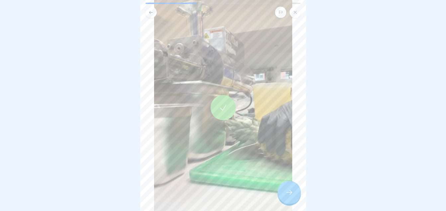
click at [286, 193] on div at bounding box center [288, 191] width 23 height 23
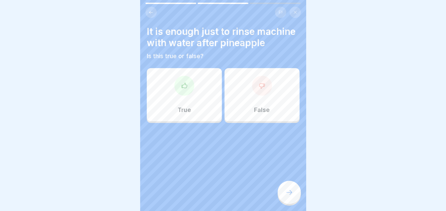
click at [179, 96] on div at bounding box center [184, 86] width 20 height 20
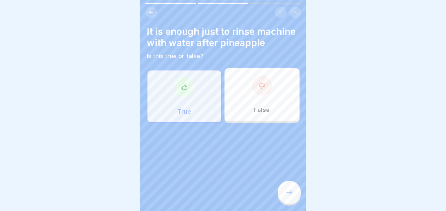
click at [290, 192] on div at bounding box center [288, 191] width 23 height 23
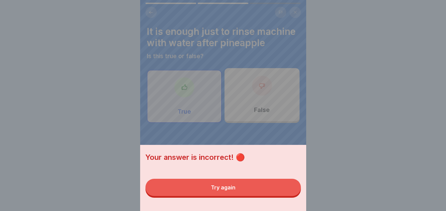
click at [228, 190] on div "Try again" at bounding box center [223, 187] width 25 height 6
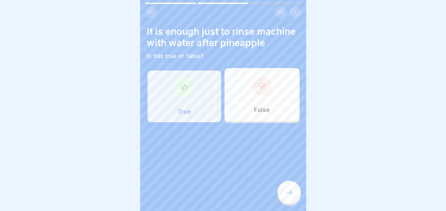
click at [249, 121] on div "False" at bounding box center [261, 94] width 75 height 53
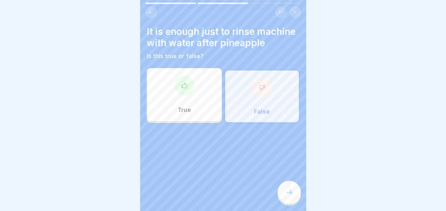
click at [293, 189] on div at bounding box center [288, 191] width 23 height 23
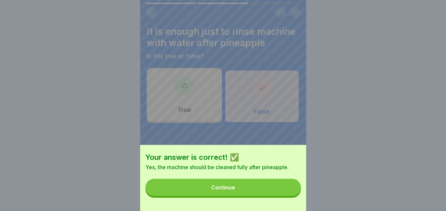
click at [235, 189] on button "Continue" at bounding box center [222, 186] width 155 height 17
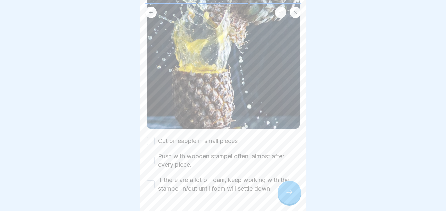
scroll to position [124, 0]
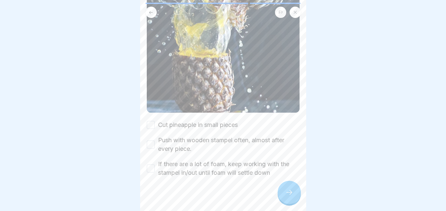
click at [153, 121] on button "Cut pineapple in small pieces" at bounding box center [151, 125] width 8 height 8
click at [150, 140] on button "Push with wooden stampel often, almost after every piece." at bounding box center [151, 144] width 8 height 8
click at [147, 164] on button "If there are a lot of foam, keep working with the stampel in/out until foam wil…" at bounding box center [151, 168] width 8 height 8
click at [288, 196] on icon at bounding box center [289, 192] width 8 height 8
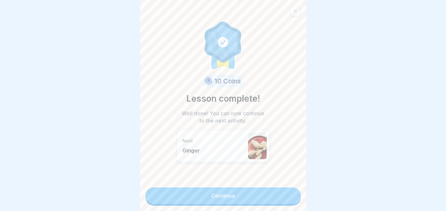
click at [229, 193] on link "Continue" at bounding box center [222, 195] width 155 height 17
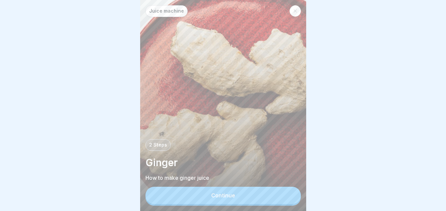
click at [234, 198] on div "Continue" at bounding box center [223, 195] width 24 height 6
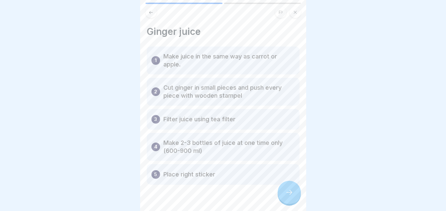
scroll to position [14, 0]
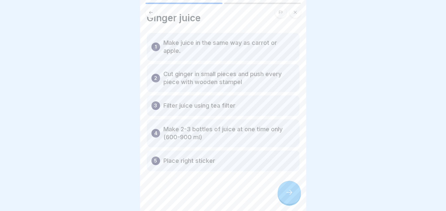
click at [289, 189] on div at bounding box center [288, 191] width 23 height 23
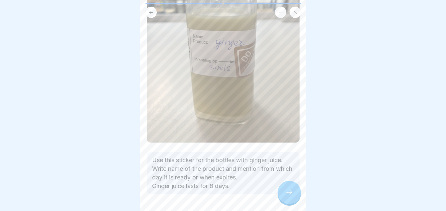
scroll to position [105, 0]
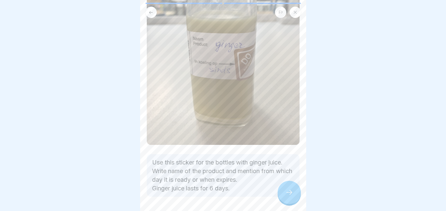
click at [284, 196] on div at bounding box center [288, 191] width 23 height 23
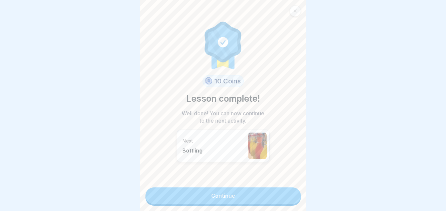
click at [218, 193] on link "Continue" at bounding box center [222, 195] width 155 height 17
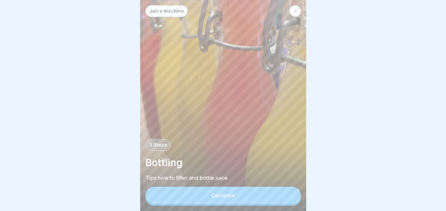
click at [216, 198] on div "Continue" at bounding box center [223, 195] width 24 height 6
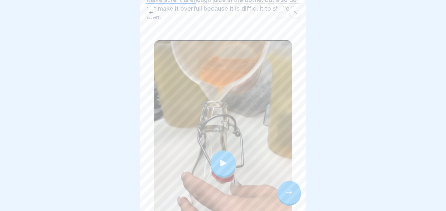
scroll to position [53, 0]
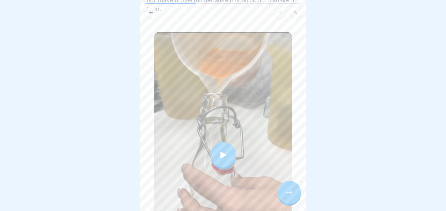
click at [221, 150] on icon at bounding box center [222, 154] width 9 height 9
click at [283, 198] on div at bounding box center [288, 191] width 23 height 23
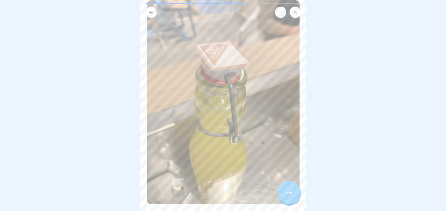
scroll to position [98, 0]
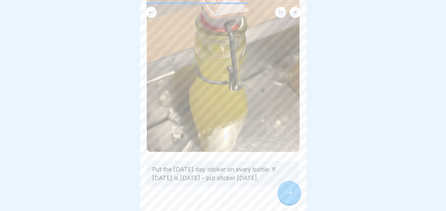
click at [287, 196] on icon at bounding box center [289, 192] width 8 height 8
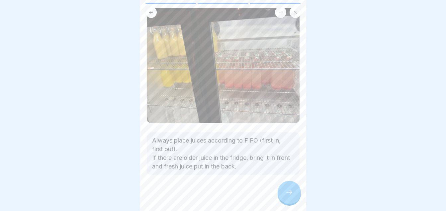
scroll to position [34, 0]
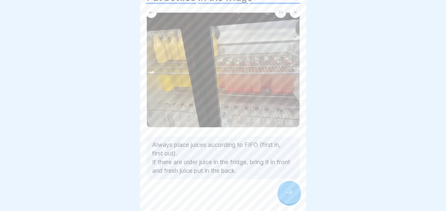
click at [289, 196] on icon at bounding box center [289, 192] width 8 height 8
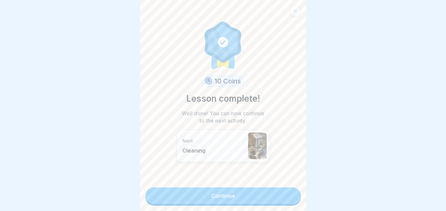
click at [255, 187] on div "10 Coins Lesson complete! Well done! You can now continue to the next activity.…" at bounding box center [223, 105] width 166 height 211
click at [210, 199] on link "Continue" at bounding box center [222, 195] width 155 height 17
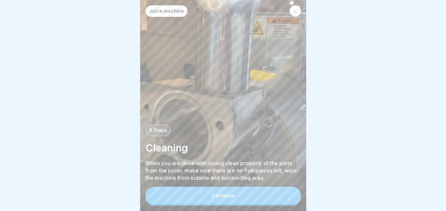
click at [225, 198] on div "Continue" at bounding box center [223, 195] width 24 height 6
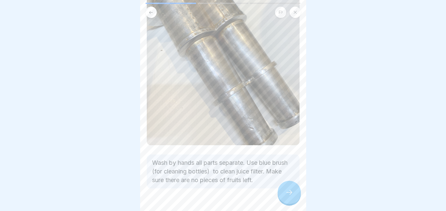
scroll to position [108, 0]
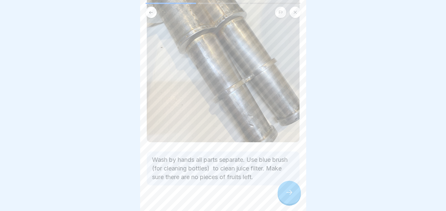
click at [290, 192] on div at bounding box center [288, 191] width 23 height 23
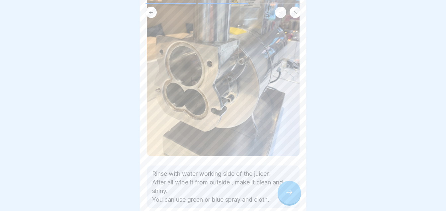
scroll to position [113, 0]
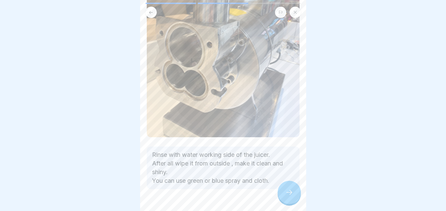
click at [290, 196] on icon at bounding box center [289, 192] width 8 height 8
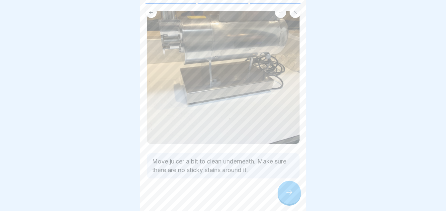
scroll to position [38, 0]
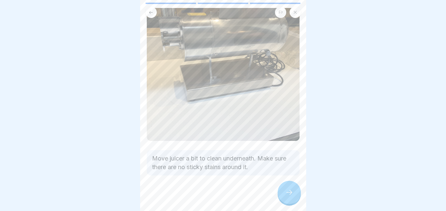
click at [285, 196] on icon at bounding box center [289, 192] width 8 height 8
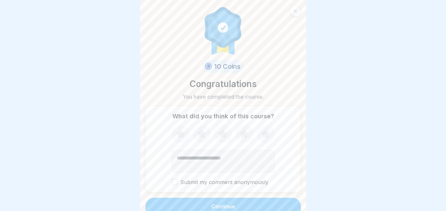
click at [245, 135] on icon at bounding box center [244, 133] width 18 height 17
click at [247, 204] on button "Continue" at bounding box center [222, 205] width 155 height 17
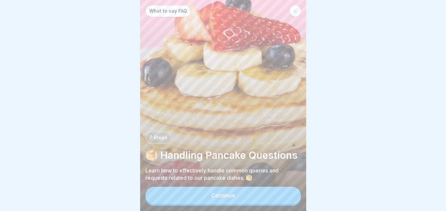
click at [217, 203] on button "Continue" at bounding box center [222, 194] width 155 height 17
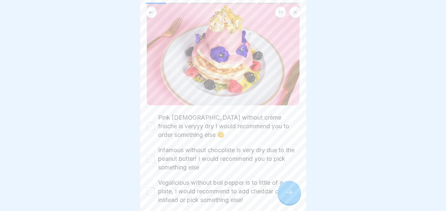
scroll to position [101, 0]
click at [150, 121] on button "Pink [DEMOGRAPHIC_DATA] without crème fraiche is veryyy dry I would recommend y…" at bounding box center [151, 125] width 8 height 8
click at [150, 154] on button "Infamous without chocolate is very dry due to the peanut butter! I would recomm…" at bounding box center [151, 158] width 8 height 8
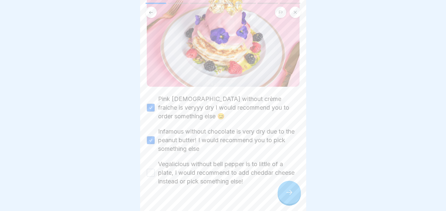
click at [136, 190] on div at bounding box center [223, 105] width 446 height 211
click at [153, 169] on button "Vegalicious without bell pepper is to little of a plate, I would recommend to a…" at bounding box center [151, 173] width 8 height 8
click at [289, 196] on icon at bounding box center [289, 192] width 8 height 8
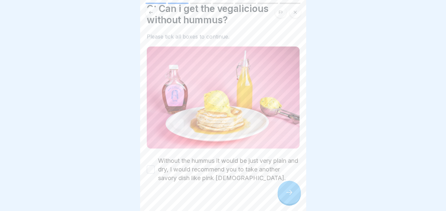
scroll to position [31, 0]
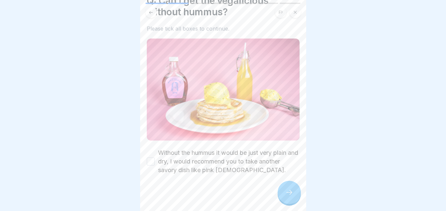
click at [148, 158] on button "Without the hummus it would be just very plain and dry, I would recommend you t…" at bounding box center [151, 161] width 8 height 8
click at [291, 201] on div at bounding box center [288, 191] width 23 height 23
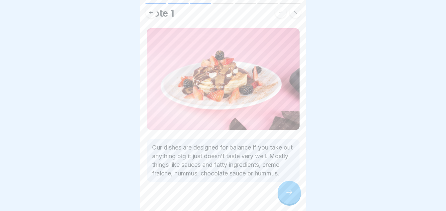
scroll to position [19, 0]
click at [288, 196] on icon at bounding box center [289, 192] width 8 height 8
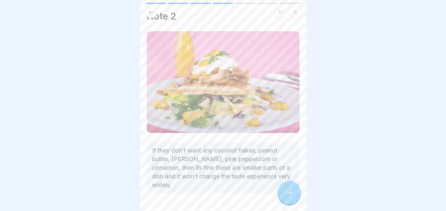
scroll to position [26, 0]
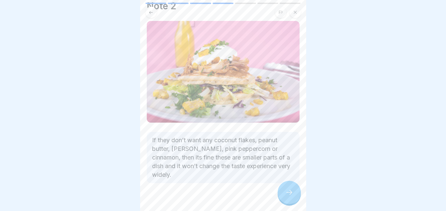
click at [282, 201] on div at bounding box center [288, 191] width 23 height 23
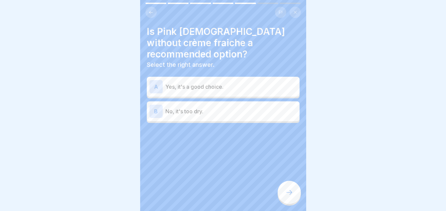
click at [184, 107] on p "No, it's too dry." at bounding box center [230, 111] width 131 height 8
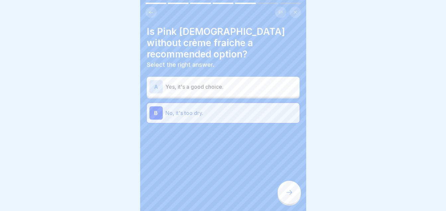
click at [286, 196] on icon at bounding box center [289, 192] width 8 height 8
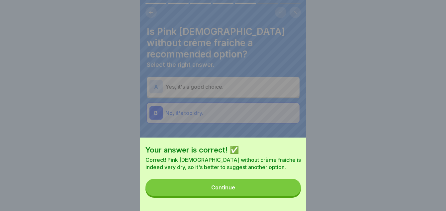
click at [229, 190] on div "Continue" at bounding box center [223, 187] width 24 height 6
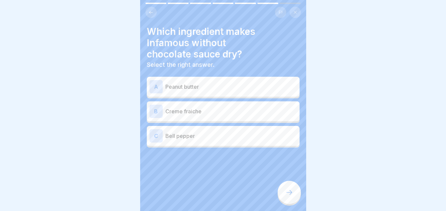
click at [192, 88] on p "Peanut butter" at bounding box center [230, 87] width 131 height 8
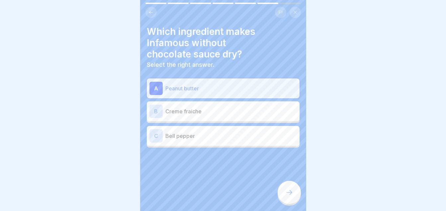
click at [286, 196] on icon at bounding box center [289, 192] width 8 height 8
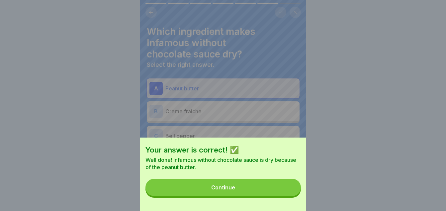
click at [223, 190] on div "Continue" at bounding box center [223, 187] width 24 height 6
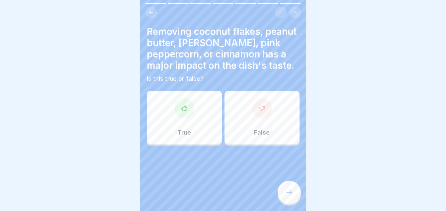
click at [252, 110] on div at bounding box center [262, 108] width 20 height 20
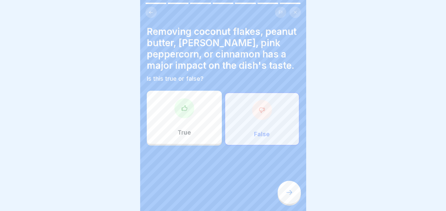
click at [294, 200] on div at bounding box center [288, 191] width 23 height 23
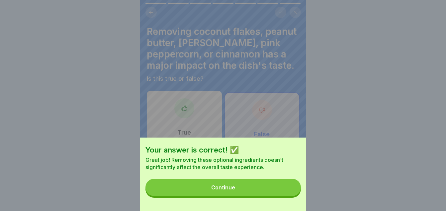
click at [220, 189] on button "Continue" at bounding box center [222, 186] width 155 height 17
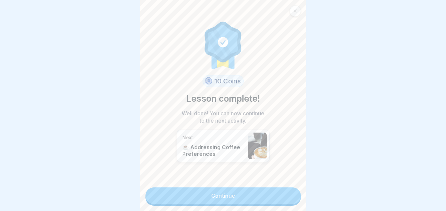
click at [233, 195] on link "Continue" at bounding box center [222, 195] width 155 height 17
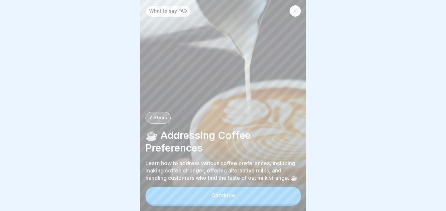
click at [227, 198] on div "Continue" at bounding box center [223, 195] width 24 height 6
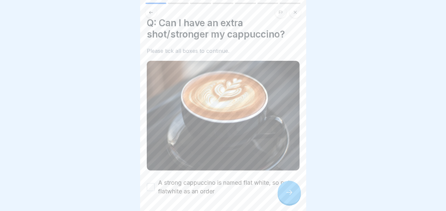
scroll to position [18, 0]
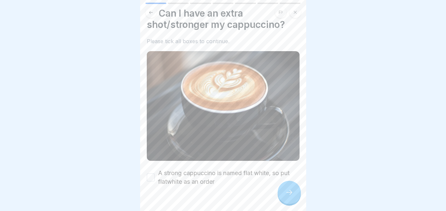
click at [149, 175] on button "A strong cappuccino is named flat white, so put flatwhite as an order" at bounding box center [151, 177] width 8 height 8
click at [289, 196] on icon at bounding box center [289, 192] width 8 height 8
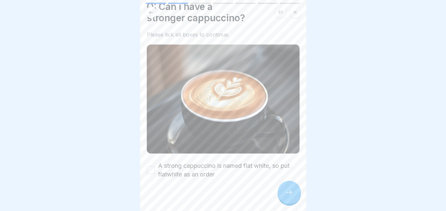
scroll to position [26, 0]
click at [152, 167] on button "A strong cappuccino is named flat white, so put flatwhite as an order" at bounding box center [151, 169] width 8 height 8
click at [285, 201] on div at bounding box center [288, 191] width 23 height 23
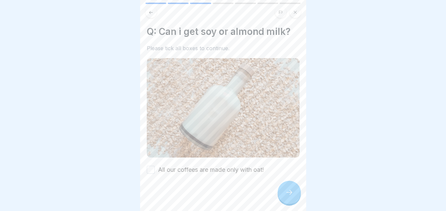
click at [153, 168] on button "All our coffees are made only with oat!" at bounding box center [151, 170] width 8 height 8
click at [289, 196] on icon at bounding box center [289, 192] width 8 height 8
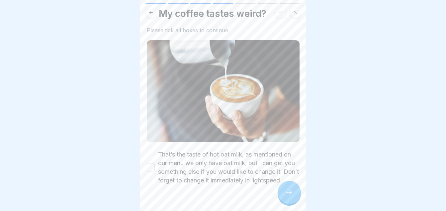
scroll to position [19, 0]
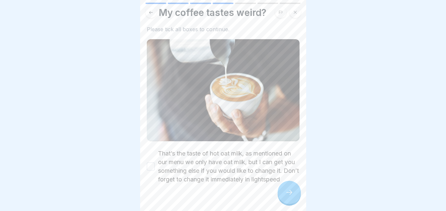
click at [151, 168] on button "That’s the taste of hot oat milk, as mentioned on our menu we only have oat mil…" at bounding box center [151, 166] width 8 height 8
click at [280, 195] on div at bounding box center [288, 191] width 23 height 23
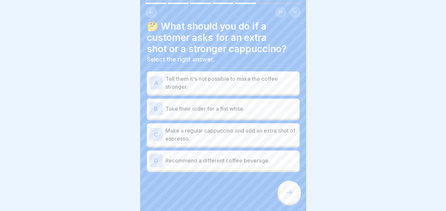
scroll to position [6, 0]
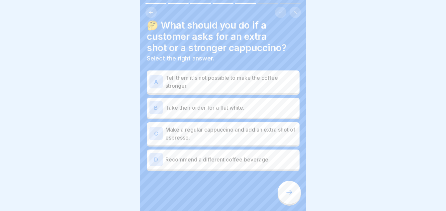
click at [228, 101] on div "B Take their order for a flat white." at bounding box center [222, 107] width 147 height 13
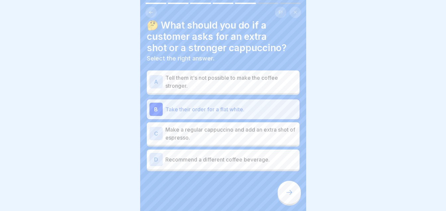
click at [288, 196] on icon at bounding box center [289, 192] width 8 height 8
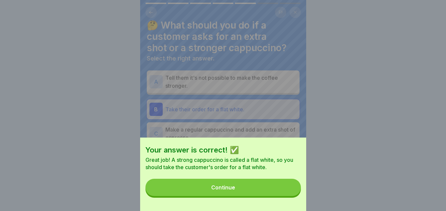
click at [256, 193] on button "Continue" at bounding box center [222, 186] width 155 height 17
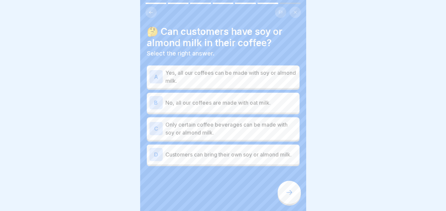
click at [235, 99] on p "No, all our coffees are made with oat milk." at bounding box center [230, 103] width 131 height 8
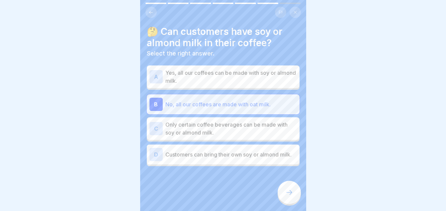
click at [286, 192] on div at bounding box center [288, 191] width 23 height 23
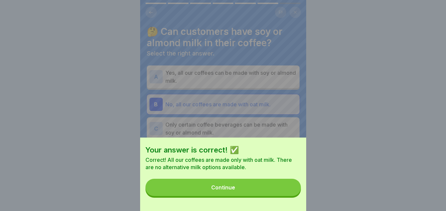
click at [219, 196] on button "Continue" at bounding box center [222, 186] width 155 height 17
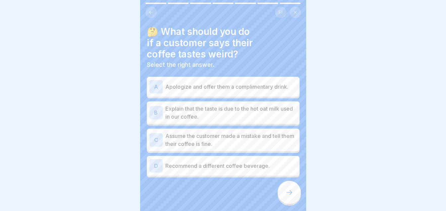
click at [252, 114] on p "Explain that the taste is due to the hot oat milk used in our coffee." at bounding box center [230, 112] width 131 height 16
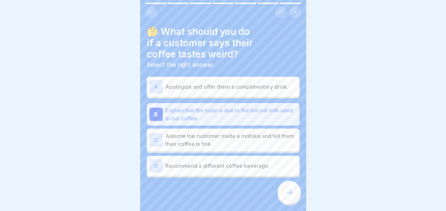
click at [281, 194] on div at bounding box center [288, 191] width 23 height 23
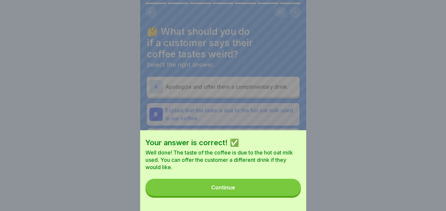
click at [231, 190] on div "Continue" at bounding box center [223, 187] width 24 height 6
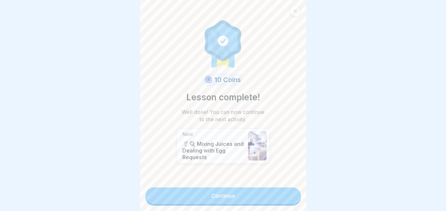
click at [240, 198] on link "Continue" at bounding box center [222, 195] width 155 height 17
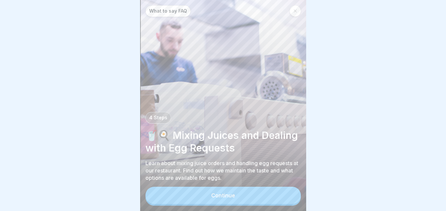
click at [249, 200] on button "Continue" at bounding box center [222, 194] width 155 height 17
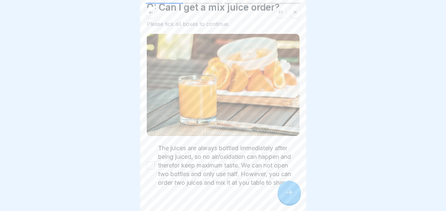
scroll to position [30, 0]
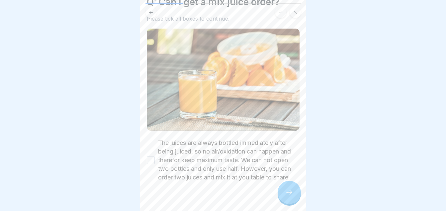
click at [151, 161] on button "The juices are always bottled immediately after being juiced, so no air/oxidati…" at bounding box center [151, 160] width 8 height 8
click at [285, 196] on icon at bounding box center [289, 192] width 8 height 8
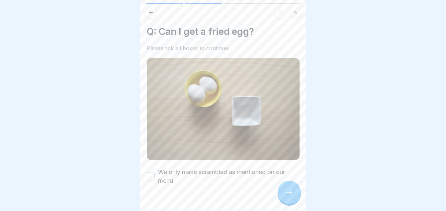
click at [149, 174] on button "We only make scrambled as mentioned on our menu" at bounding box center [151, 176] width 8 height 8
click at [287, 196] on icon at bounding box center [289, 192] width 8 height 8
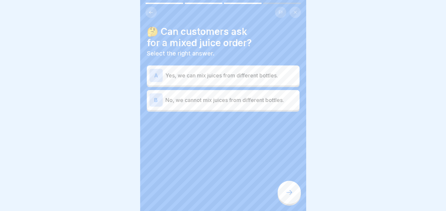
click at [216, 105] on div "B No, we cannot mix juices from different bottles." at bounding box center [222, 99] width 147 height 13
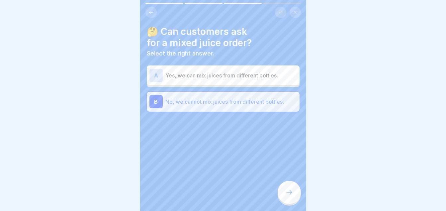
click at [288, 195] on icon at bounding box center [289, 192] width 8 height 8
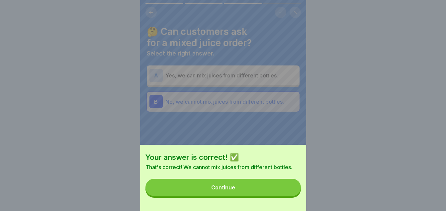
click at [237, 196] on button "Continue" at bounding box center [222, 186] width 155 height 17
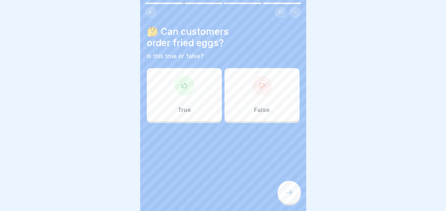
click at [237, 97] on div "False" at bounding box center [261, 94] width 75 height 53
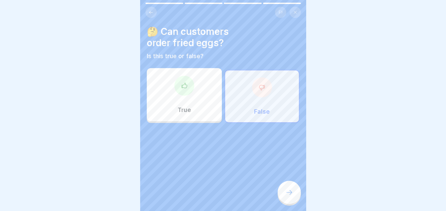
click at [281, 195] on div at bounding box center [288, 191] width 23 height 23
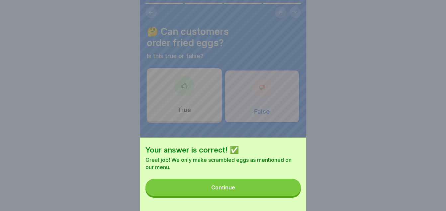
click at [233, 196] on button "Continue" at bounding box center [222, 186] width 155 height 17
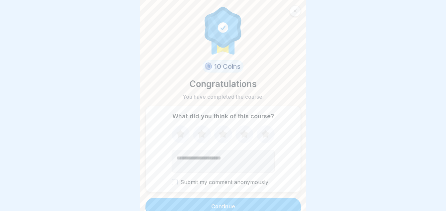
click at [243, 138] on icon at bounding box center [244, 133] width 18 height 17
click at [245, 204] on button "Continue" at bounding box center [222, 205] width 155 height 17
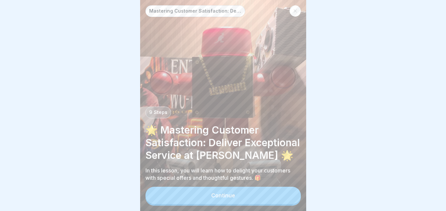
click at [232, 198] on div "Continue" at bounding box center [223, 195] width 24 height 6
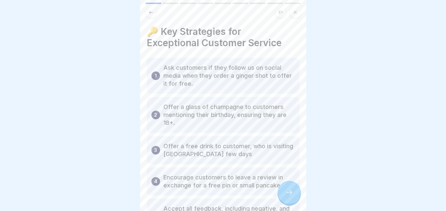
click at [384, 61] on div at bounding box center [223, 105] width 446 height 211
